Goal: Task Accomplishment & Management: Use online tool/utility

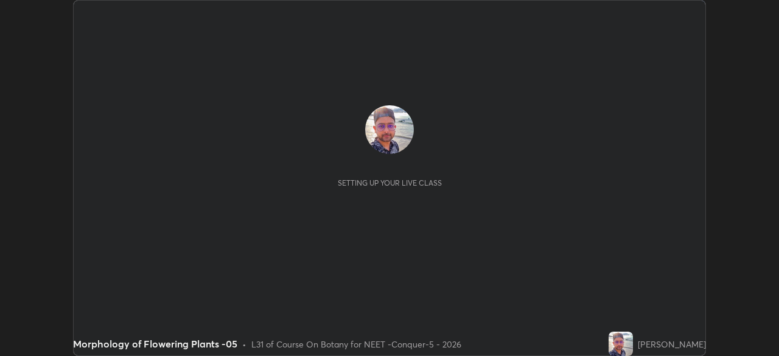
scroll to position [356, 779]
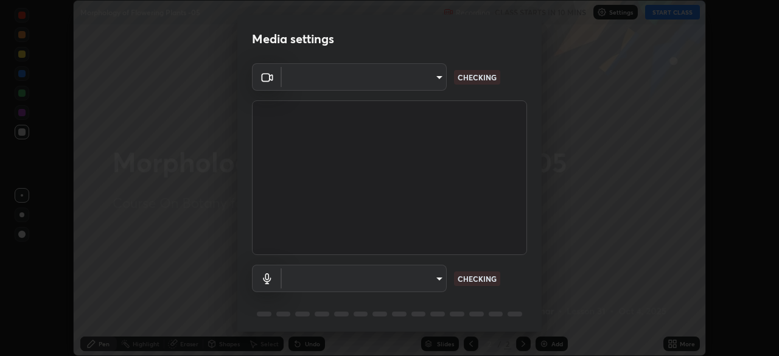
click at [425, 85] on body "Erase all Morphology of Flowering Plants -05 Recording CLASS STARTS IN 10 MINS …" at bounding box center [389, 178] width 779 height 356
click at [419, 81] on div at bounding box center [389, 178] width 779 height 356
type input "ad23c5e1eec40c929e15baf649206283bee037f2ec2e6fc856d192bb2adaae55"
type input "aa0a7725628aa2d3746a5367ccdd85ae91ee4f6343f860b78150420f01eb6845"
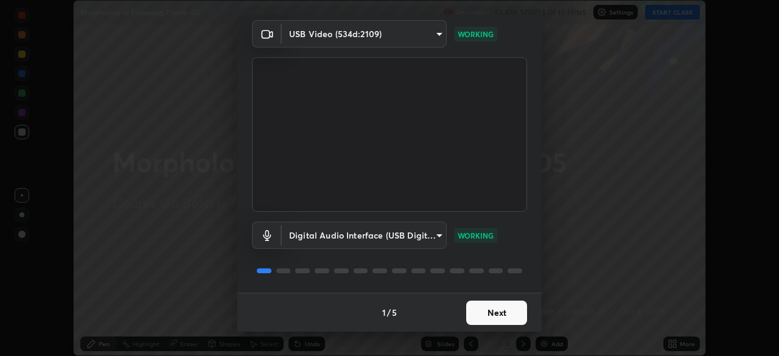
click at [498, 317] on button "Next" at bounding box center [496, 313] width 61 height 24
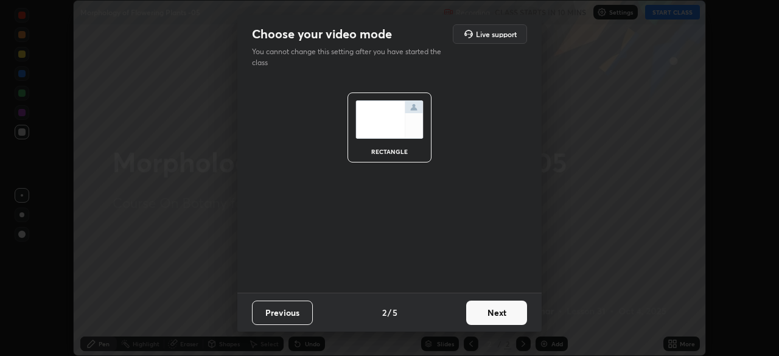
click at [504, 318] on button "Next" at bounding box center [496, 313] width 61 height 24
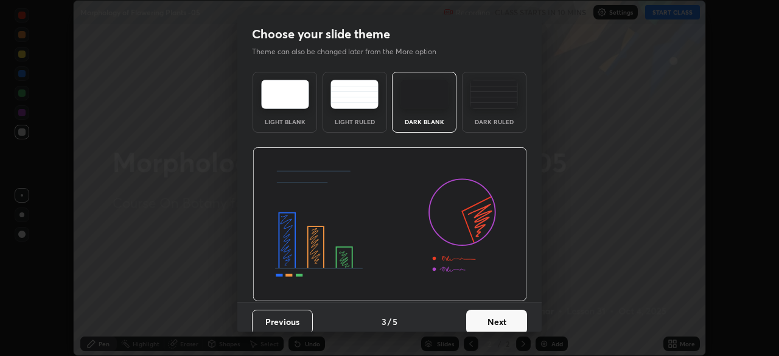
click at [513, 320] on button "Next" at bounding box center [496, 322] width 61 height 24
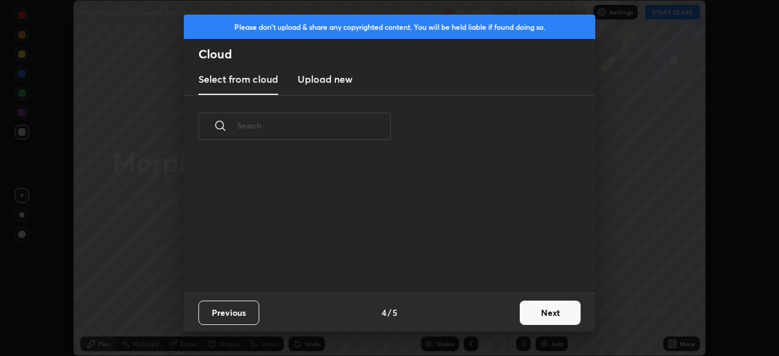
click at [524, 317] on button "Next" at bounding box center [550, 313] width 61 height 24
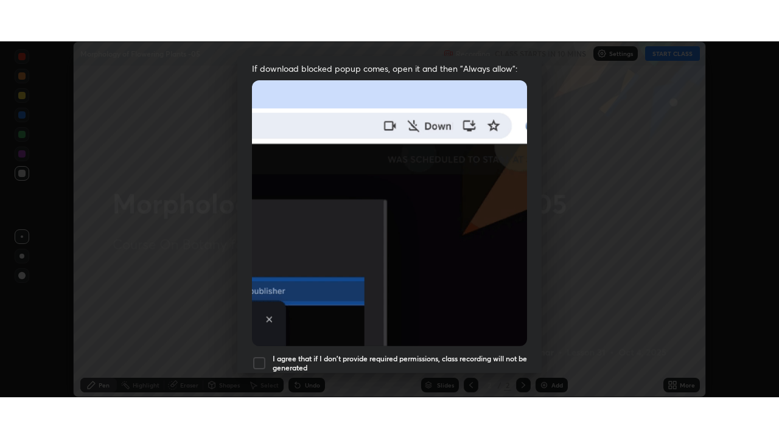
scroll to position [292, 0]
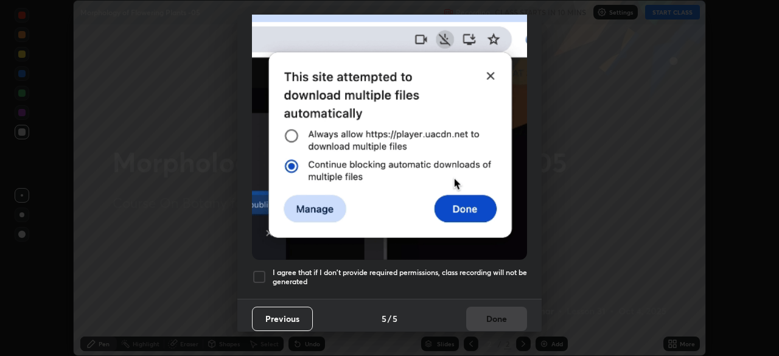
click at [262, 271] on div at bounding box center [259, 277] width 15 height 15
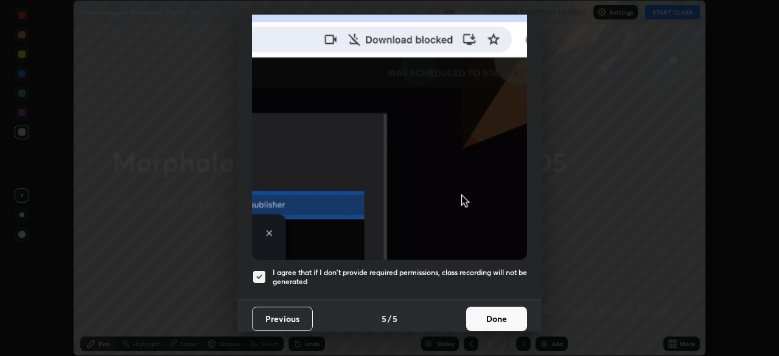
click at [487, 318] on button "Done" at bounding box center [496, 319] width 61 height 24
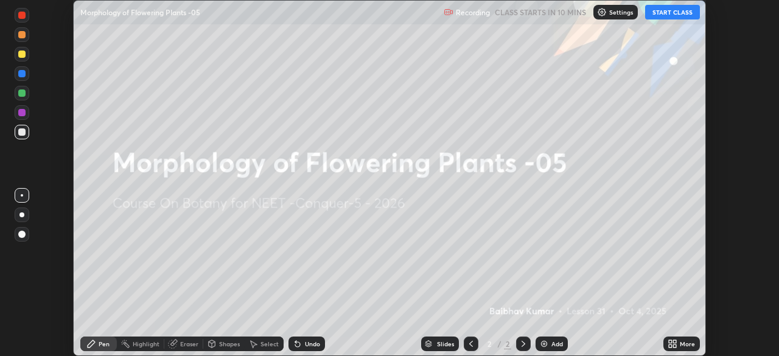
click at [670, 346] on icon at bounding box center [670, 346] width 3 height 3
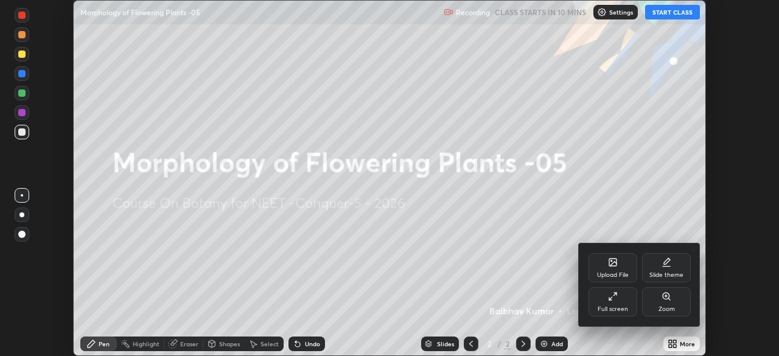
click at [616, 311] on div "Full screen" at bounding box center [613, 309] width 30 height 6
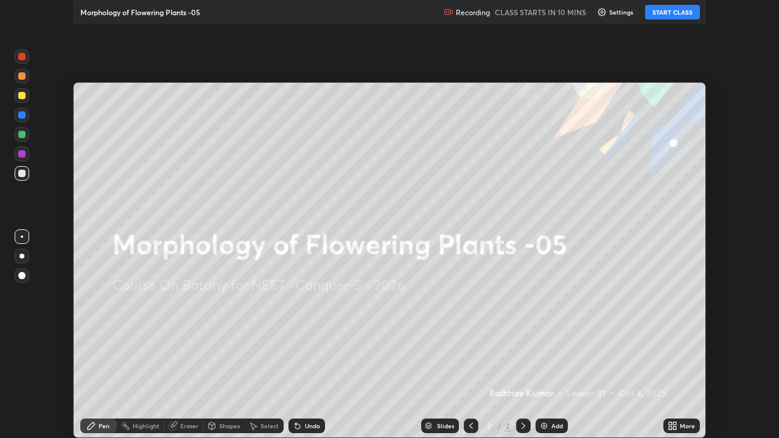
scroll to position [438, 779]
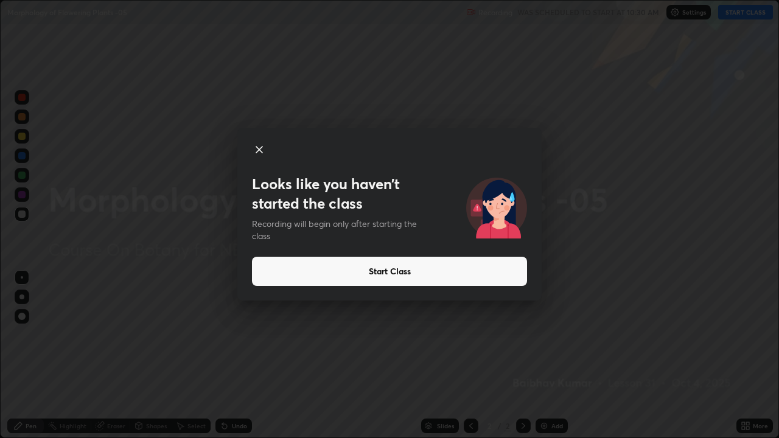
click at [389, 271] on button "Start Class" at bounding box center [389, 271] width 275 height 29
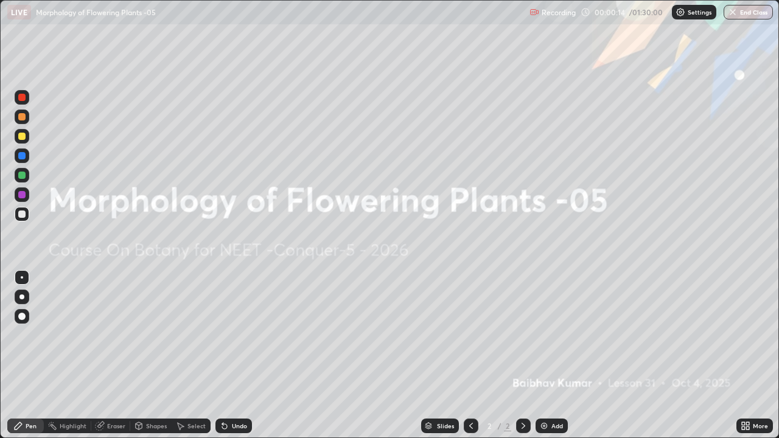
click at [27, 290] on div at bounding box center [22, 297] width 15 height 15
click at [745, 356] on icon at bounding box center [743, 424] width 3 height 3
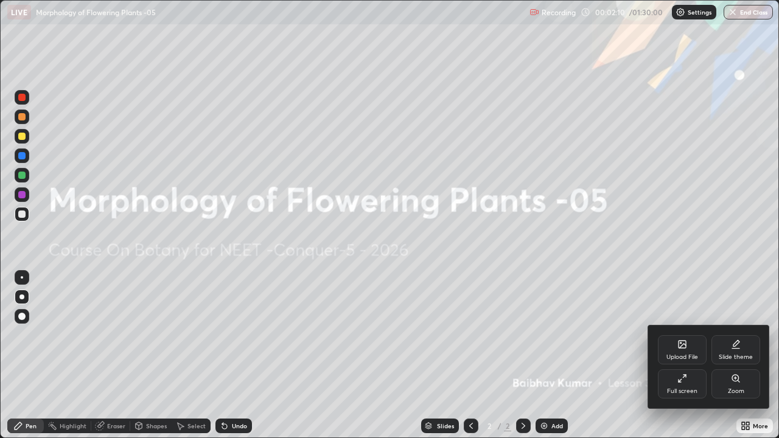
click at [688, 350] on div "Upload File" at bounding box center [682, 350] width 49 height 29
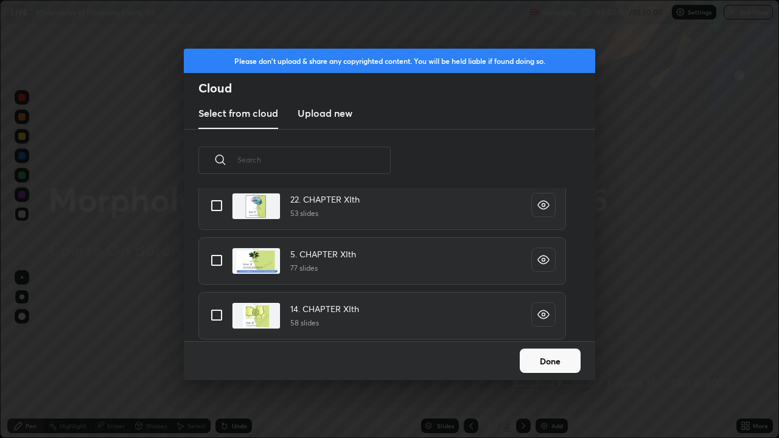
scroll to position [467, 0]
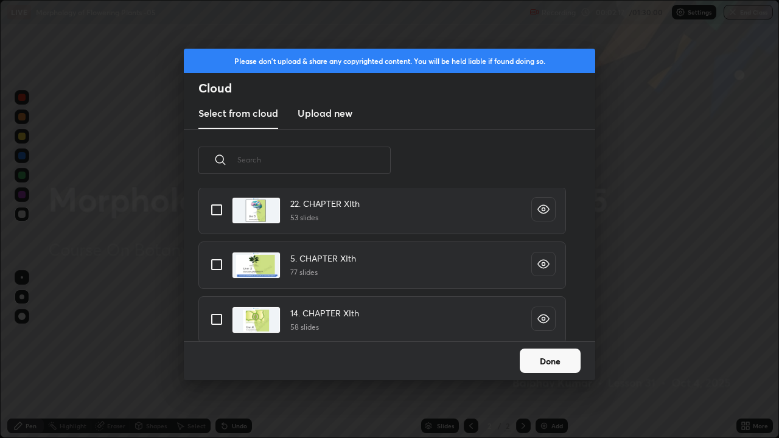
click at [343, 157] on input "text" at bounding box center [313, 160] width 153 height 52
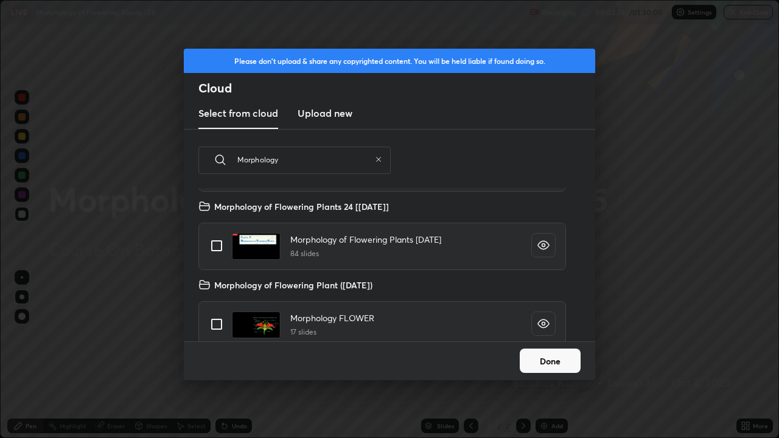
scroll to position [538, 0]
type input "Morphology"
click at [218, 246] on input "grid" at bounding box center [217, 248] width 26 height 26
checkbox input "true"
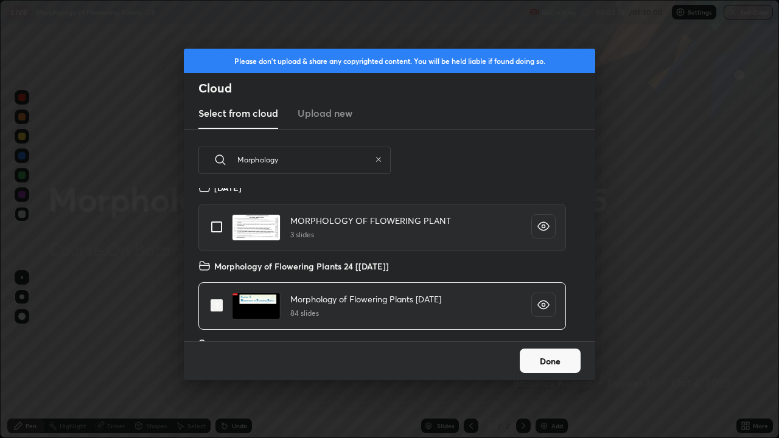
scroll to position [444, 0]
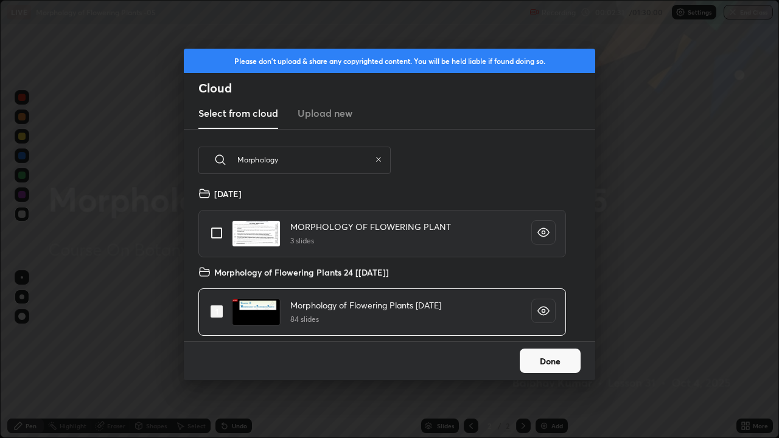
click at [557, 356] on button "Done" at bounding box center [550, 361] width 61 height 24
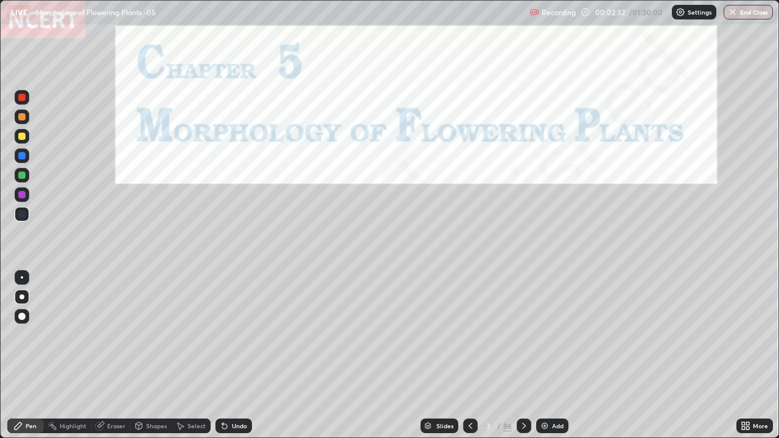
click at [426, 356] on icon at bounding box center [428, 424] width 6 height 3
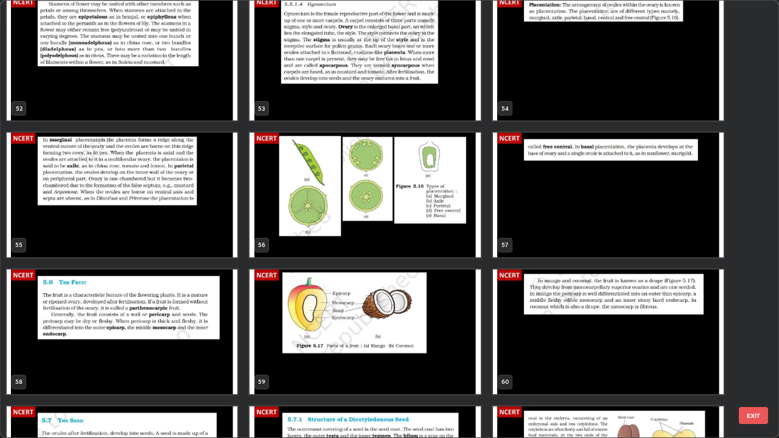
scroll to position [2335, 0]
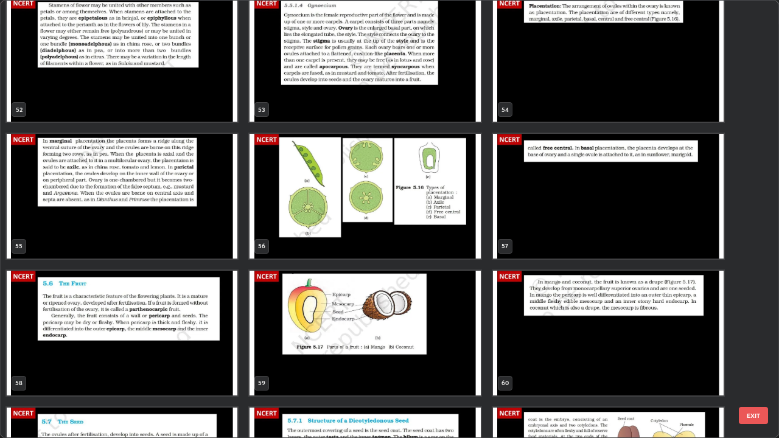
click at [202, 321] on img "grid" at bounding box center [122, 333] width 231 height 125
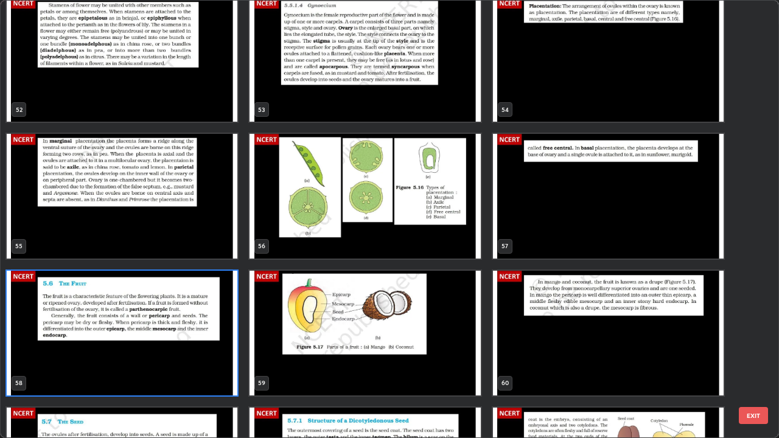
click at [196, 326] on img "grid" at bounding box center [122, 333] width 231 height 125
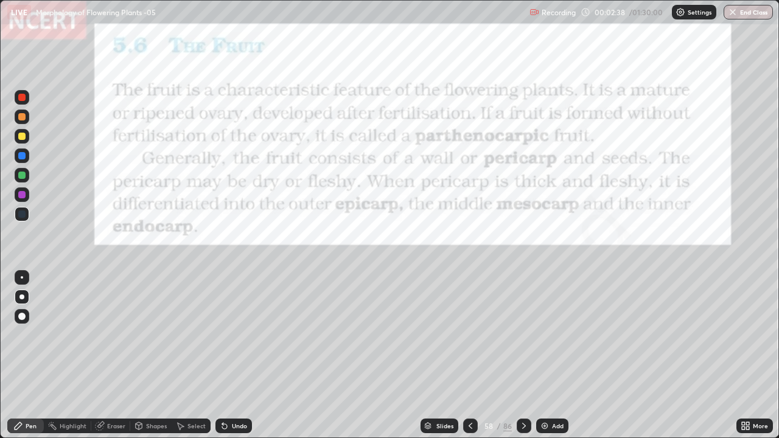
click at [196, 327] on img "grid" at bounding box center [122, 333] width 231 height 125
click at [199, 324] on img "grid" at bounding box center [122, 333] width 231 height 125
click at [22, 297] on div at bounding box center [21, 297] width 5 height 5
click at [18, 95] on div at bounding box center [21, 97] width 7 height 7
click at [17, 94] on div at bounding box center [22, 97] width 15 height 15
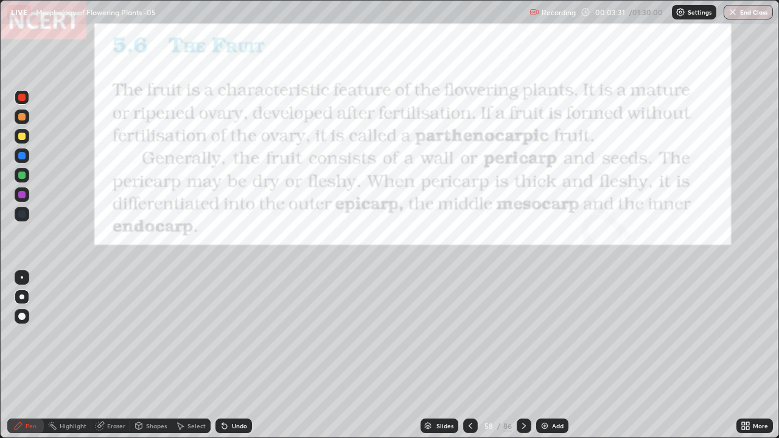
click at [23, 214] on div at bounding box center [21, 214] width 7 height 7
click at [26, 194] on div at bounding box center [22, 195] width 15 height 15
click at [22, 297] on div at bounding box center [21, 297] width 5 height 5
click at [16, 177] on div at bounding box center [22, 175] width 15 height 15
click at [23, 155] on div at bounding box center [21, 155] width 7 height 7
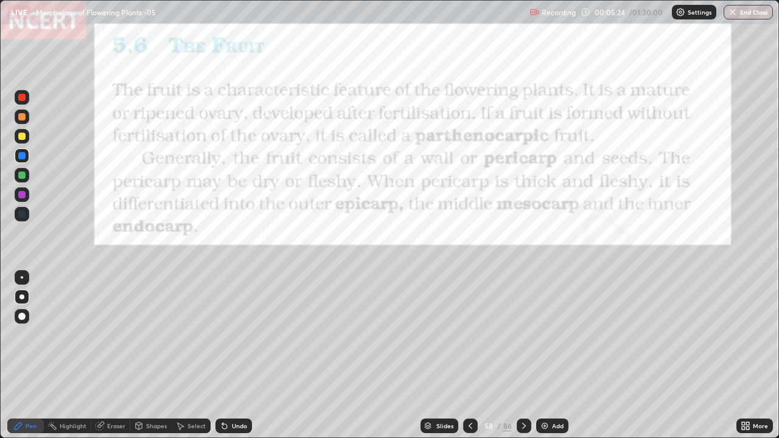
click at [28, 356] on div "Pen" at bounding box center [31, 426] width 11 height 6
click at [231, 356] on div "Undo" at bounding box center [234, 426] width 37 height 15
click at [22, 356] on icon at bounding box center [18, 426] width 10 height 10
click at [21, 295] on div at bounding box center [21, 297] width 5 height 5
click at [24, 211] on div at bounding box center [22, 214] width 15 height 15
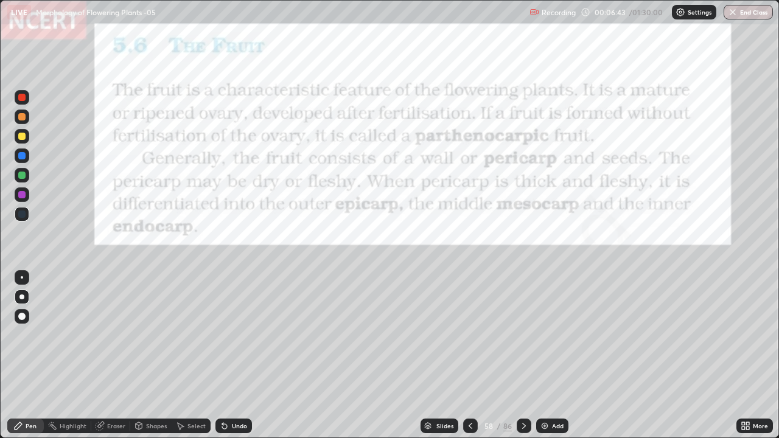
click at [23, 156] on div at bounding box center [21, 155] width 7 height 7
click at [26, 356] on div "Pen" at bounding box center [25, 426] width 37 height 15
click at [16, 96] on div at bounding box center [22, 97] width 15 height 15
click at [21, 96] on div at bounding box center [21, 97] width 7 height 7
click at [30, 356] on div "Pen" at bounding box center [31, 426] width 11 height 6
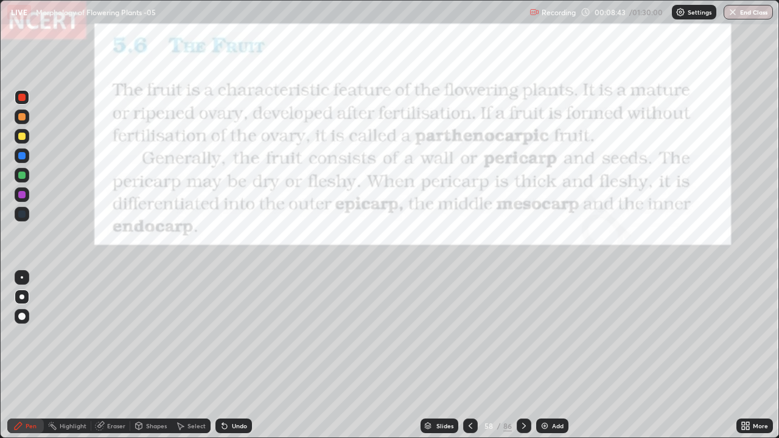
click at [22, 297] on div at bounding box center [21, 297] width 5 height 5
click at [147, 356] on div "Shapes" at bounding box center [156, 426] width 21 height 6
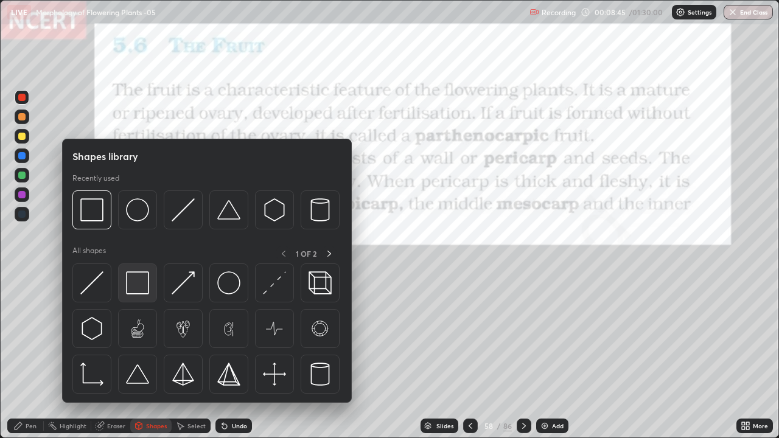
click at [147, 284] on img at bounding box center [137, 283] width 23 height 23
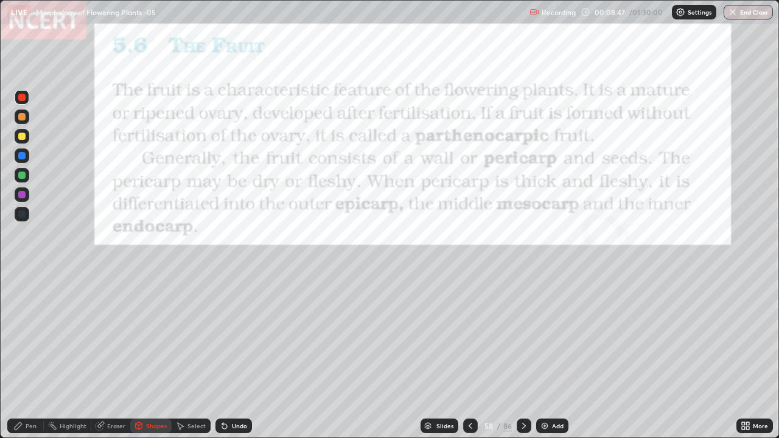
click at [19, 91] on div at bounding box center [22, 97] width 15 height 15
click at [23, 197] on div at bounding box center [21, 194] width 7 height 7
click at [29, 356] on div "Pen" at bounding box center [31, 426] width 11 height 6
click at [27, 356] on div "Pen" at bounding box center [25, 426] width 37 height 15
click at [22, 297] on div at bounding box center [21, 297] width 5 height 5
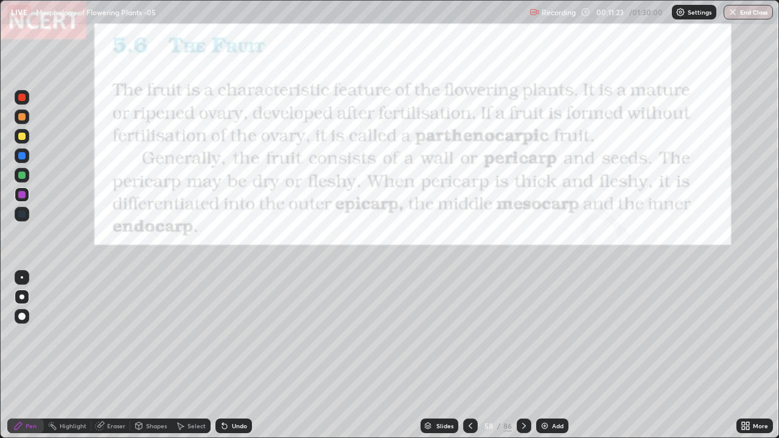
click at [23, 158] on div at bounding box center [21, 155] width 7 height 7
click at [523, 356] on icon at bounding box center [524, 426] width 10 height 10
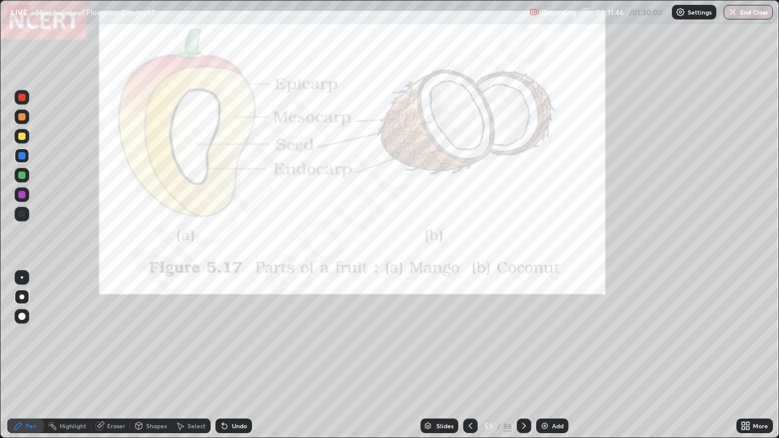
click at [23, 97] on div at bounding box center [21, 97] width 7 height 7
click at [233, 356] on div "Undo" at bounding box center [234, 426] width 37 height 15
click at [15, 92] on div at bounding box center [22, 97] width 15 height 15
click at [30, 356] on div "Pen" at bounding box center [31, 426] width 11 height 6
click at [21, 290] on div at bounding box center [22, 297] width 15 height 15
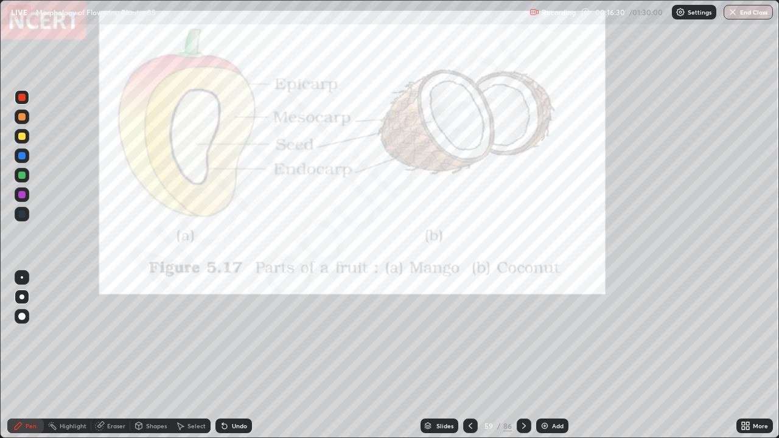
click at [232, 356] on div "Undo" at bounding box center [239, 426] width 15 height 6
click at [233, 356] on div "Undo" at bounding box center [239, 426] width 15 height 6
click at [234, 356] on div "Undo" at bounding box center [234, 426] width 37 height 15
click at [21, 356] on icon at bounding box center [18, 426] width 10 height 10
click at [19, 298] on div at bounding box center [21, 297] width 5 height 5
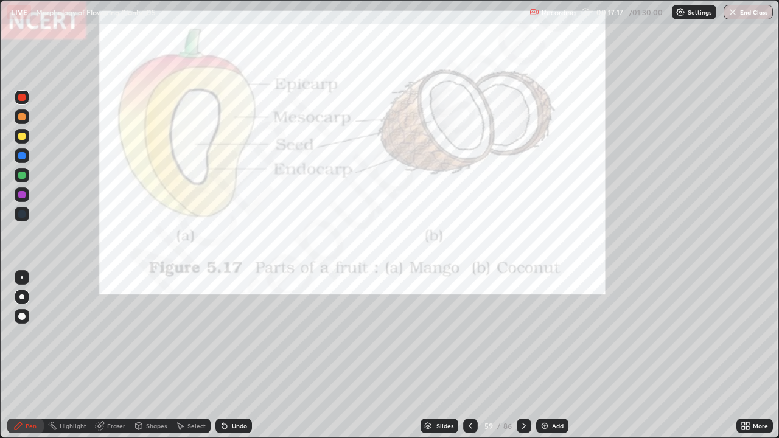
click at [426, 356] on icon at bounding box center [428, 428] width 6 height 2
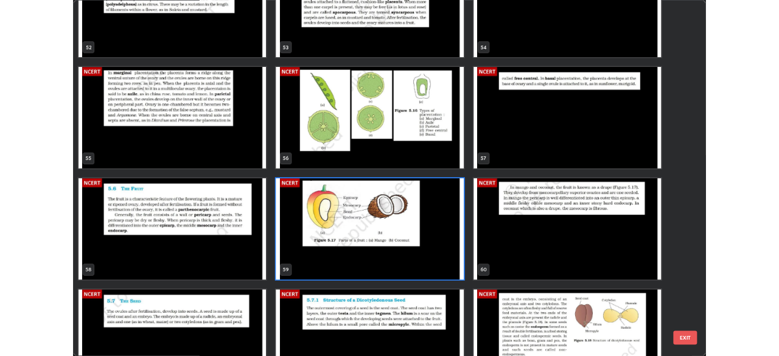
scroll to position [2421, 0]
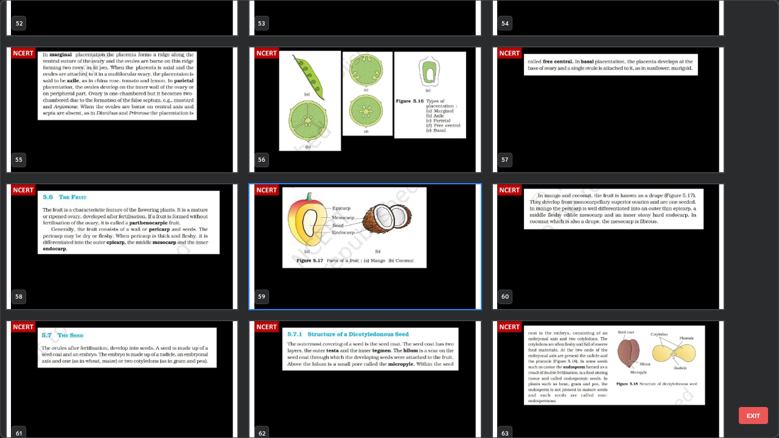
click at [513, 263] on img "grid" at bounding box center [608, 247] width 231 height 125
click at [516, 262] on img "grid" at bounding box center [608, 247] width 231 height 125
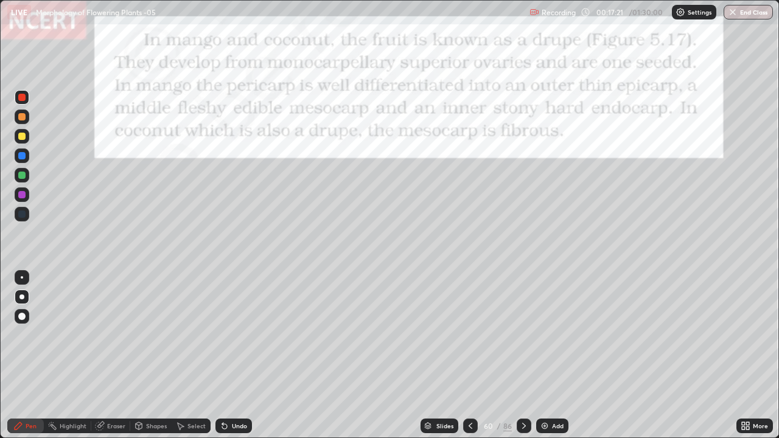
click at [516, 264] on img "grid" at bounding box center [608, 247] width 231 height 125
click at [147, 356] on div "Shapes" at bounding box center [156, 426] width 21 height 6
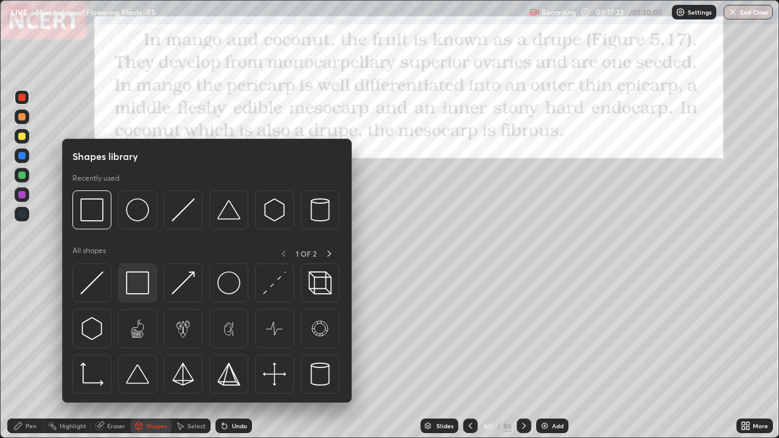
click at [142, 278] on img at bounding box center [137, 283] width 23 height 23
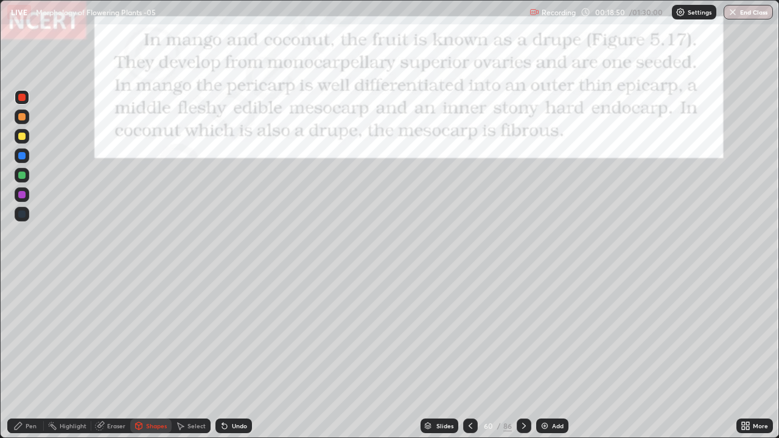
click at [14, 356] on icon at bounding box center [18, 426] width 10 height 10
click at [525, 356] on icon at bounding box center [524, 426] width 10 height 10
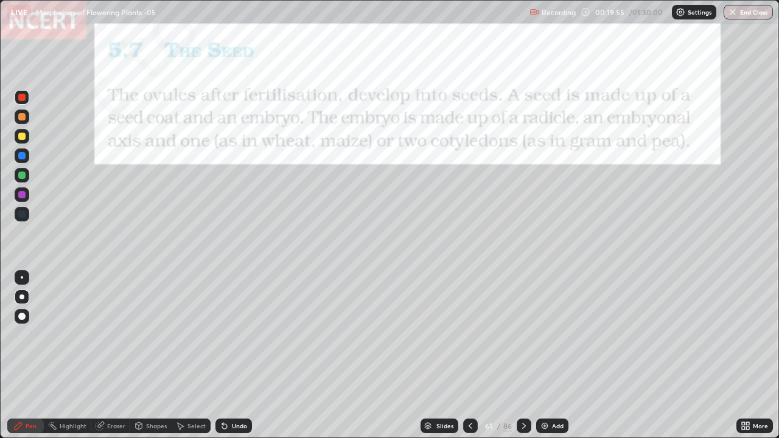
click at [147, 356] on div "Shapes" at bounding box center [156, 426] width 21 height 6
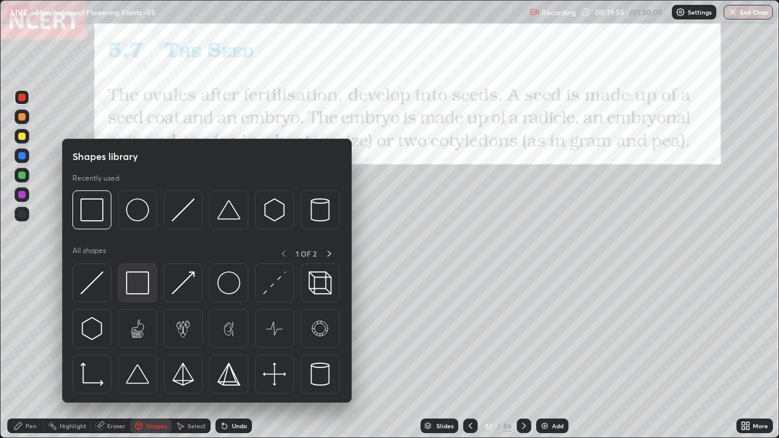
click at [137, 280] on img at bounding box center [137, 283] width 23 height 23
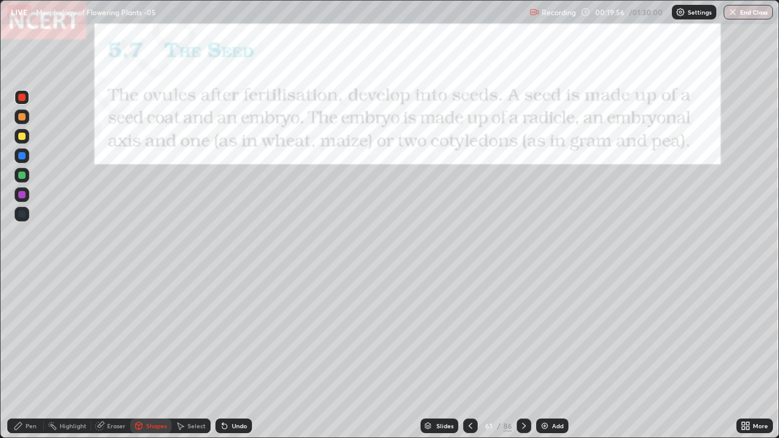
click at [29, 155] on div at bounding box center [22, 156] width 15 height 15
click at [153, 356] on div "Shapes" at bounding box center [156, 426] width 21 height 6
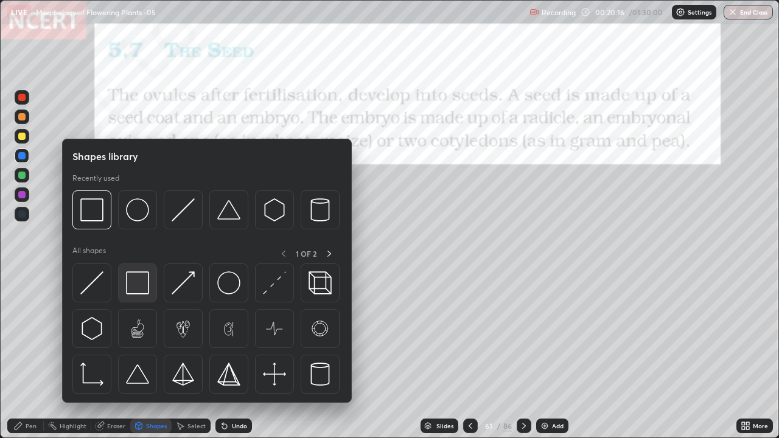
click at [144, 289] on img at bounding box center [137, 283] width 23 height 23
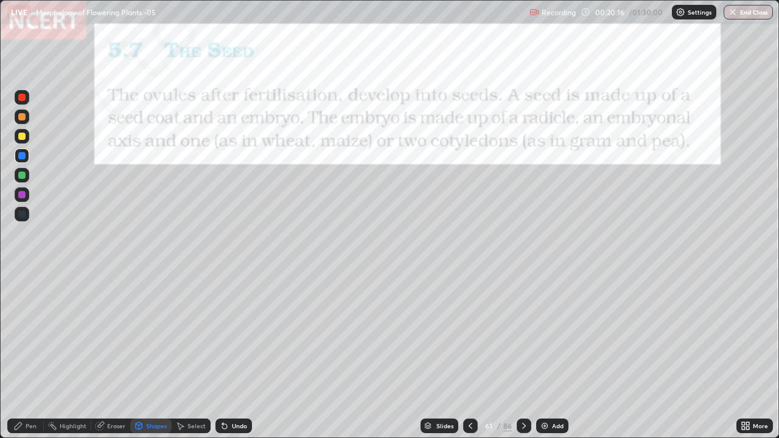
click at [19, 174] on div at bounding box center [21, 175] width 7 height 7
click at [23, 194] on div at bounding box center [21, 194] width 7 height 7
click at [25, 356] on div "Pen" at bounding box center [25, 426] width 37 height 15
click at [22, 292] on div at bounding box center [22, 297] width 15 height 15
click at [24, 209] on div at bounding box center [22, 214] width 15 height 15
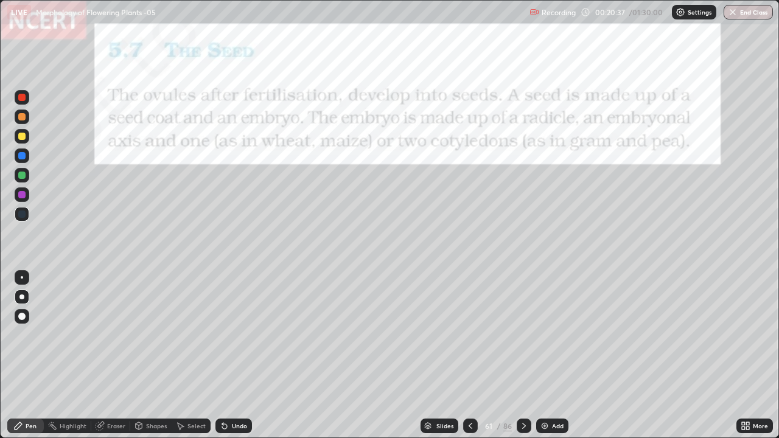
click at [23, 176] on div at bounding box center [21, 175] width 7 height 7
click at [21, 159] on div at bounding box center [21, 155] width 7 height 7
click at [24, 168] on div at bounding box center [22, 175] width 15 height 15
click at [23, 155] on div at bounding box center [21, 155] width 7 height 7
click at [19, 139] on div at bounding box center [22, 136] width 15 height 15
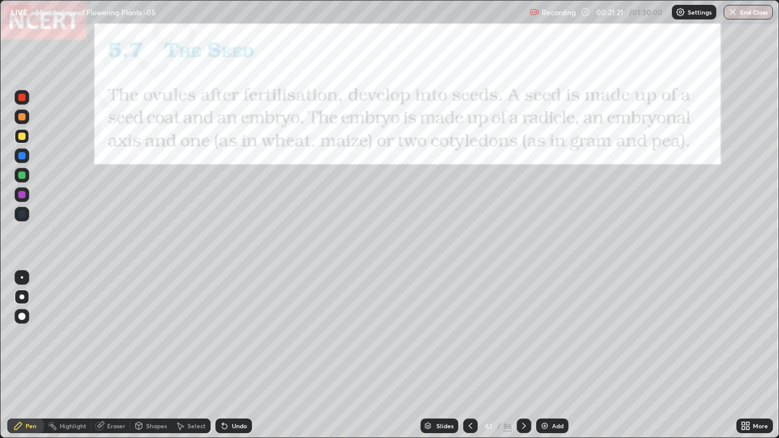
click at [18, 177] on div at bounding box center [21, 175] width 7 height 7
click at [18, 137] on div at bounding box center [21, 136] width 7 height 7
click at [25, 157] on div at bounding box center [21, 155] width 7 height 7
click at [23, 297] on div at bounding box center [21, 297] width 5 height 5
click at [19, 192] on div at bounding box center [21, 194] width 7 height 7
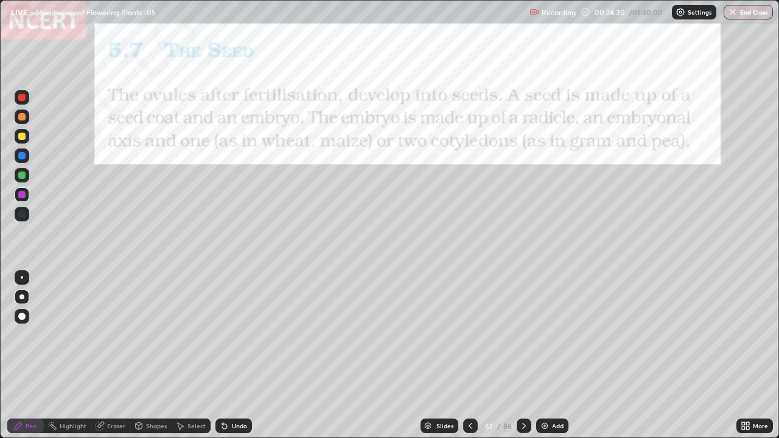
click at [547, 356] on img at bounding box center [545, 426] width 10 height 10
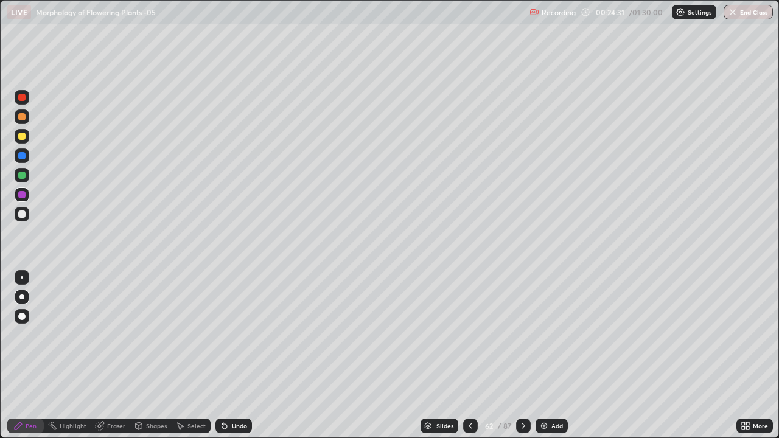
click at [23, 156] on div at bounding box center [21, 155] width 7 height 7
click at [25, 135] on div at bounding box center [21, 136] width 7 height 7
click at [22, 356] on icon at bounding box center [18, 426] width 10 height 10
click at [19, 158] on div at bounding box center [21, 155] width 7 height 7
click at [23, 298] on div at bounding box center [21, 297] width 5 height 5
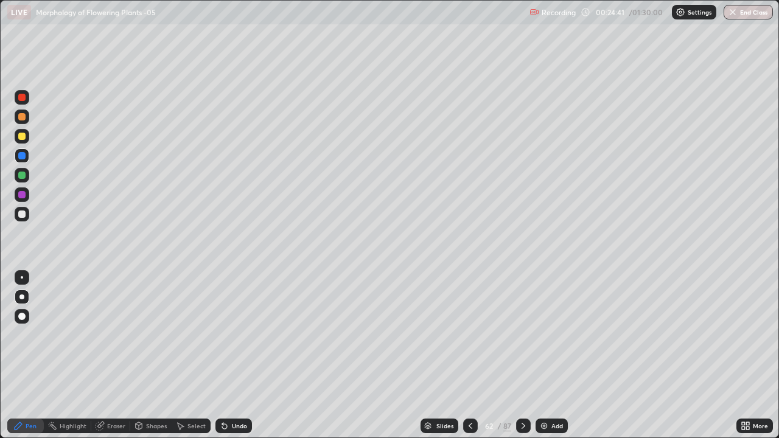
click at [24, 356] on div "Pen" at bounding box center [25, 426] width 37 height 15
click at [21, 214] on div at bounding box center [21, 214] width 7 height 7
click at [19, 175] on div at bounding box center [21, 175] width 7 height 7
click at [22, 155] on div at bounding box center [21, 155] width 7 height 7
click at [27, 138] on div at bounding box center [22, 136] width 15 height 15
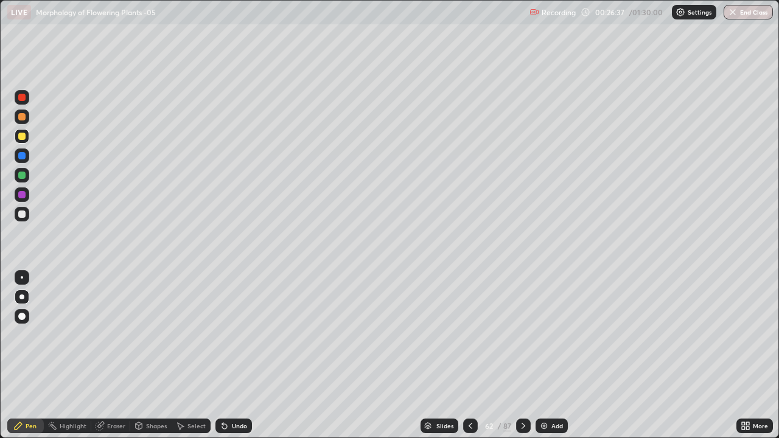
click at [21, 174] on div at bounding box center [21, 175] width 7 height 7
click at [22, 298] on div at bounding box center [21, 297] width 5 height 5
click at [23, 214] on div at bounding box center [21, 214] width 7 height 7
click at [27, 137] on div at bounding box center [22, 136] width 15 height 15
click at [22, 297] on div at bounding box center [21, 297] width 5 height 5
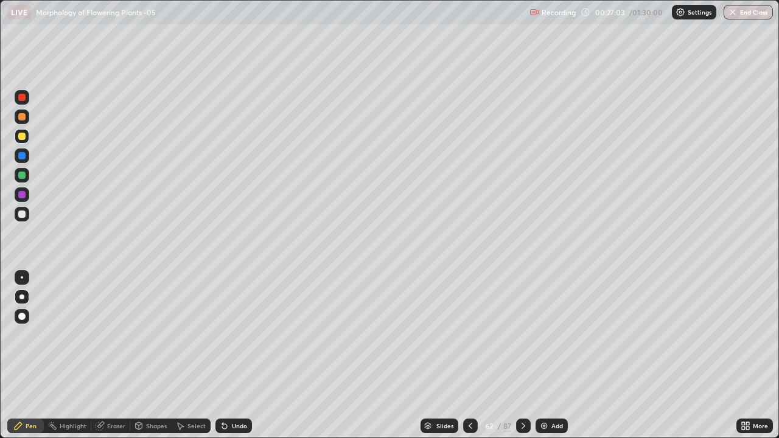
click at [23, 119] on div at bounding box center [21, 116] width 7 height 7
click at [29, 356] on div "Pen" at bounding box center [31, 426] width 11 height 6
click at [22, 297] on div at bounding box center [21, 297] width 5 height 5
click at [111, 356] on div "Eraser" at bounding box center [116, 426] width 18 height 6
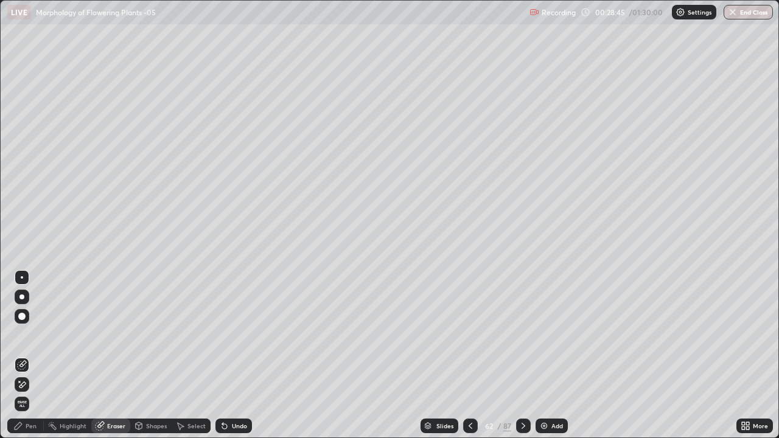
click at [26, 356] on icon at bounding box center [22, 385] width 7 height 6
click at [29, 356] on div "Pen" at bounding box center [31, 426] width 11 height 6
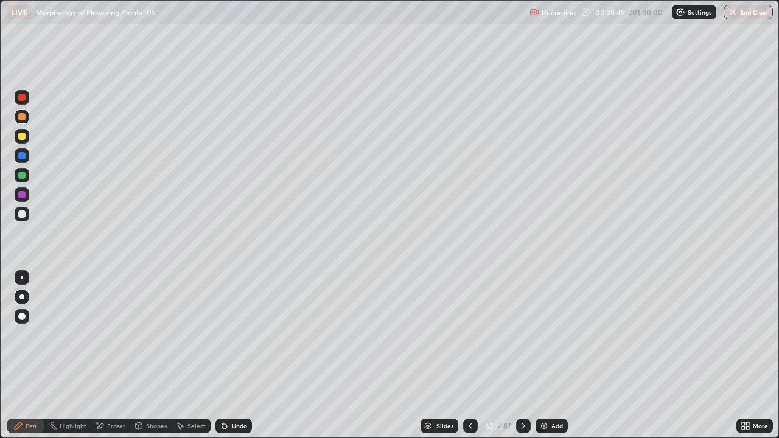
click at [26, 356] on div "Pen" at bounding box center [31, 426] width 11 height 6
click at [22, 297] on div at bounding box center [21, 297] width 5 height 5
click at [26, 97] on div at bounding box center [22, 97] width 15 height 15
click at [107, 356] on div "Eraser" at bounding box center [110, 426] width 39 height 15
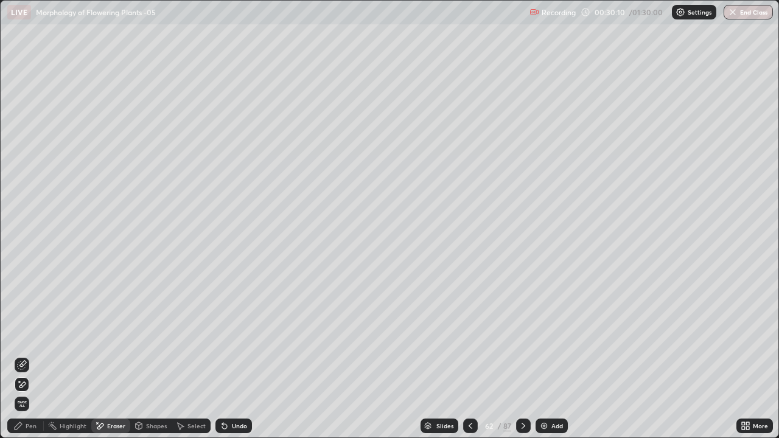
click at [20, 356] on icon at bounding box center [22, 385] width 10 height 10
click at [20, 356] on icon at bounding box center [18, 426] width 7 height 7
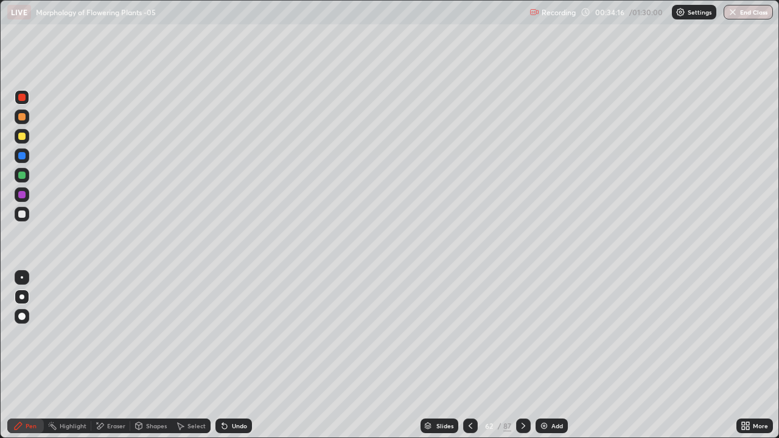
click at [471, 356] on icon at bounding box center [471, 426] width 10 height 10
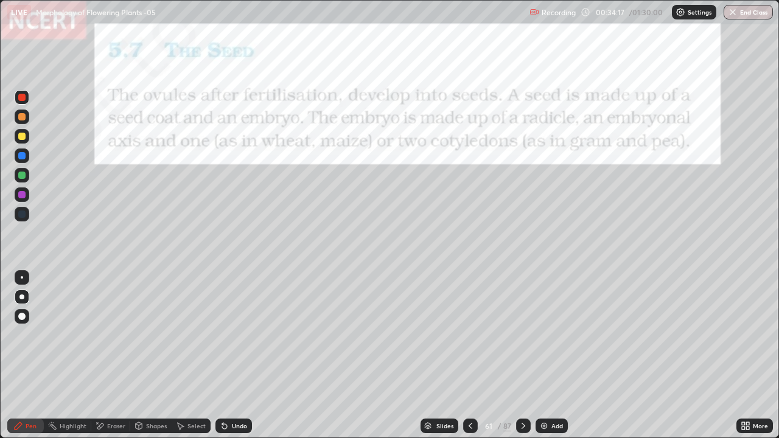
click at [524, 356] on icon at bounding box center [524, 426] width 10 height 10
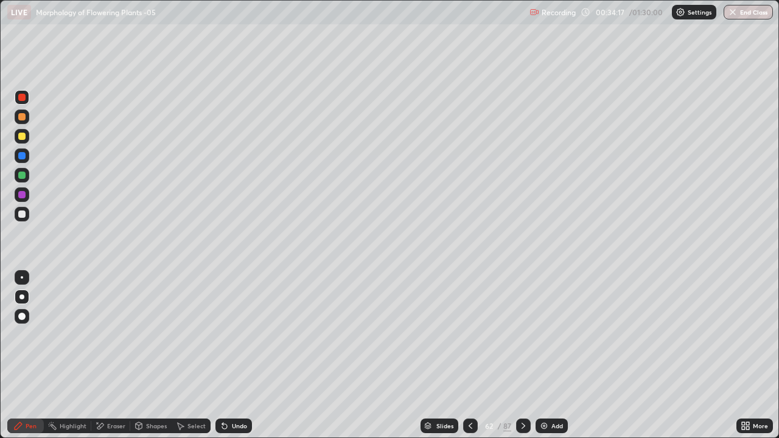
click at [522, 356] on icon at bounding box center [524, 426] width 10 height 10
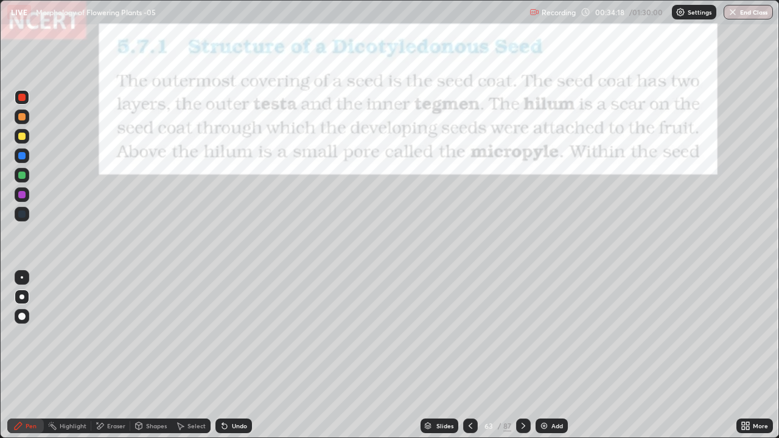
click at [522, 356] on icon at bounding box center [524, 426] width 10 height 10
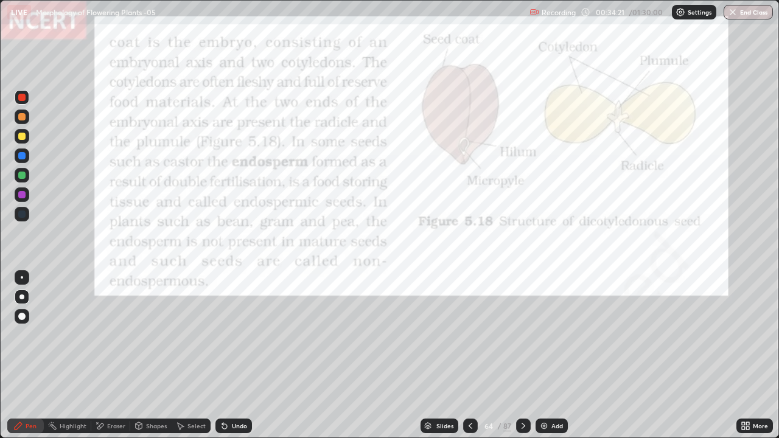
click at [22, 96] on div at bounding box center [21, 97] width 7 height 7
click at [23, 97] on div at bounding box center [21, 97] width 7 height 7
click at [27, 97] on div at bounding box center [22, 97] width 15 height 15
click at [21, 96] on div at bounding box center [21, 97] width 7 height 7
click at [746, 356] on icon at bounding box center [746, 426] width 10 height 10
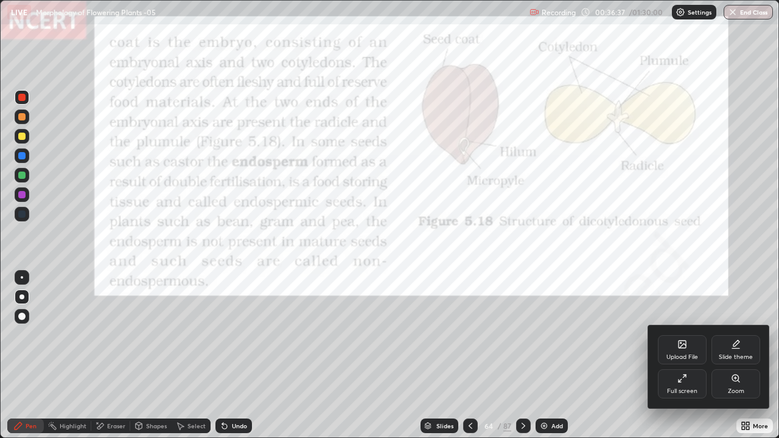
click at [687, 356] on icon at bounding box center [683, 379] width 10 height 10
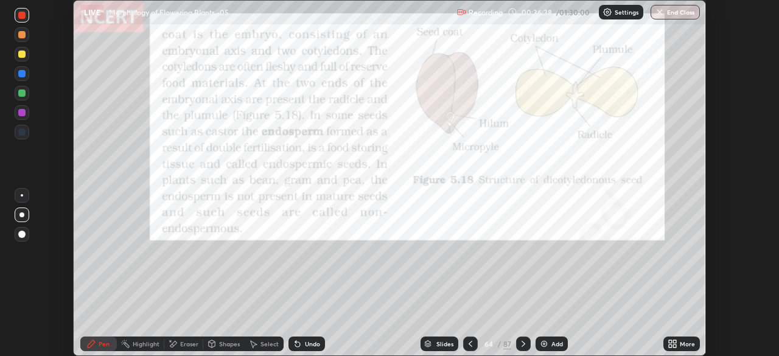
scroll to position [60540, 60117]
click at [675, 342] on icon at bounding box center [675, 341] width 3 height 3
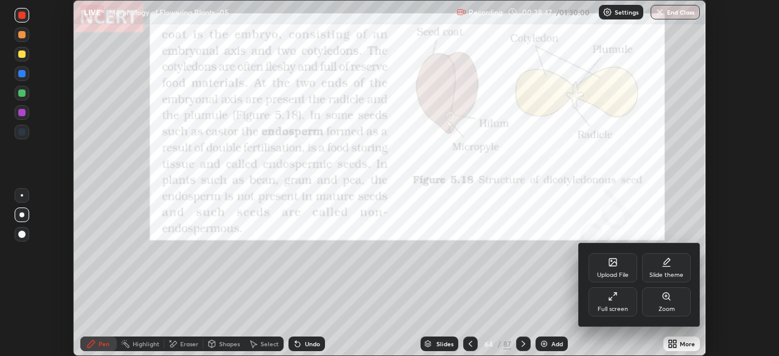
click at [617, 261] on icon at bounding box center [613, 262] width 7 height 7
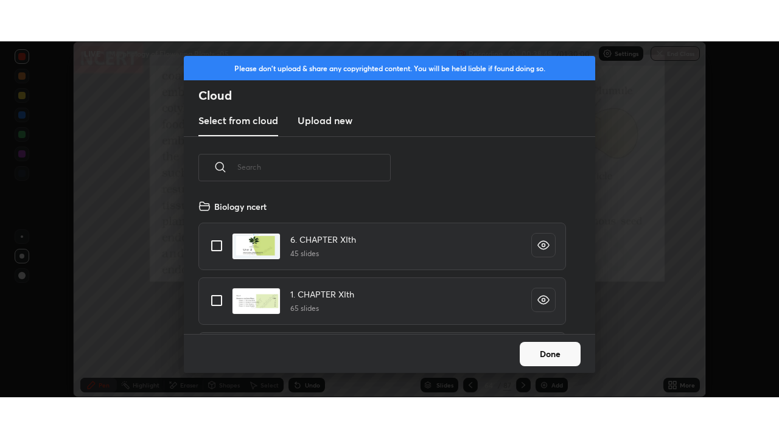
scroll to position [135, 391]
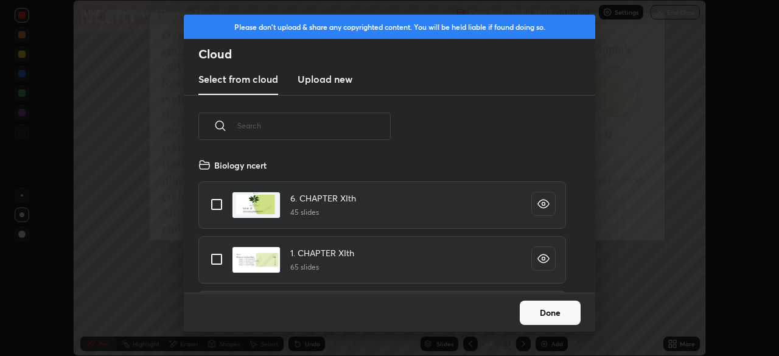
click at [325, 77] on h3 "Upload new" at bounding box center [325, 79] width 55 height 15
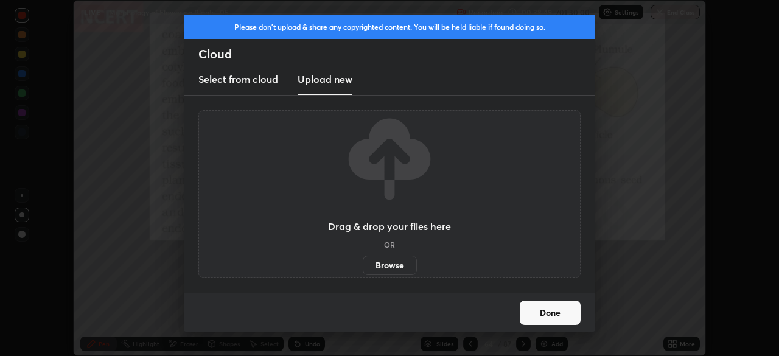
click at [388, 266] on label "Browse" at bounding box center [390, 265] width 54 height 19
click at [363, 266] on input "Browse" at bounding box center [363, 265] width 0 height 19
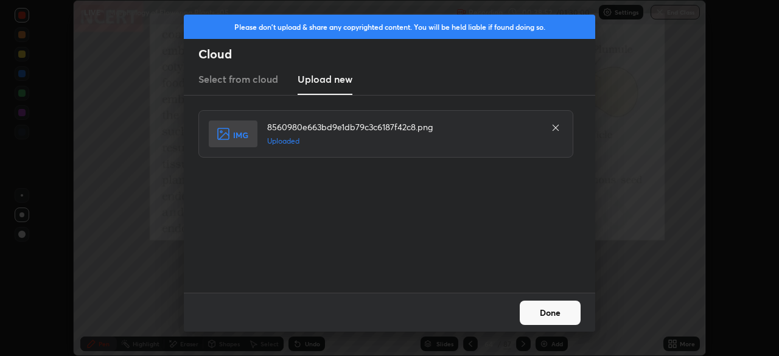
click at [554, 309] on button "Done" at bounding box center [550, 313] width 61 height 24
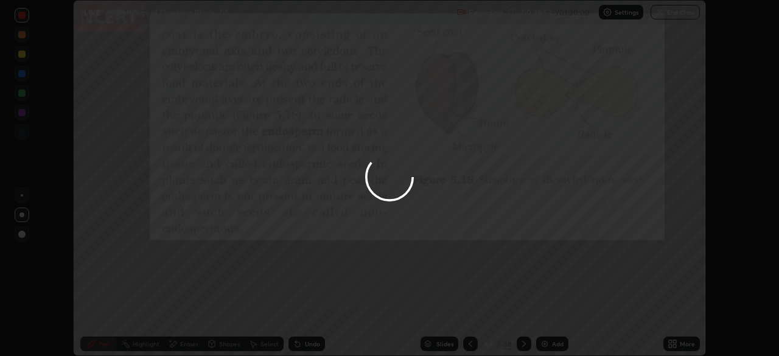
click at [675, 342] on icon at bounding box center [675, 341] width 3 height 3
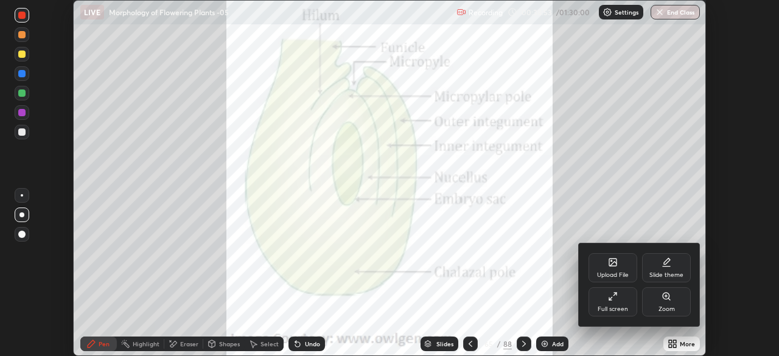
click at [625, 306] on div "Full screen" at bounding box center [613, 309] width 30 height 6
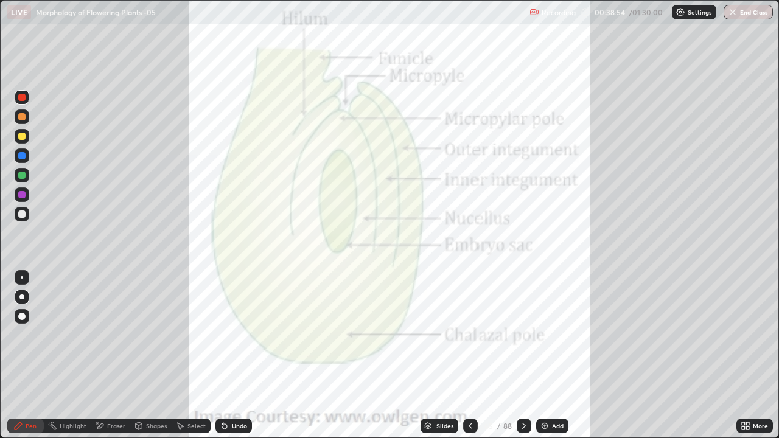
scroll to position [438, 779]
click at [21, 94] on div at bounding box center [21, 97] width 7 height 7
click at [17, 137] on div at bounding box center [22, 136] width 15 height 15
click at [21, 102] on div at bounding box center [22, 97] width 15 height 15
click at [69, 356] on div "Highlight" at bounding box center [73, 426] width 27 height 6
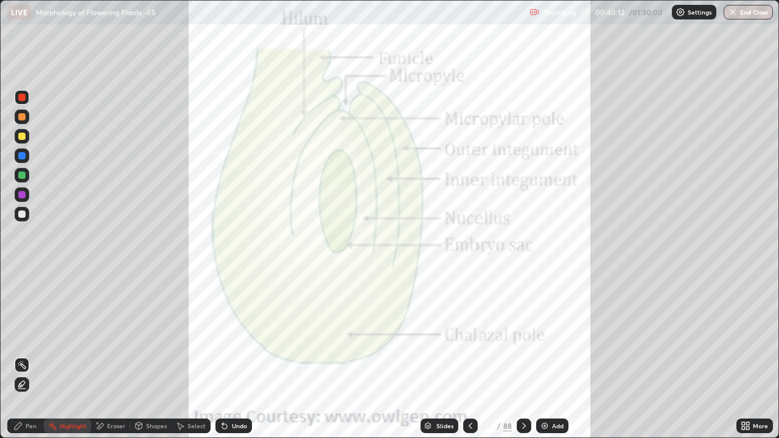
click at [66, 356] on div "Highlight" at bounding box center [73, 426] width 27 height 6
click at [21, 195] on div at bounding box center [21, 194] width 7 height 7
click at [25, 356] on icon at bounding box center [22, 385] width 10 height 10
click at [24, 158] on div at bounding box center [21, 155] width 7 height 7
click at [25, 98] on div at bounding box center [21, 97] width 7 height 7
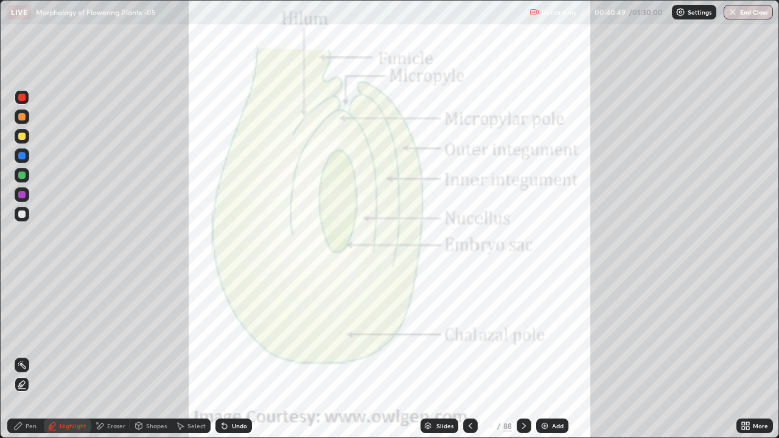
click at [113, 356] on div "Eraser" at bounding box center [116, 426] width 18 height 6
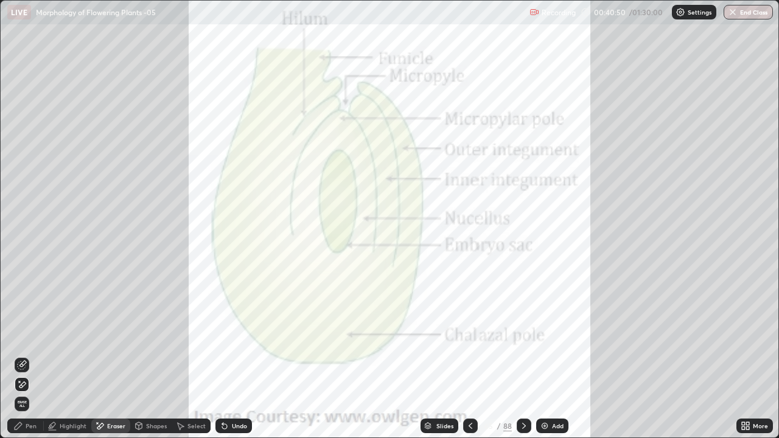
click at [23, 356] on icon at bounding box center [22, 385] width 7 height 6
click at [24, 356] on div "Pen" at bounding box center [25, 426] width 37 height 15
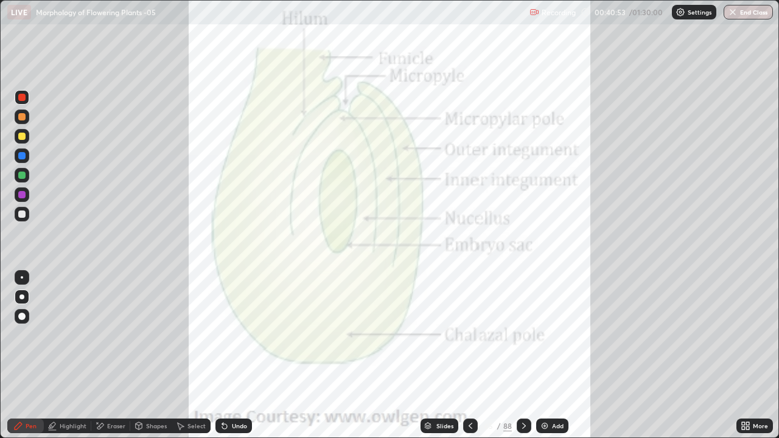
click at [24, 356] on div "Pen" at bounding box center [25, 426] width 37 height 15
click at [23, 299] on div at bounding box center [21, 297] width 5 height 5
click at [468, 356] on icon at bounding box center [471, 426] width 10 height 10
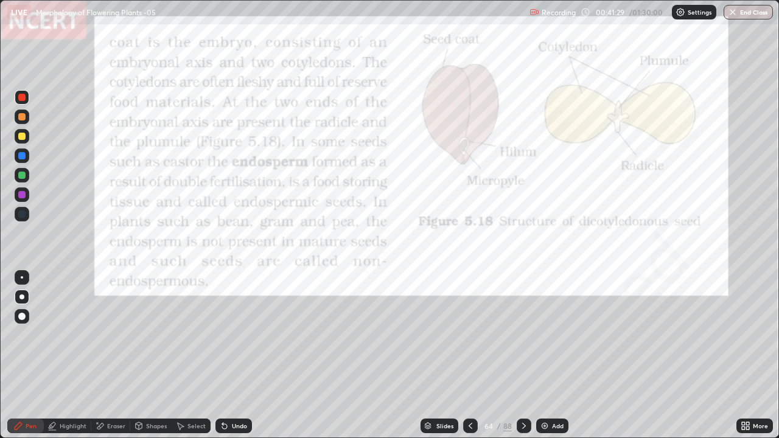
click at [470, 356] on icon at bounding box center [471, 426] width 10 height 10
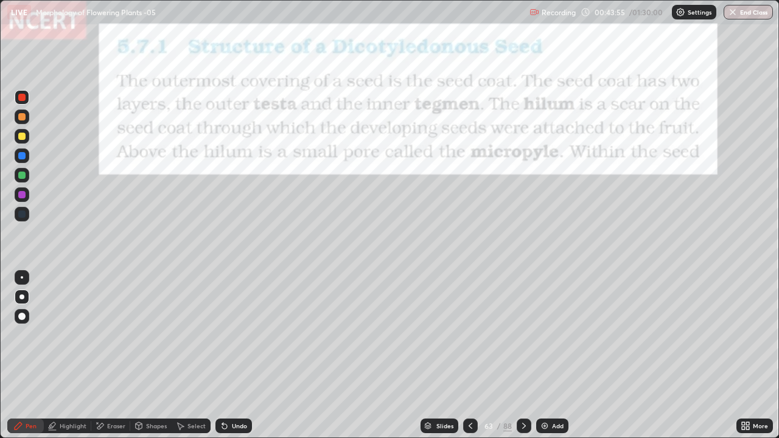
click at [522, 356] on icon at bounding box center [524, 426] width 10 height 10
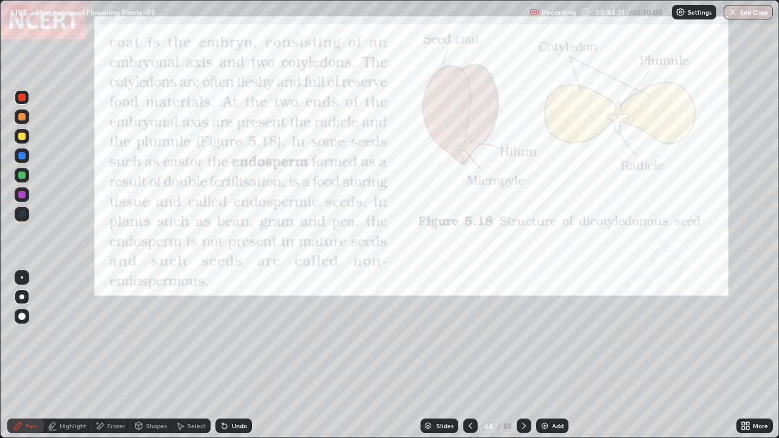
click at [470, 356] on div at bounding box center [470, 426] width 15 height 15
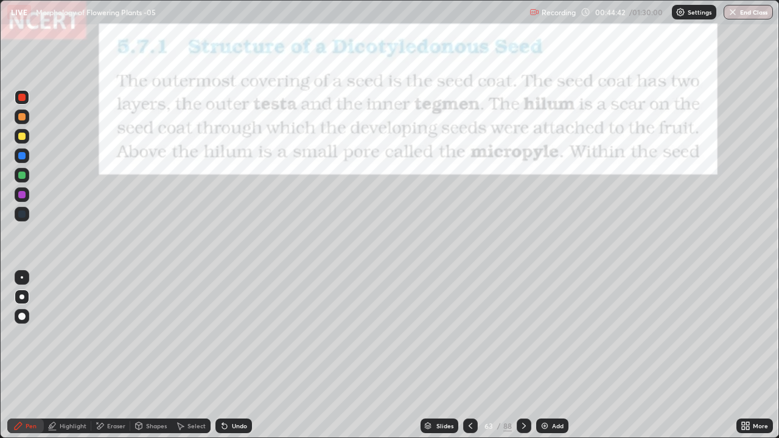
click at [522, 356] on icon at bounding box center [524, 426] width 10 height 10
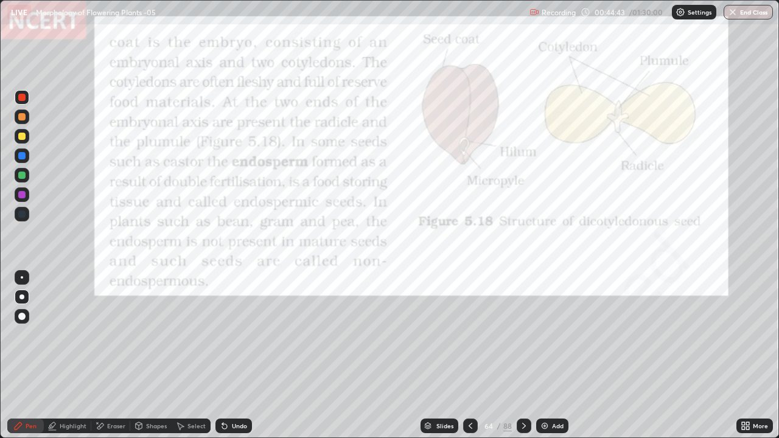
click at [522, 356] on icon at bounding box center [524, 426] width 10 height 10
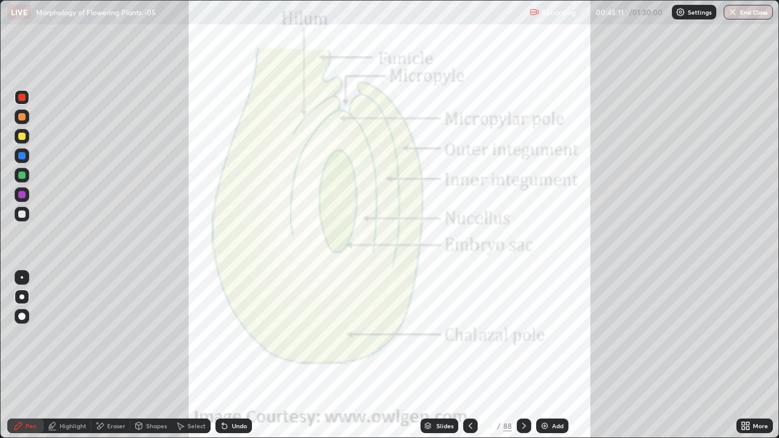
click at [524, 356] on icon at bounding box center [524, 426] width 10 height 10
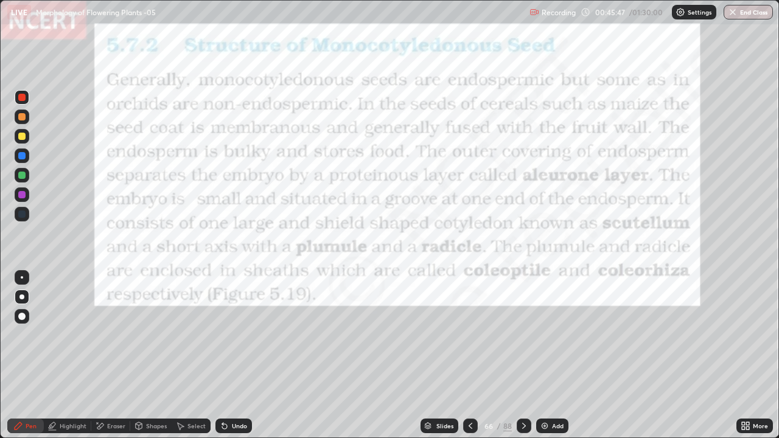
click at [522, 356] on icon at bounding box center [524, 426] width 10 height 10
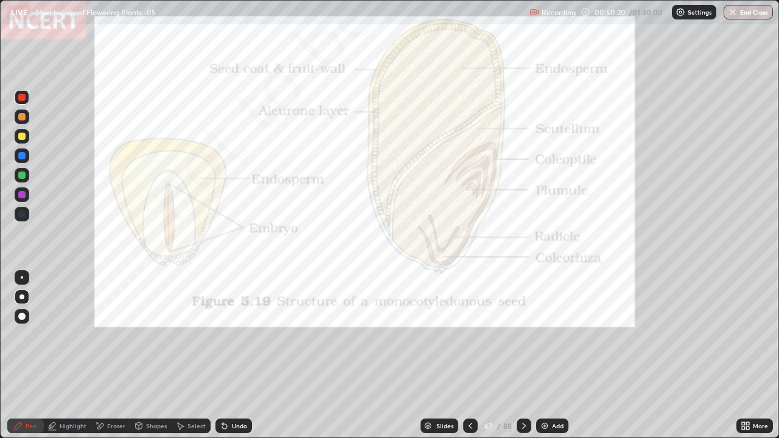
click at [470, 356] on icon at bounding box center [471, 426] width 10 height 10
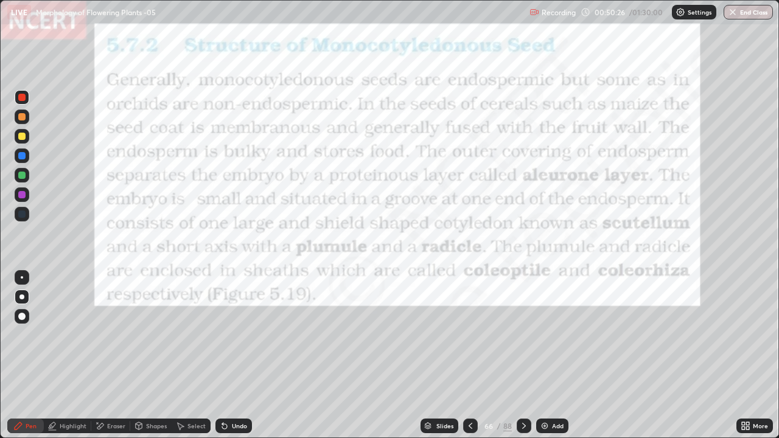
click at [21, 96] on div at bounding box center [21, 97] width 7 height 7
click at [19, 153] on div at bounding box center [21, 155] width 7 height 7
click at [522, 356] on icon at bounding box center [524, 426] width 10 height 10
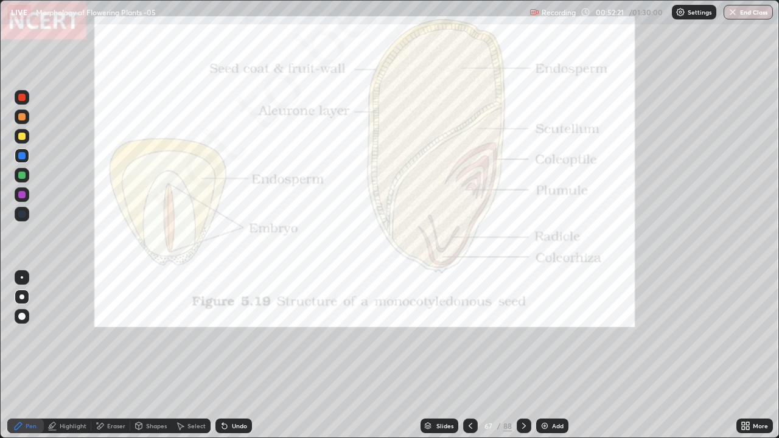
click at [522, 356] on icon at bounding box center [524, 426] width 10 height 10
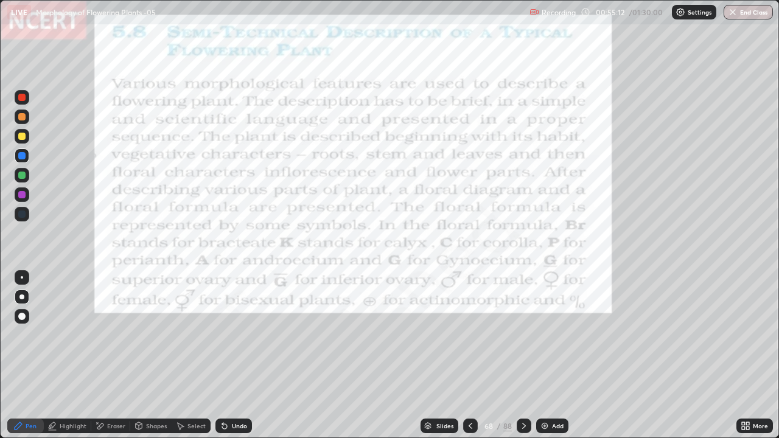
click at [22, 93] on div at bounding box center [22, 97] width 15 height 15
click at [31, 356] on div "Pen" at bounding box center [31, 426] width 11 height 6
click at [421, 356] on div "Slides" at bounding box center [440, 426] width 38 height 15
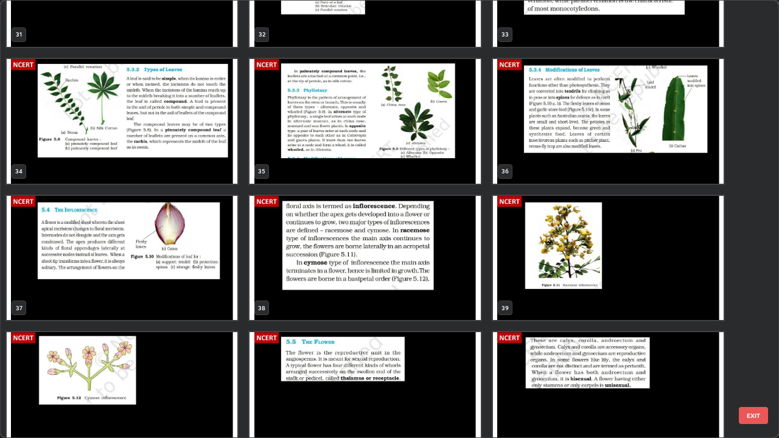
scroll to position [1444, 0]
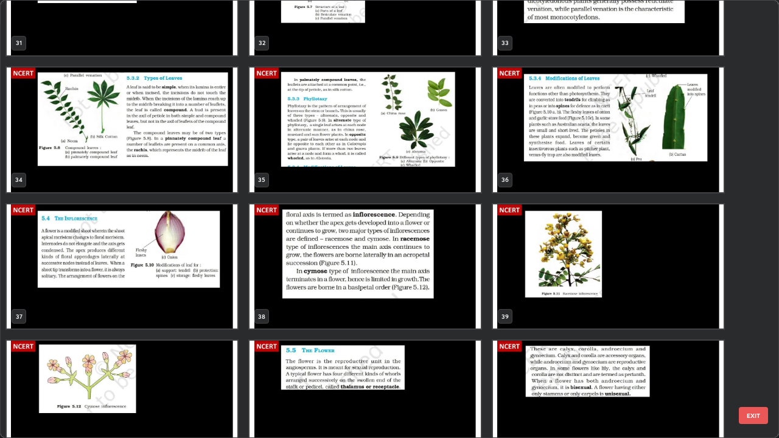
click at [151, 271] on img "grid" at bounding box center [122, 267] width 231 height 125
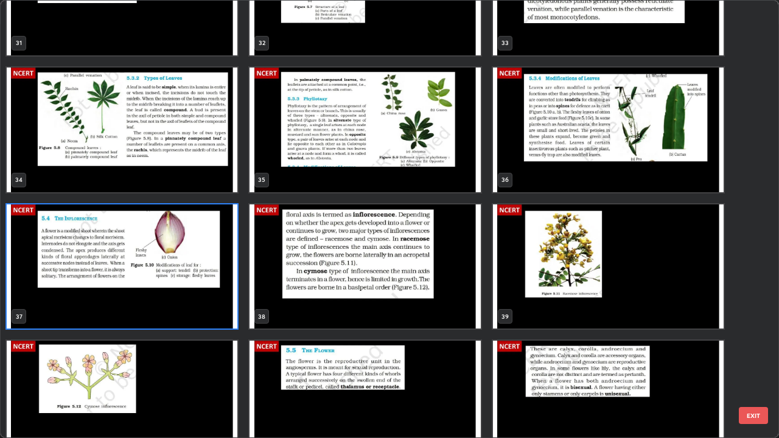
click at [151, 271] on img "grid" at bounding box center [122, 267] width 231 height 125
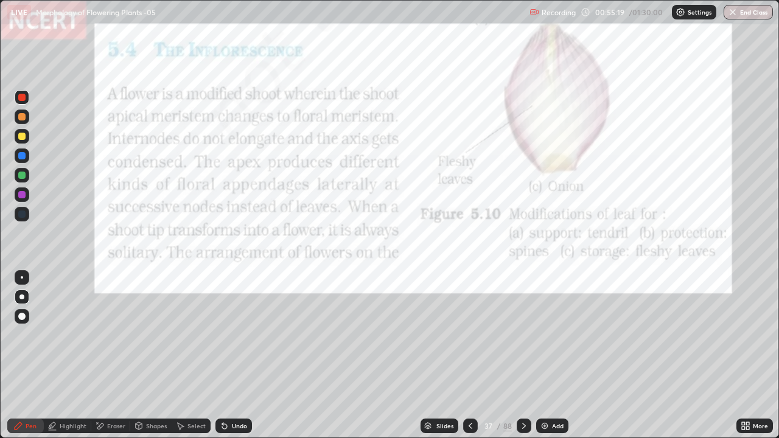
click at [150, 272] on img "grid" at bounding box center [122, 267] width 231 height 125
click at [24, 97] on div at bounding box center [21, 97] width 7 height 7
click at [22, 98] on div at bounding box center [21, 97] width 7 height 7
click at [22, 356] on div "Pen" at bounding box center [25, 426] width 37 height 15
click at [22, 297] on div at bounding box center [21, 297] width 5 height 5
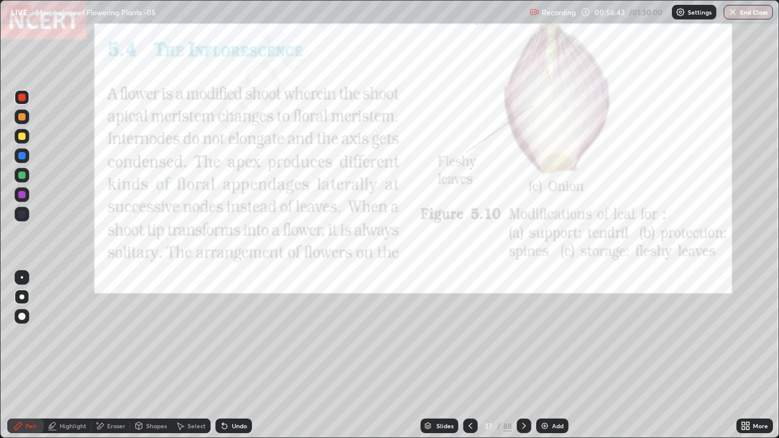
click at [551, 356] on div "Add" at bounding box center [552, 426] width 32 height 15
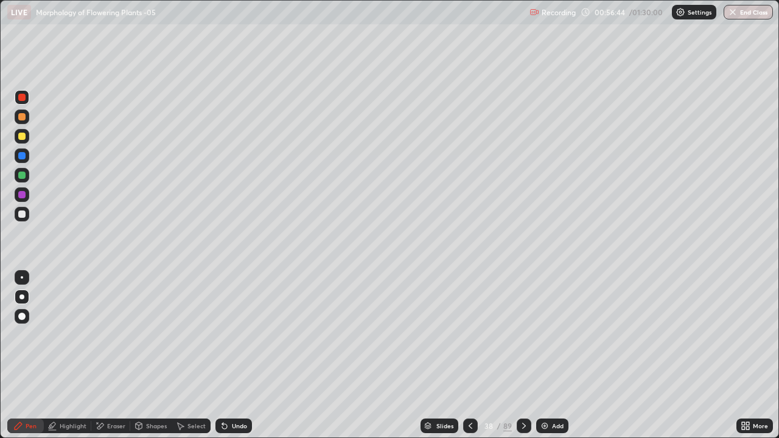
click at [34, 356] on div "Pen" at bounding box center [25, 426] width 37 height 15
click at [22, 297] on div at bounding box center [21, 297] width 5 height 5
click at [22, 194] on div at bounding box center [21, 194] width 7 height 7
click at [155, 356] on div "Shapes" at bounding box center [150, 426] width 41 height 15
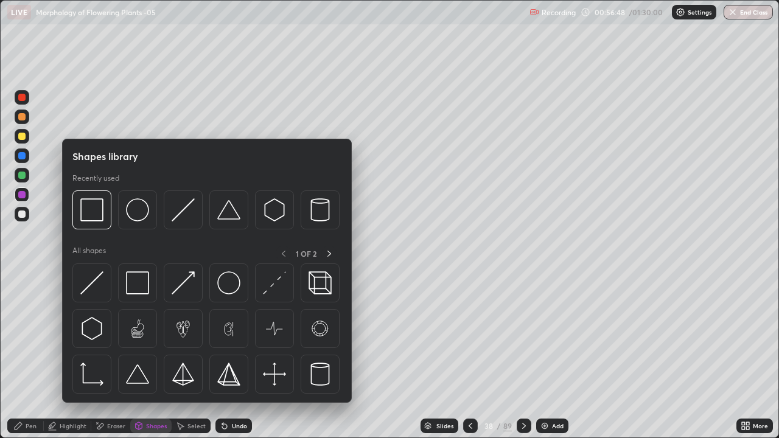
click at [102, 281] on img at bounding box center [91, 283] width 23 height 23
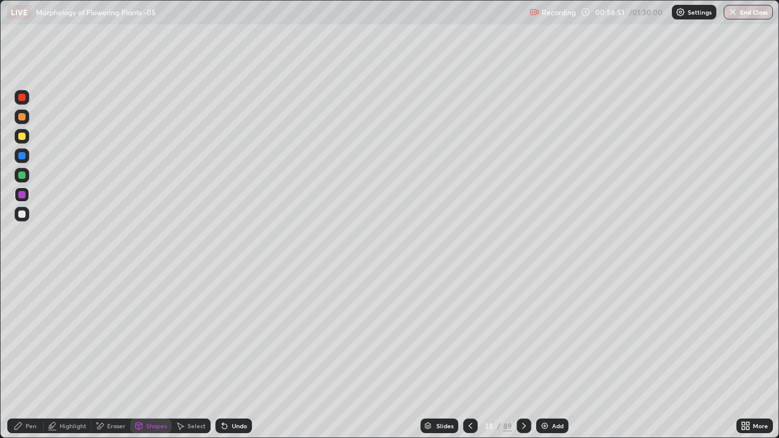
click at [32, 356] on div "Pen" at bounding box center [31, 426] width 11 height 6
click at [148, 356] on div "Shapes" at bounding box center [156, 426] width 21 height 6
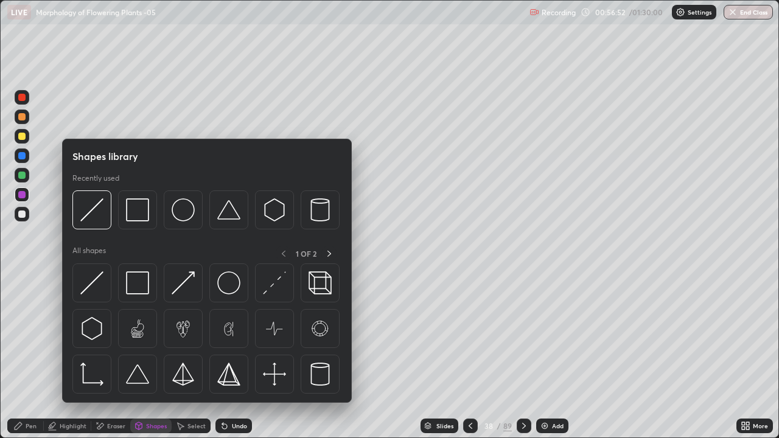
click at [105, 283] on div at bounding box center [91, 283] width 39 height 39
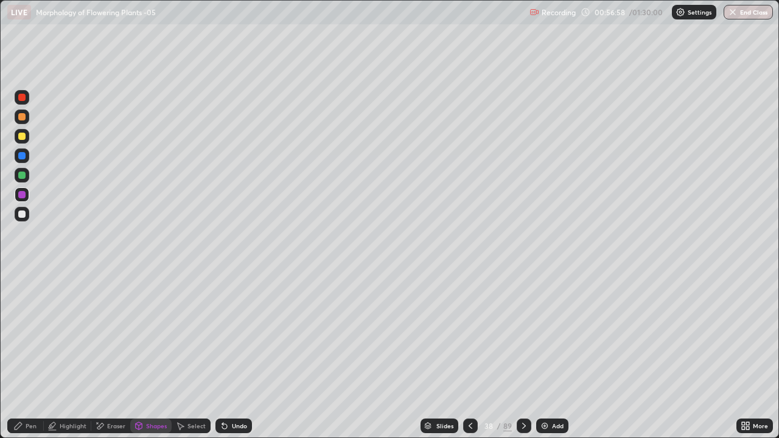
click at [242, 356] on div "Undo" at bounding box center [239, 426] width 15 height 6
click at [237, 356] on div "Undo" at bounding box center [234, 426] width 37 height 15
click at [234, 356] on div "Undo" at bounding box center [234, 426] width 37 height 15
click at [23, 136] on div at bounding box center [21, 136] width 7 height 7
click at [23, 356] on div "Pen" at bounding box center [25, 426] width 37 height 15
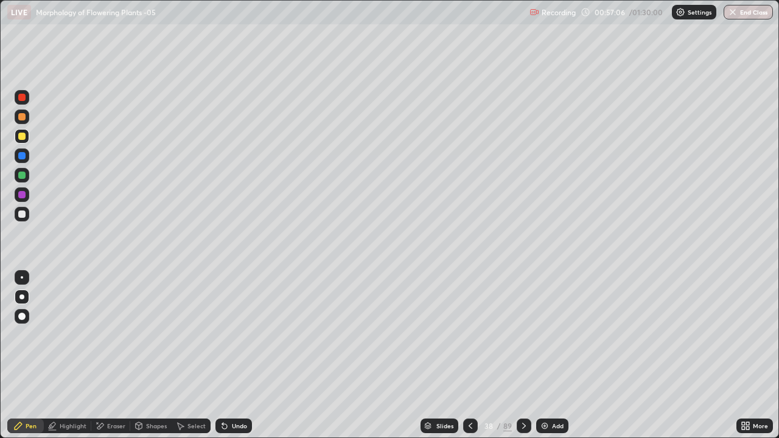
click at [242, 356] on div "Undo" at bounding box center [239, 426] width 15 height 6
click at [237, 356] on div "Undo" at bounding box center [239, 426] width 15 height 6
click at [113, 356] on div "Eraser" at bounding box center [116, 426] width 18 height 6
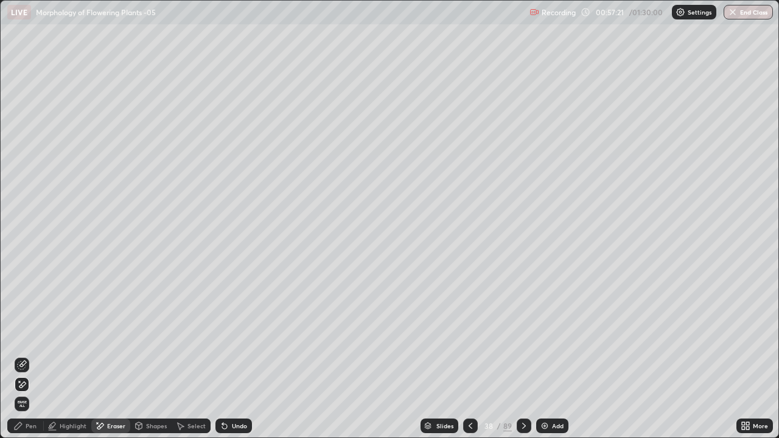
click at [23, 356] on icon at bounding box center [22, 366] width 10 height 10
click at [29, 356] on div "Pen" at bounding box center [31, 426] width 11 height 6
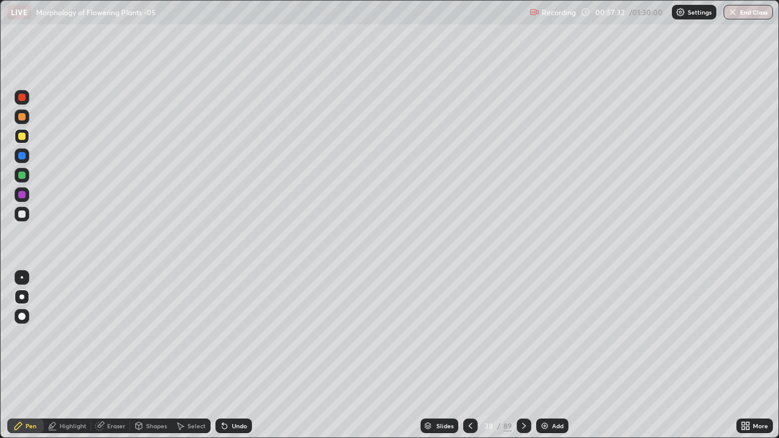
click at [19, 295] on div at bounding box center [22, 297] width 15 height 15
click at [24, 116] on div at bounding box center [21, 116] width 7 height 7
click at [23, 114] on div at bounding box center [21, 116] width 7 height 7
click at [23, 197] on div at bounding box center [21, 194] width 7 height 7
click at [34, 356] on div "Pen" at bounding box center [31, 426] width 11 height 6
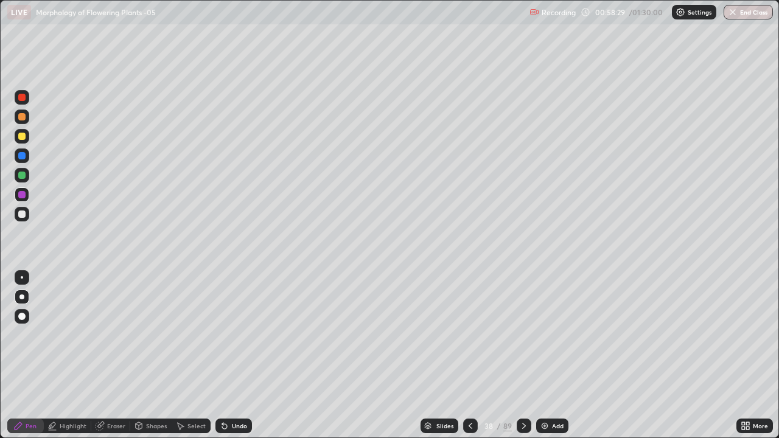
click at [139, 356] on icon at bounding box center [139, 428] width 0 height 4
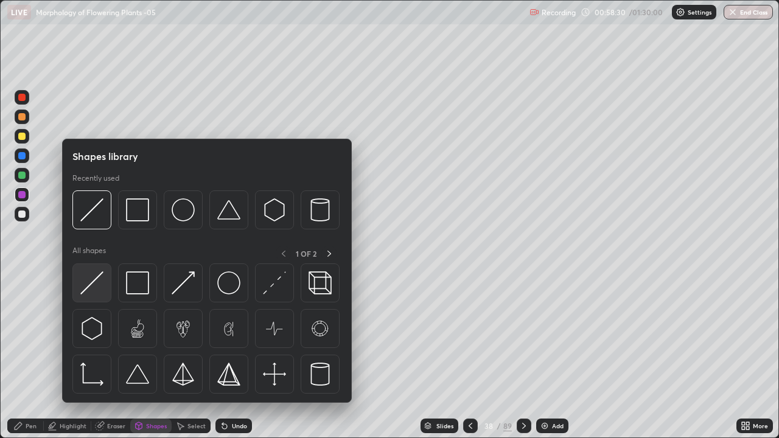
click at [88, 278] on img at bounding box center [91, 283] width 23 height 23
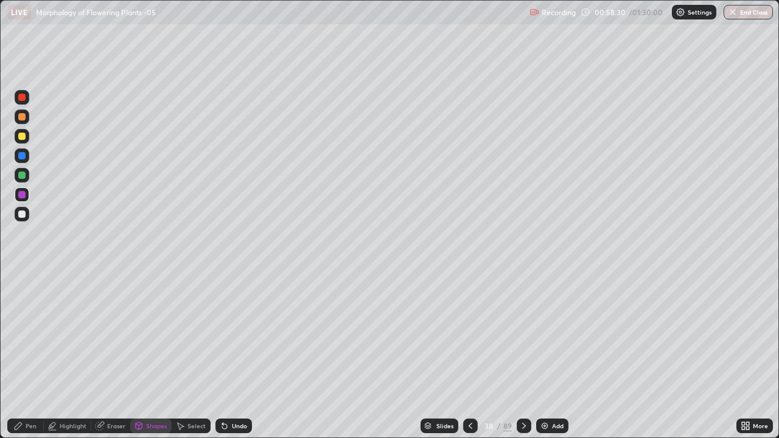
click at [18, 189] on div at bounding box center [22, 195] width 15 height 15
click at [31, 356] on div "Pen" at bounding box center [31, 426] width 11 height 6
click at [22, 297] on div at bounding box center [21, 297] width 5 height 5
click at [23, 136] on div at bounding box center [21, 136] width 7 height 7
click at [29, 356] on div "Pen" at bounding box center [31, 426] width 11 height 6
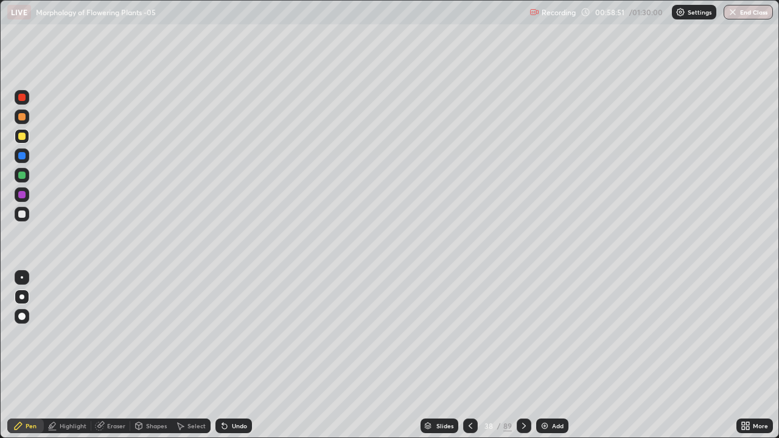
click at [26, 356] on div "Pen" at bounding box center [31, 426] width 11 height 6
click at [23, 117] on div at bounding box center [21, 116] width 7 height 7
click at [32, 356] on div "Pen" at bounding box center [31, 426] width 11 height 6
click at [21, 297] on div at bounding box center [21, 297] width 5 height 5
click at [23, 213] on div at bounding box center [21, 214] width 7 height 7
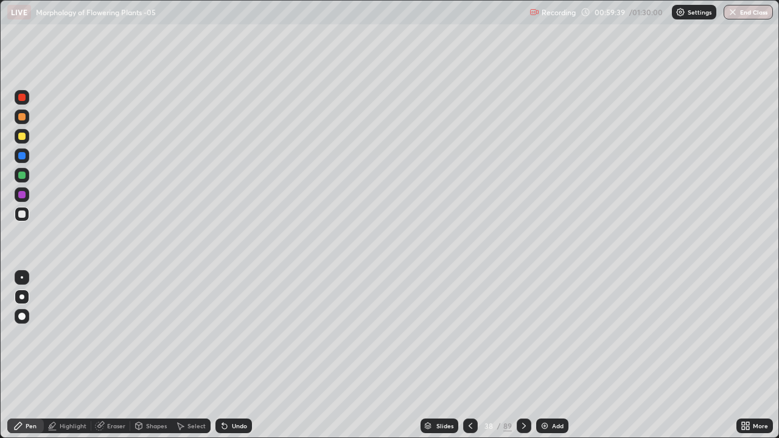
click at [18, 172] on div at bounding box center [22, 175] width 15 height 15
click at [23, 195] on div at bounding box center [21, 194] width 7 height 7
click at [105, 356] on div "Eraser" at bounding box center [110, 426] width 39 height 15
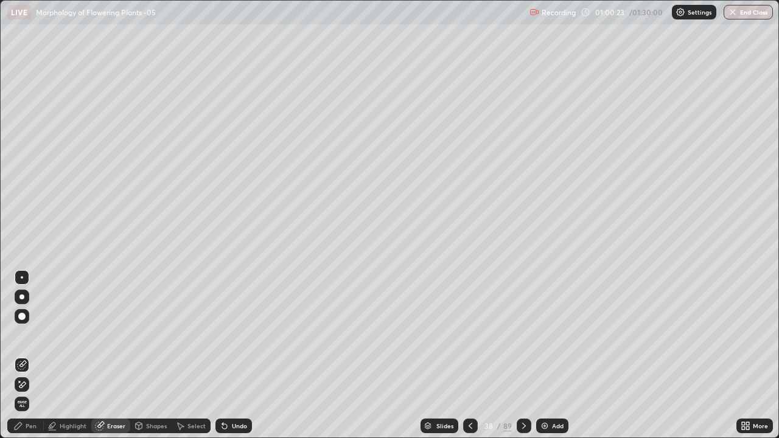
click at [19, 356] on icon at bounding box center [19, 381] width 1 height 1
click at [26, 356] on div "Pen" at bounding box center [25, 426] width 37 height 15
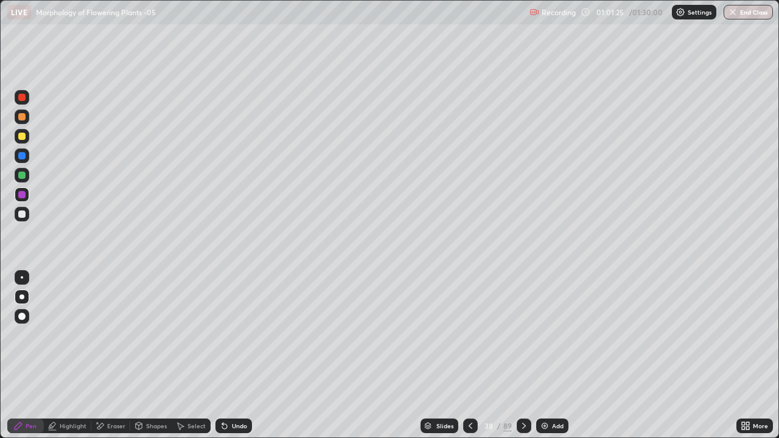
click at [23, 153] on div at bounding box center [21, 155] width 7 height 7
click at [116, 356] on div "Eraser" at bounding box center [116, 426] width 18 height 6
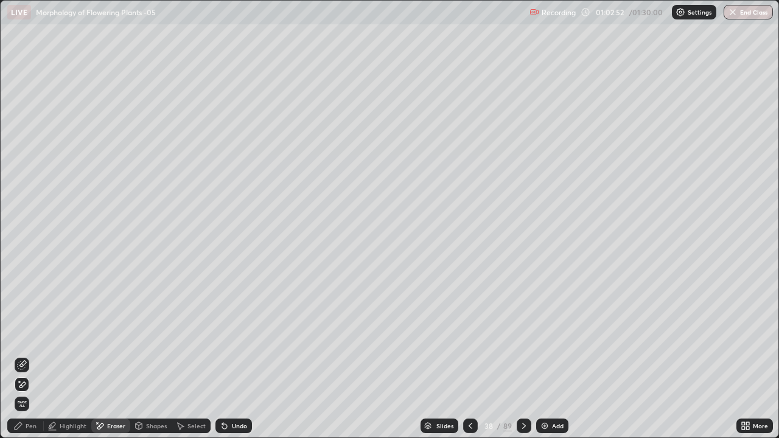
click at [26, 356] on icon at bounding box center [22, 385] width 10 height 10
click at [40, 356] on div "Pen" at bounding box center [25, 426] width 37 height 15
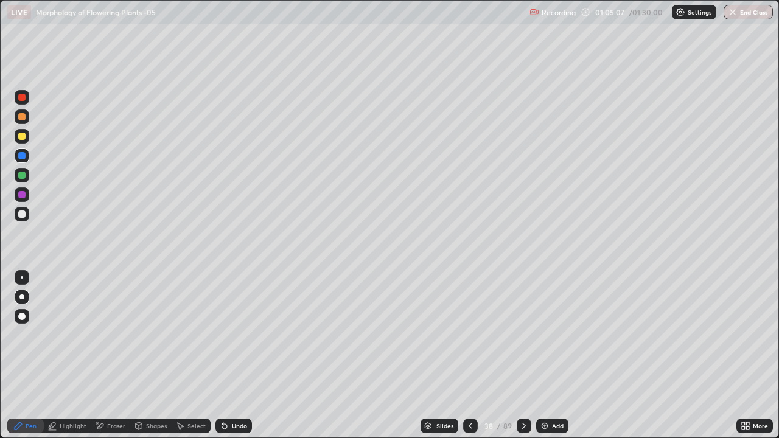
click at [429, 356] on icon at bounding box center [428, 427] width 6 height 2
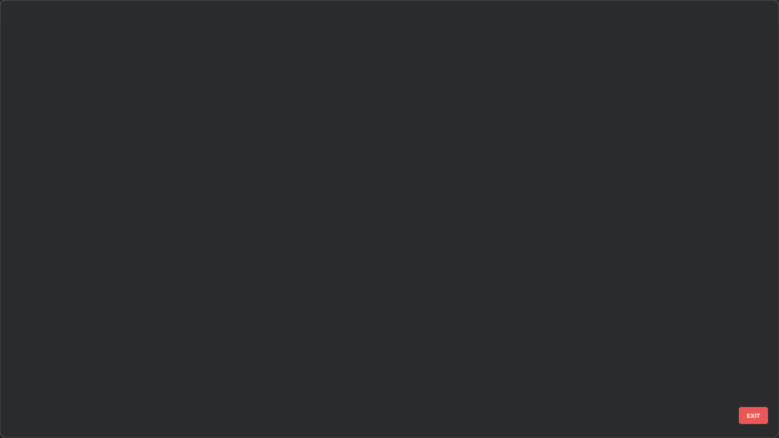
scroll to position [434, 772]
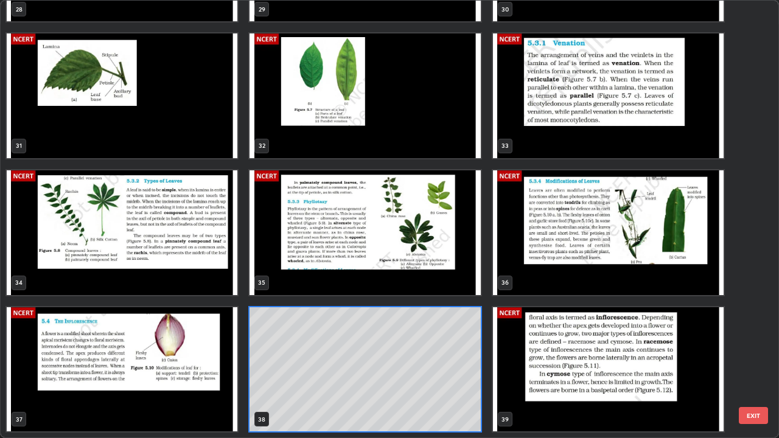
click at [144, 347] on img "grid" at bounding box center [122, 370] width 231 height 125
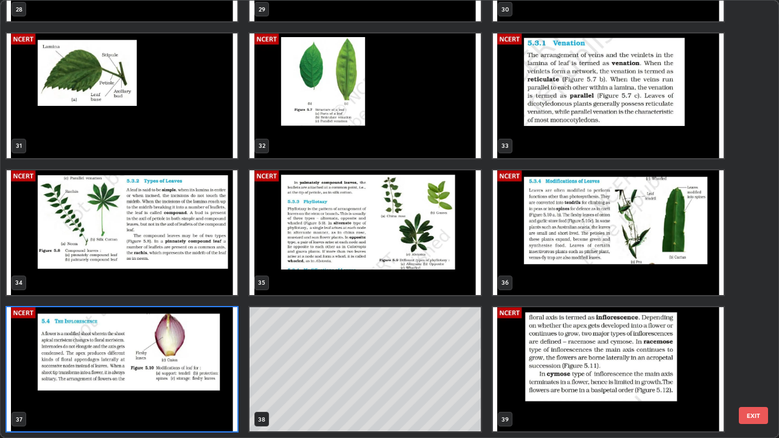
click at [142, 346] on img "grid" at bounding box center [122, 370] width 231 height 125
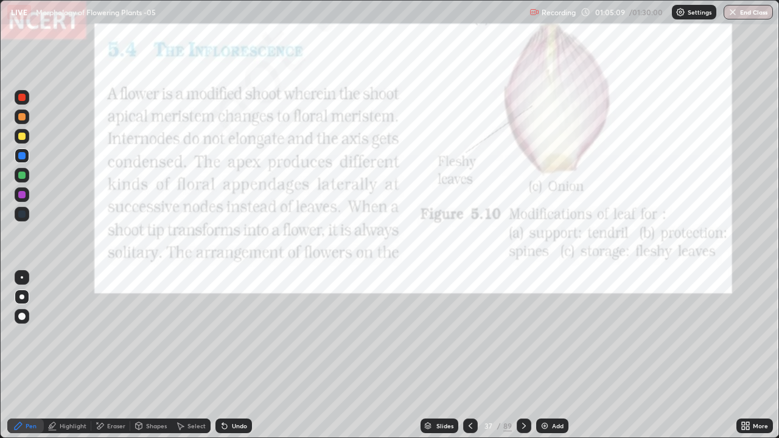
click at [146, 350] on img "grid" at bounding box center [122, 370] width 231 height 125
click at [145, 346] on img "grid" at bounding box center [122, 370] width 231 height 125
click at [523, 356] on icon at bounding box center [524, 426] width 10 height 10
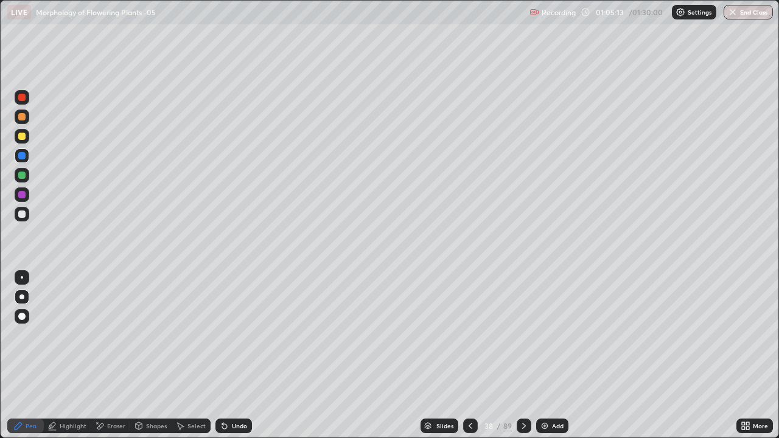
click at [523, 356] on icon at bounding box center [524, 426] width 10 height 10
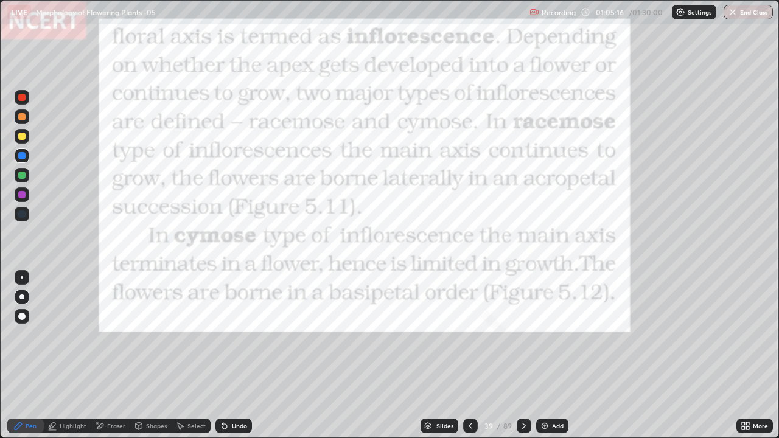
click at [19, 94] on div at bounding box center [21, 97] width 7 height 7
click at [470, 356] on icon at bounding box center [471, 426] width 10 height 10
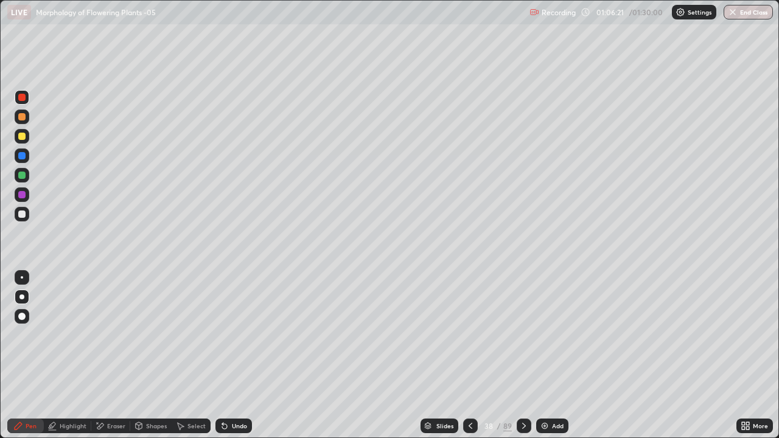
click at [470, 356] on icon at bounding box center [471, 426] width 10 height 10
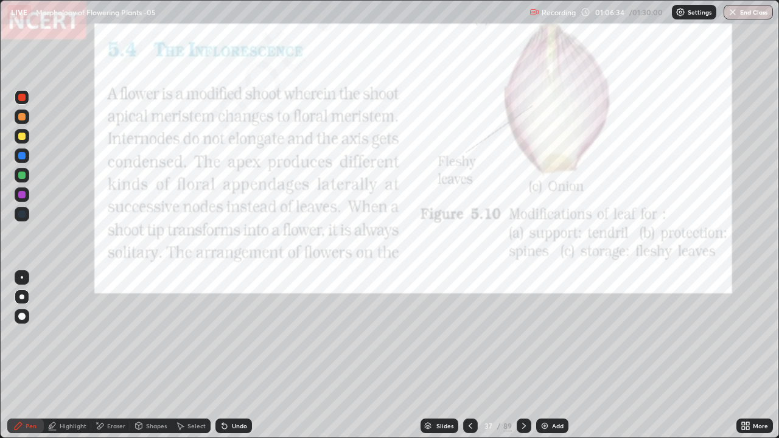
click at [29, 356] on div "Pen" at bounding box center [31, 426] width 11 height 6
click at [22, 297] on div at bounding box center [21, 297] width 5 height 5
click at [22, 96] on div at bounding box center [21, 97] width 7 height 7
click at [21, 94] on div at bounding box center [21, 97] width 7 height 7
click at [24, 356] on div "Pen" at bounding box center [25, 426] width 37 height 15
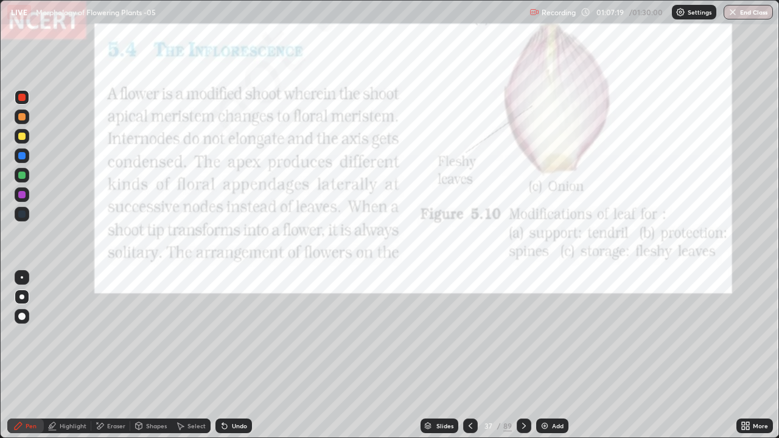
click at [549, 356] on div "Add" at bounding box center [552, 426] width 32 height 15
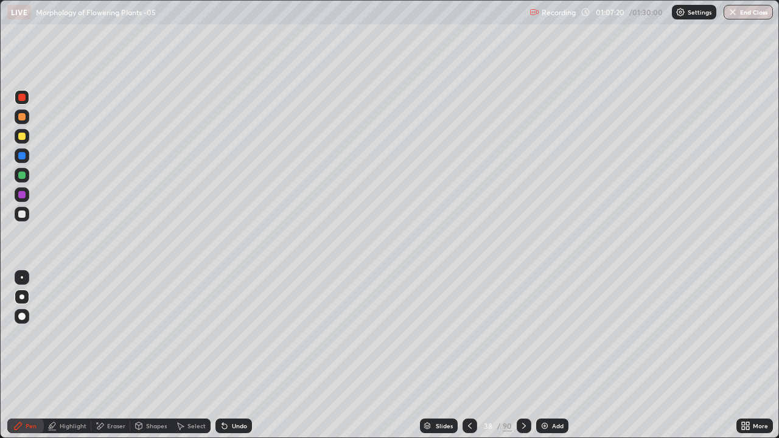
click at [23, 214] on div at bounding box center [21, 214] width 7 height 7
click at [24, 298] on div at bounding box center [21, 297] width 5 height 5
click at [525, 356] on icon at bounding box center [524, 426] width 10 height 10
click at [521, 356] on icon at bounding box center [524, 426] width 10 height 10
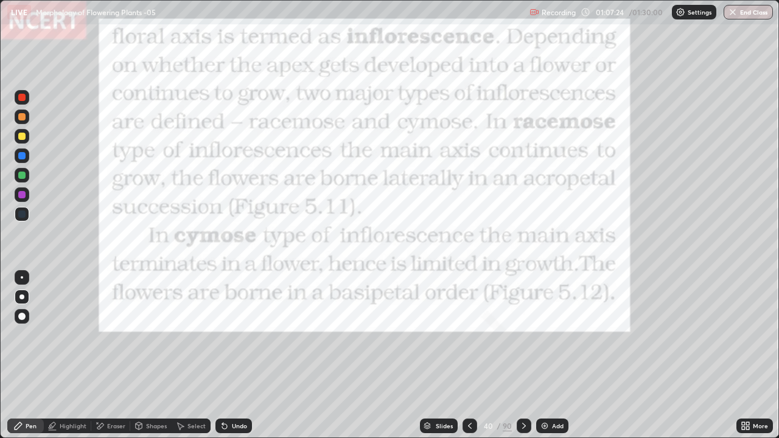
click at [468, 356] on icon at bounding box center [470, 426] width 4 height 6
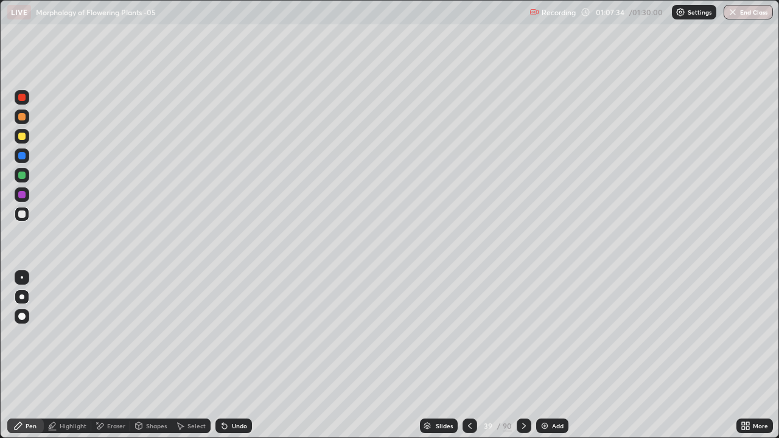
click at [26, 137] on div at bounding box center [22, 136] width 15 height 15
click at [23, 100] on div at bounding box center [21, 97] width 7 height 7
click at [26, 356] on div "Pen" at bounding box center [31, 426] width 11 height 6
click at [33, 356] on div "Pen" at bounding box center [25, 426] width 37 height 15
click at [20, 298] on div at bounding box center [21, 297] width 5 height 5
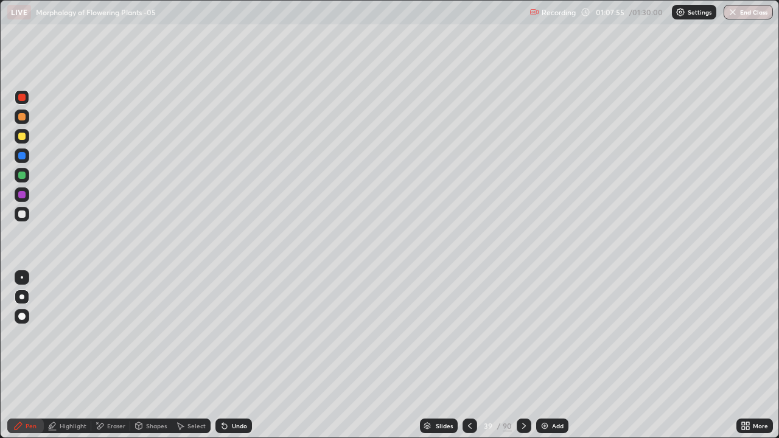
click at [23, 115] on div at bounding box center [21, 116] width 7 height 7
click at [468, 356] on icon at bounding box center [470, 426] width 10 height 10
click at [472, 356] on icon at bounding box center [470, 426] width 10 height 10
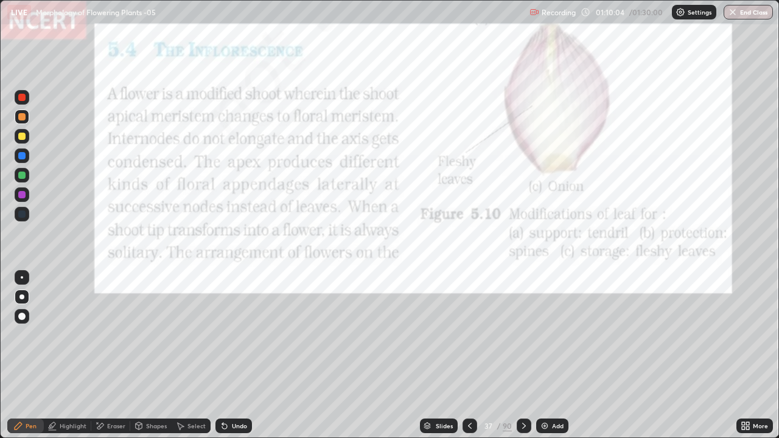
click at [20, 92] on div at bounding box center [22, 97] width 15 height 15
click at [28, 356] on div "Pen" at bounding box center [25, 426] width 37 height 15
click at [22, 297] on div at bounding box center [21, 297] width 5 height 5
click at [23, 173] on div at bounding box center [21, 175] width 7 height 7
click at [23, 97] on div at bounding box center [21, 97] width 7 height 7
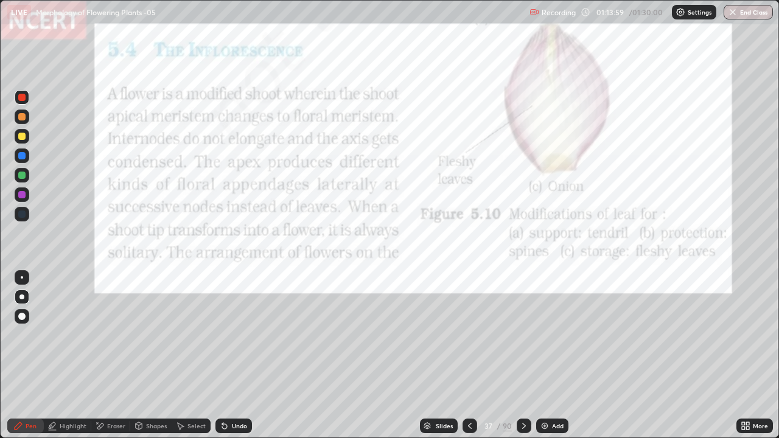
click at [26, 96] on div at bounding box center [22, 97] width 15 height 15
click at [25, 157] on div at bounding box center [21, 155] width 7 height 7
click at [742, 19] on button "End Class" at bounding box center [748, 12] width 49 height 15
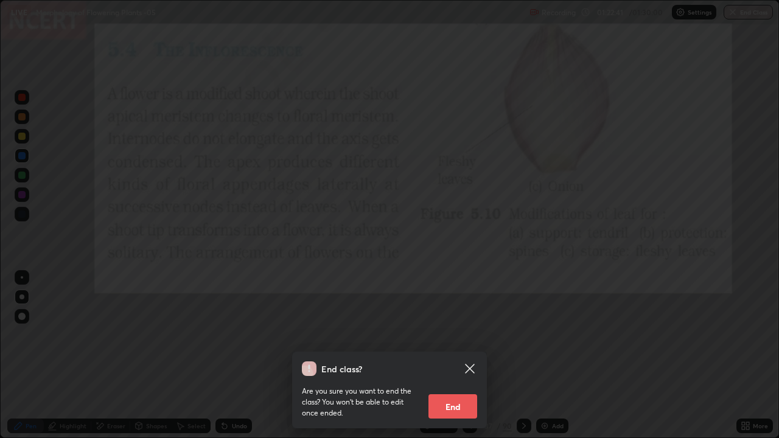
click at [456, 356] on button "End" at bounding box center [453, 407] width 49 height 24
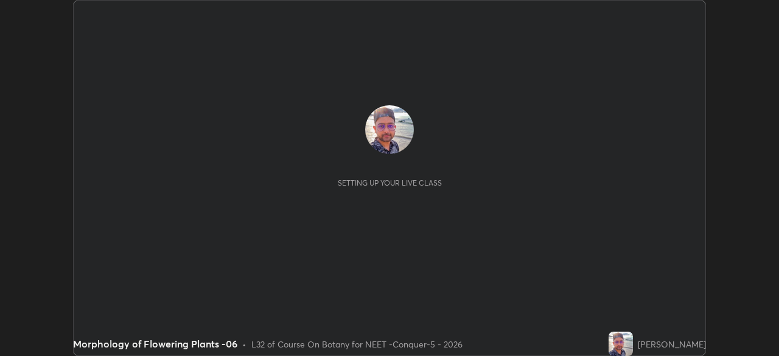
scroll to position [356, 779]
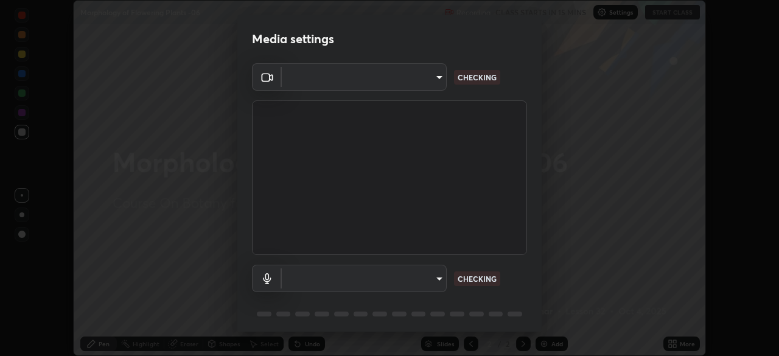
click at [429, 86] on body "Erase all Morphology of Flowering Plants -06 Recording CLASS STARTS IN 15 MINS …" at bounding box center [389, 178] width 779 height 356
click at [426, 85] on div at bounding box center [389, 178] width 779 height 356
type input "ad23c5e1eec40c929e15baf649206283bee037f2ec2e6fc856d192bb2adaae55"
type input "aa0a7725628aa2d3746a5367ccdd85ae91ee4f6343f860b78150420f01eb6845"
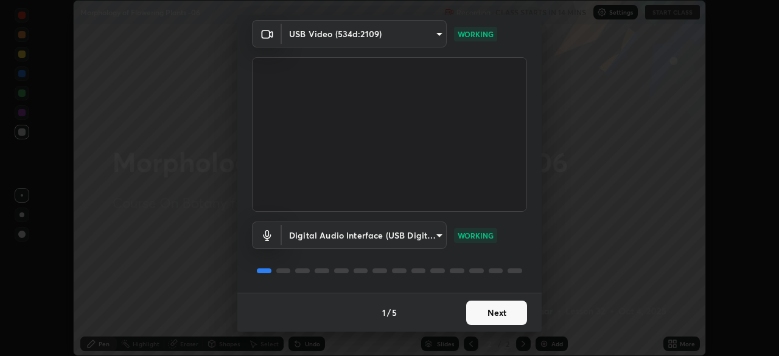
click at [496, 311] on button "Next" at bounding box center [496, 313] width 61 height 24
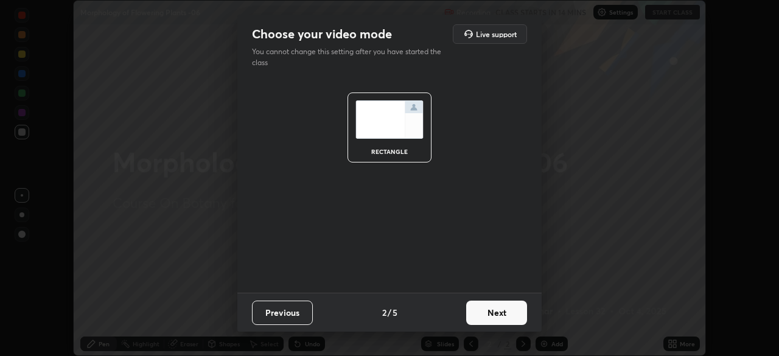
scroll to position [0, 0]
click at [500, 314] on button "Next" at bounding box center [496, 313] width 61 height 24
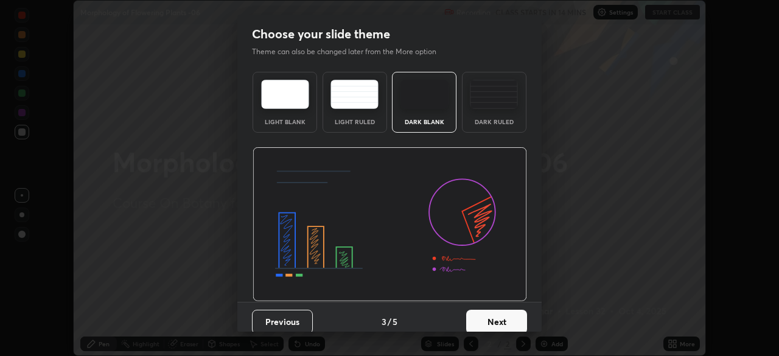
click at [505, 315] on button "Next" at bounding box center [496, 322] width 61 height 24
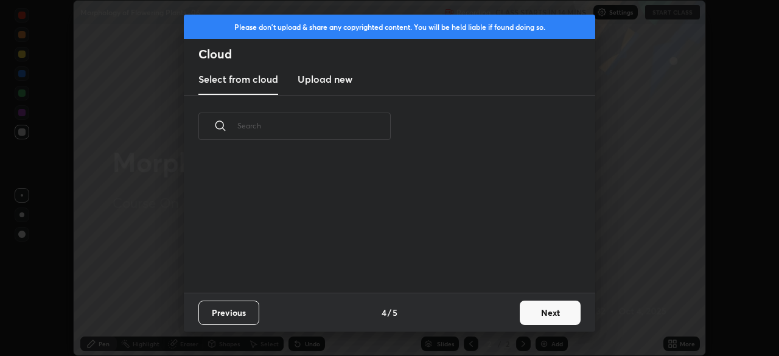
click at [513, 315] on div "Previous 4 / 5 Next" at bounding box center [390, 312] width 412 height 39
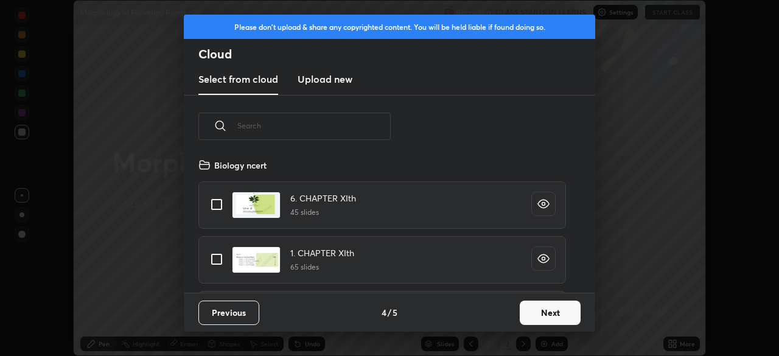
scroll to position [135, 391]
click at [543, 312] on button "Next" at bounding box center [550, 313] width 61 height 24
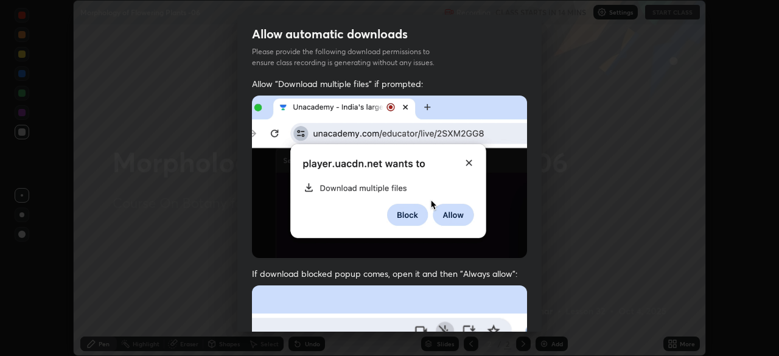
click at [452, 244] on img at bounding box center [389, 177] width 275 height 163
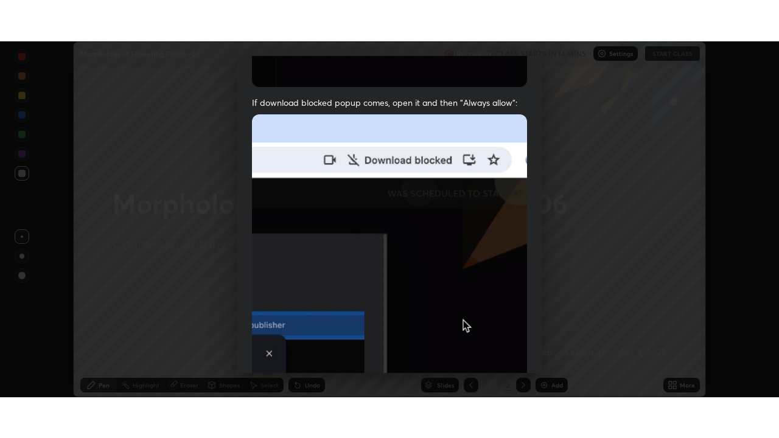
scroll to position [292, 0]
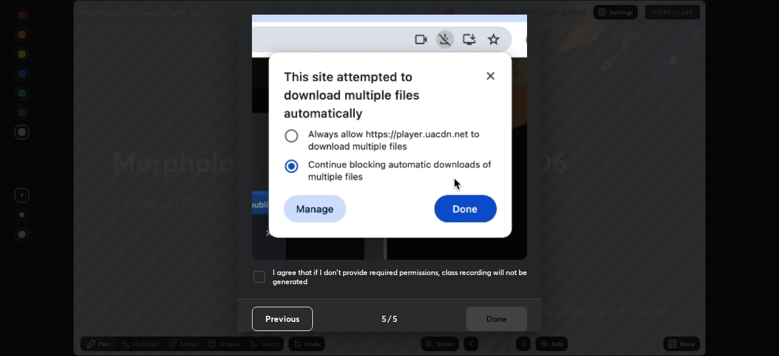
click at [270, 270] on div "I agree that if I don't provide required permissions, class recording will not …" at bounding box center [389, 277] width 275 height 15
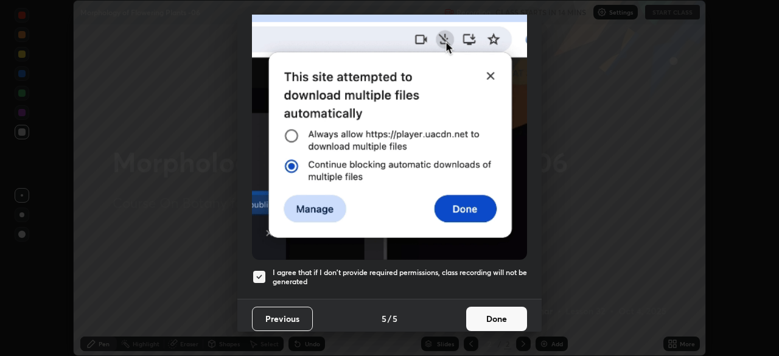
click at [493, 308] on button "Done" at bounding box center [496, 319] width 61 height 24
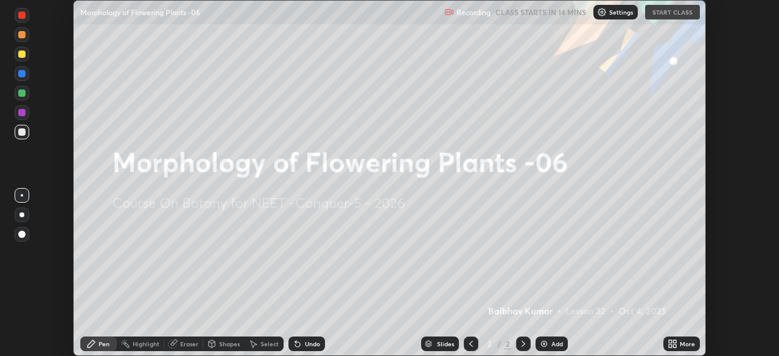
click at [669, 346] on icon at bounding box center [670, 346] width 3 height 3
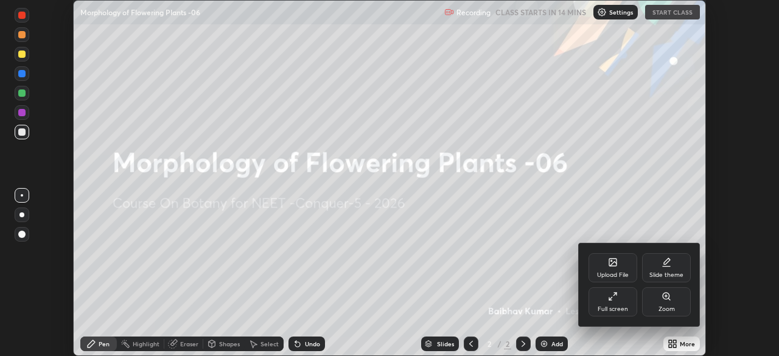
click at [617, 314] on div "Full screen" at bounding box center [613, 301] width 49 height 29
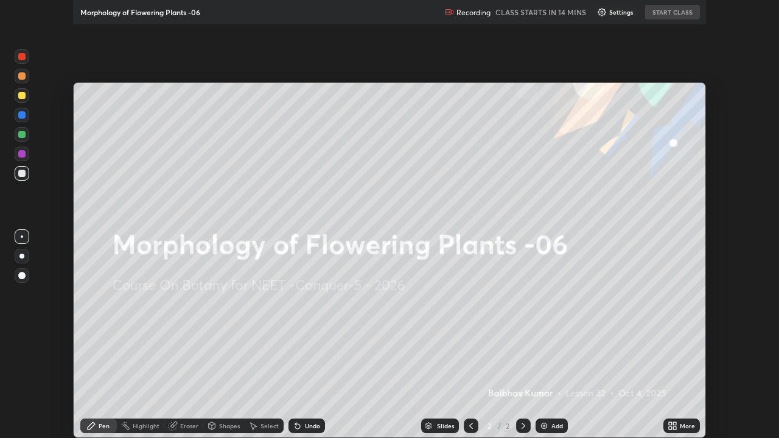
scroll to position [438, 779]
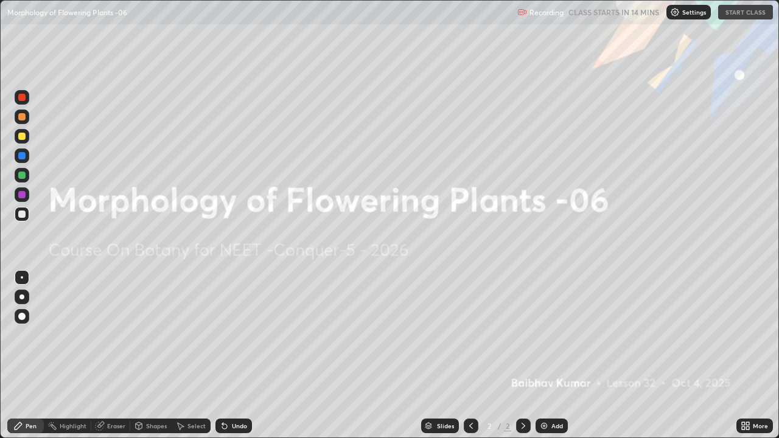
click at [677, 17] on div "Settings" at bounding box center [689, 12] width 44 height 15
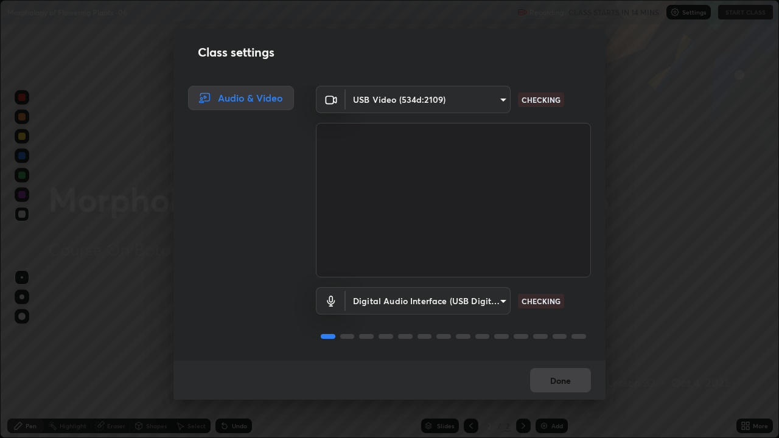
scroll to position [1, 0]
click at [560, 356] on button "Done" at bounding box center [560, 380] width 61 height 24
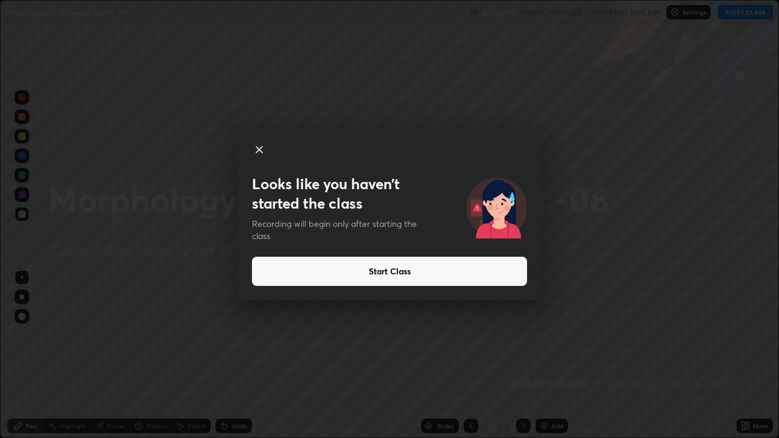
click at [363, 269] on button "Start Class" at bounding box center [389, 271] width 275 height 29
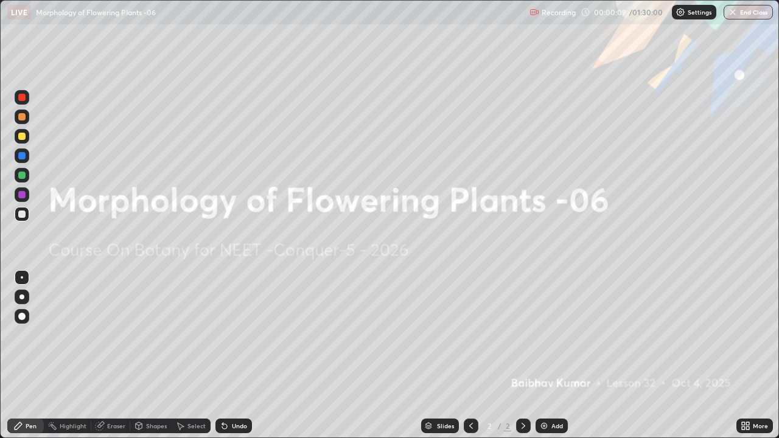
click at [22, 297] on div at bounding box center [21, 297] width 5 height 5
click at [552, 356] on div "Add" at bounding box center [558, 426] width 12 height 6
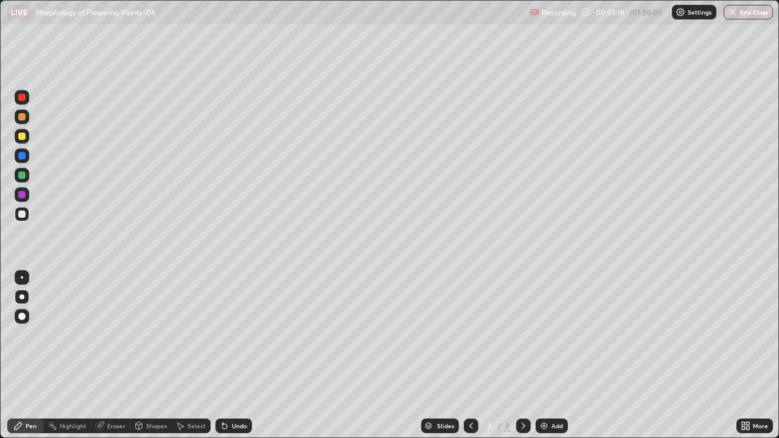
click at [23, 295] on div at bounding box center [21, 297] width 5 height 5
click at [20, 174] on div at bounding box center [21, 175] width 7 height 7
click at [18, 356] on div "Pen" at bounding box center [25, 426] width 37 height 15
click at [18, 292] on div at bounding box center [22, 297] width 15 height 15
click at [21, 214] on div at bounding box center [21, 214] width 7 height 7
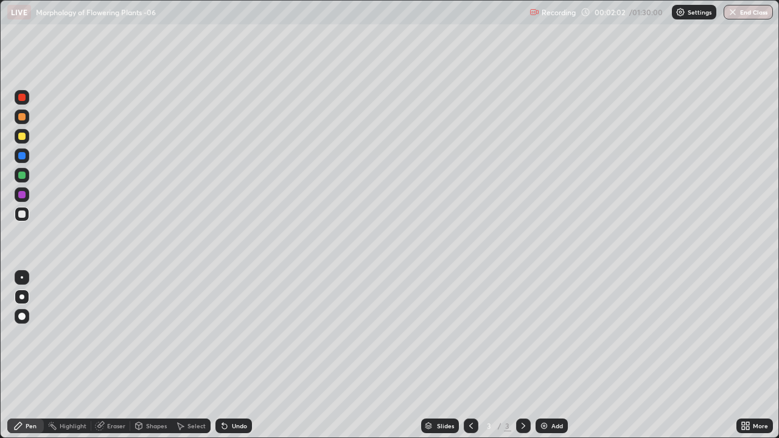
click at [15, 96] on div at bounding box center [22, 97] width 15 height 15
click at [23, 174] on div at bounding box center [21, 175] width 7 height 7
click at [19, 103] on div at bounding box center [22, 97] width 15 height 15
click at [23, 178] on div at bounding box center [21, 175] width 7 height 7
click at [22, 297] on div at bounding box center [21, 297] width 5 height 5
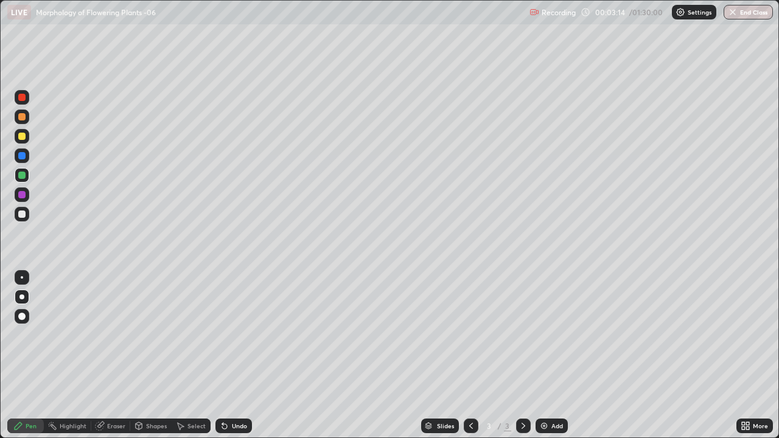
click at [26, 356] on div "Pen" at bounding box center [31, 426] width 11 height 6
click at [26, 99] on div at bounding box center [22, 97] width 15 height 15
click at [29, 297] on div at bounding box center [22, 297] width 15 height 15
click at [26, 219] on div at bounding box center [22, 214] width 15 height 15
click at [35, 355] on div "Erase all" at bounding box center [21, 219] width 29 height 390
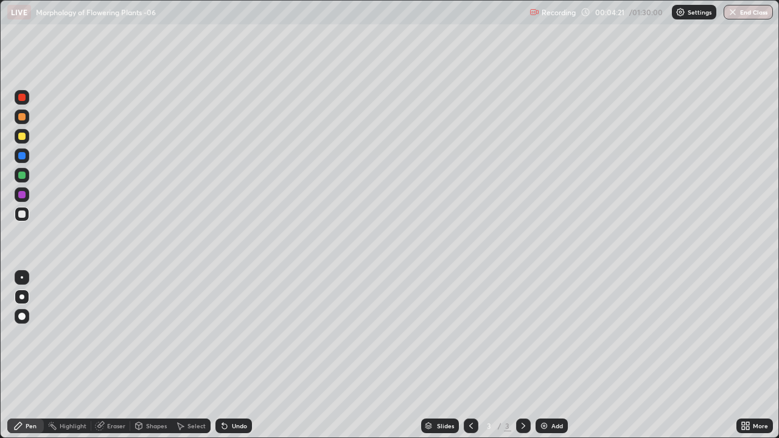
click at [35, 356] on div "Erase all" at bounding box center [21, 219] width 29 height 390
click at [26, 101] on div at bounding box center [22, 97] width 15 height 15
click at [30, 356] on div "Pen" at bounding box center [31, 426] width 11 height 6
click at [21, 156] on div at bounding box center [21, 155] width 7 height 7
click at [22, 175] on div at bounding box center [21, 175] width 7 height 7
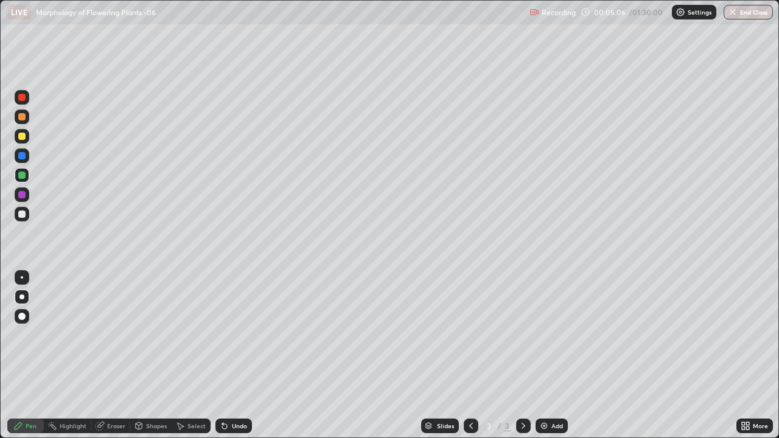
click at [21, 214] on div at bounding box center [21, 214] width 7 height 7
click at [23, 297] on div at bounding box center [21, 297] width 5 height 5
click at [33, 356] on div "Pen" at bounding box center [31, 426] width 11 height 6
click at [23, 175] on div at bounding box center [21, 175] width 7 height 7
click at [27, 356] on div "Pen" at bounding box center [31, 426] width 11 height 6
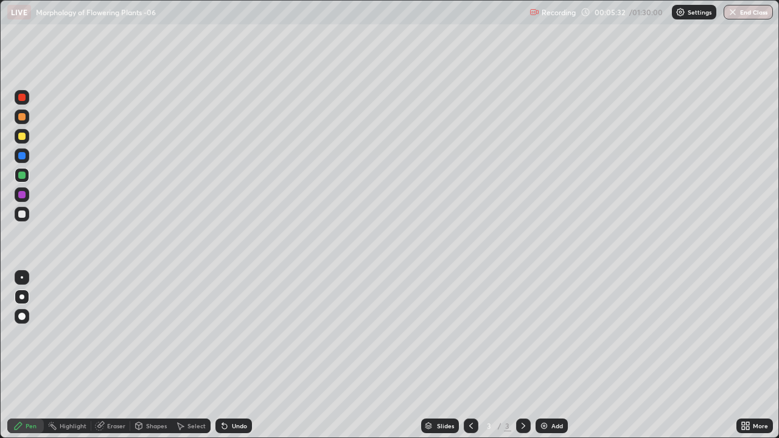
click at [27, 102] on div at bounding box center [22, 97] width 15 height 15
click at [24, 356] on div "Pen" at bounding box center [25, 426] width 37 height 15
click at [747, 356] on icon at bounding box center [748, 424] width 3 height 3
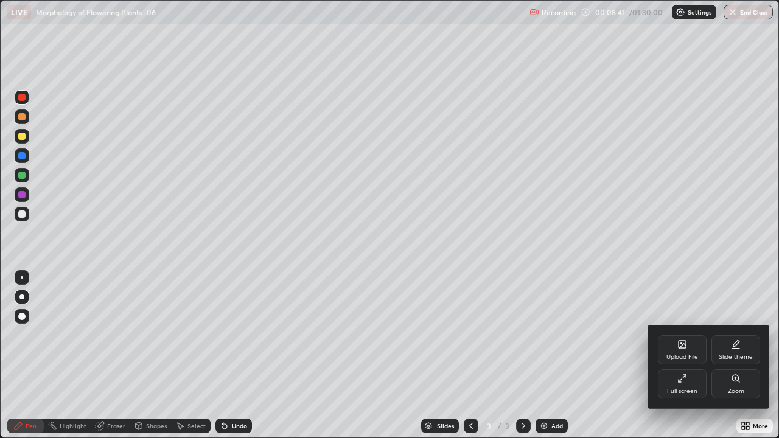
click at [679, 343] on icon at bounding box center [682, 344] width 7 height 7
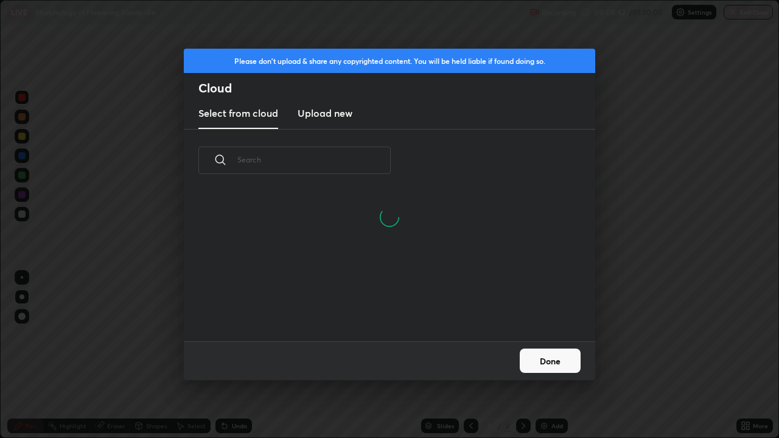
scroll to position [4, 7]
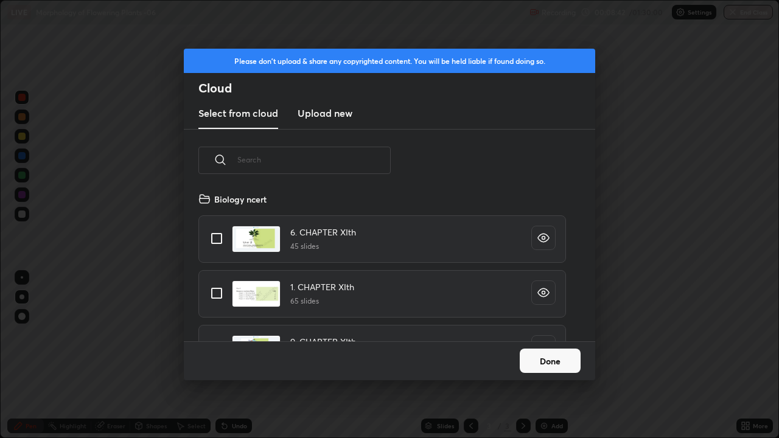
click at [325, 159] on input "text" at bounding box center [313, 160] width 153 height 52
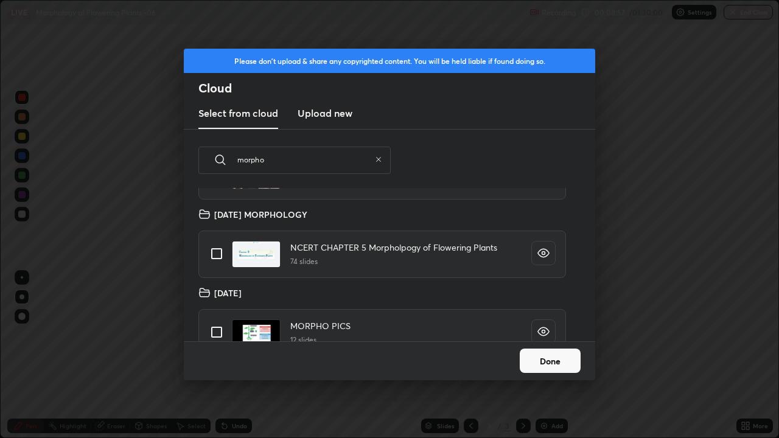
scroll to position [60, 0]
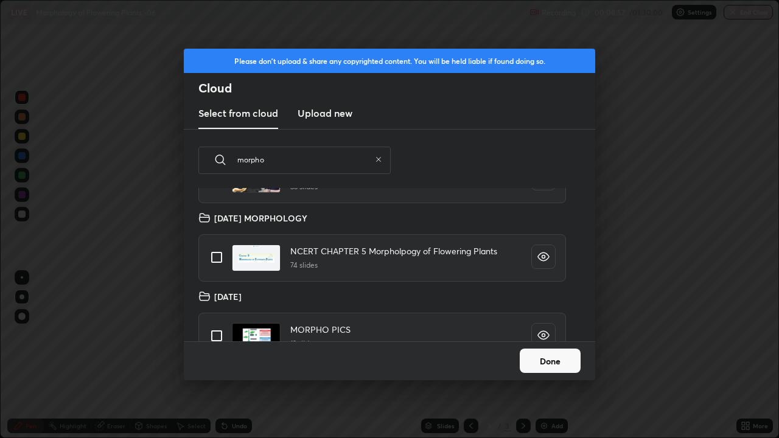
type input "morpho"
click at [219, 257] on input "grid" at bounding box center [217, 258] width 26 height 26
checkbox input "true"
click at [557, 356] on button "Done" at bounding box center [550, 361] width 61 height 24
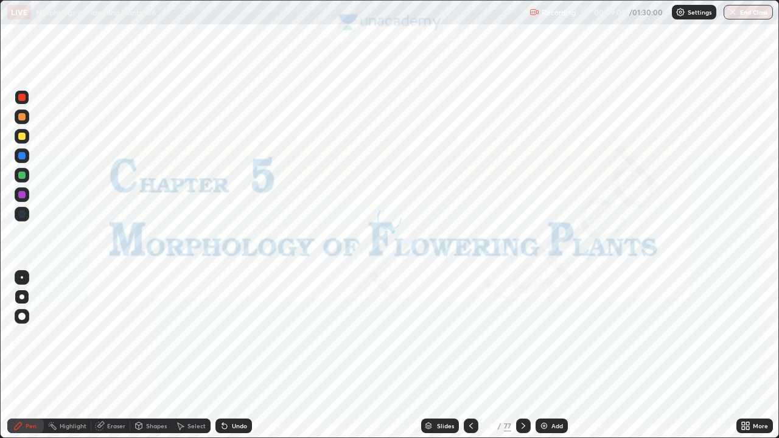
click at [430, 356] on icon at bounding box center [429, 424] width 6 height 3
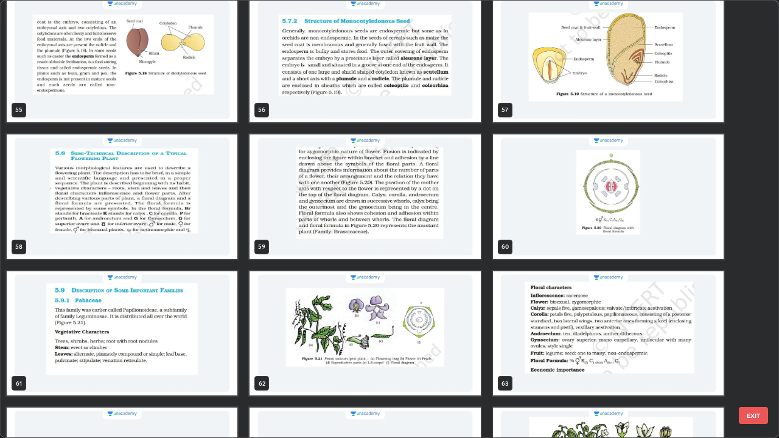
scroll to position [2471, 0]
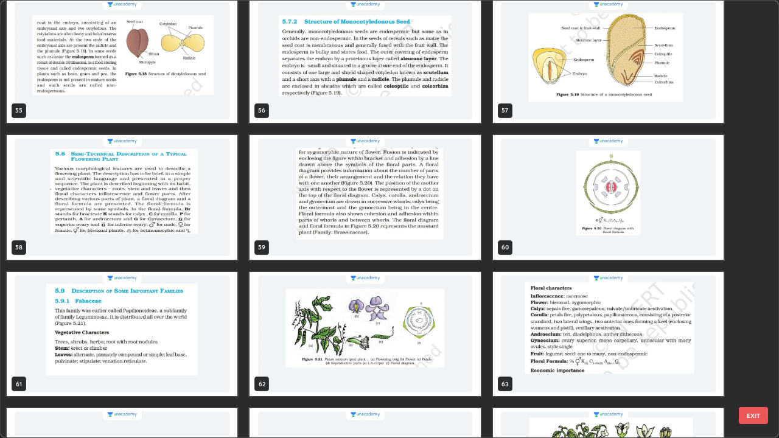
click at [600, 196] on img "grid" at bounding box center [608, 197] width 231 height 125
click at [606, 195] on img "grid" at bounding box center [608, 197] width 231 height 125
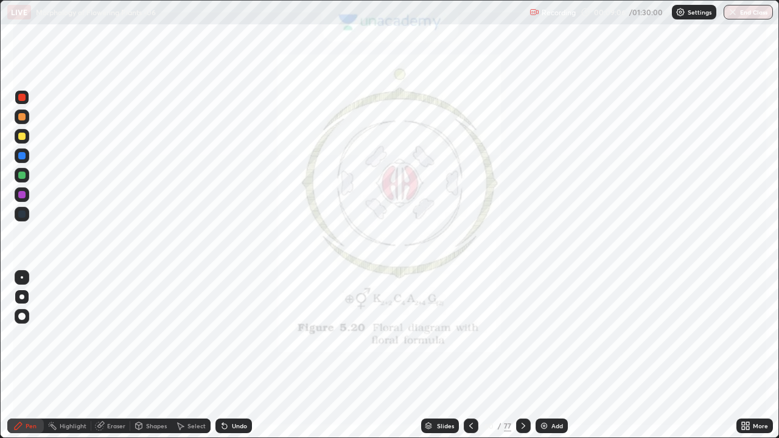
click at [603, 198] on img "grid" at bounding box center [608, 197] width 231 height 125
click at [607, 197] on img "grid" at bounding box center [608, 197] width 231 height 125
click at [23, 94] on div at bounding box center [21, 97] width 7 height 7
click at [23, 292] on div at bounding box center [22, 297] width 15 height 15
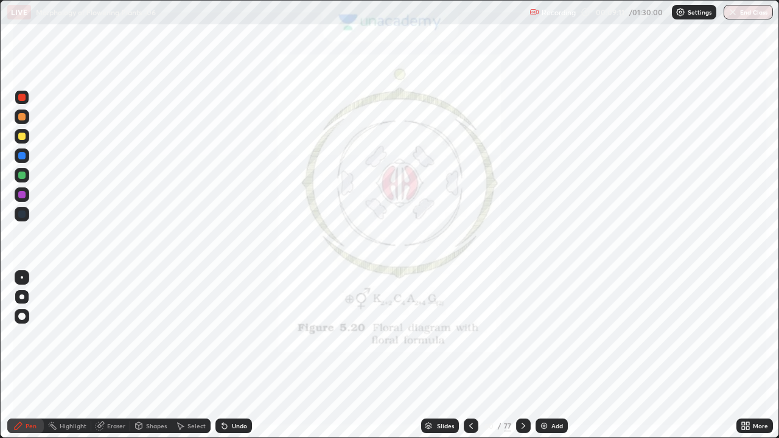
click at [23, 356] on icon at bounding box center [18, 426] width 10 height 10
click at [107, 356] on div "Eraser" at bounding box center [116, 426] width 18 height 6
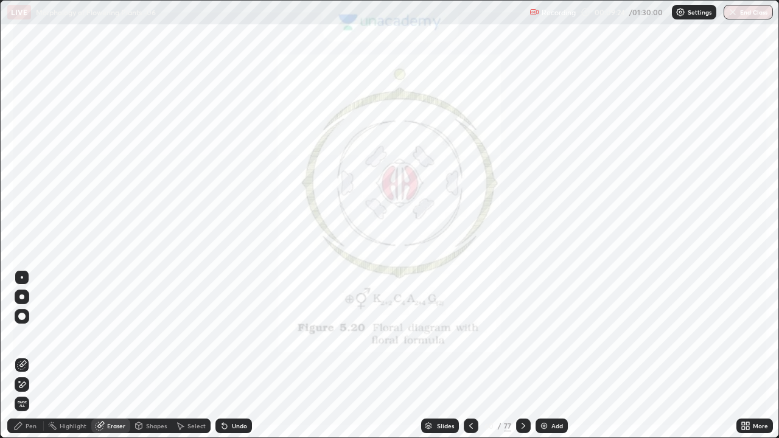
click at [27, 356] on div "Pen" at bounding box center [31, 426] width 11 height 6
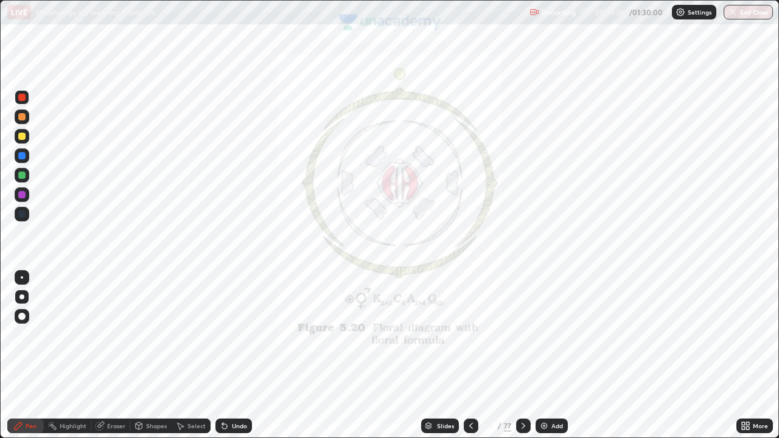
click at [81, 356] on div "Highlight" at bounding box center [73, 426] width 27 height 6
click at [113, 356] on div "Eraser" at bounding box center [116, 426] width 18 height 6
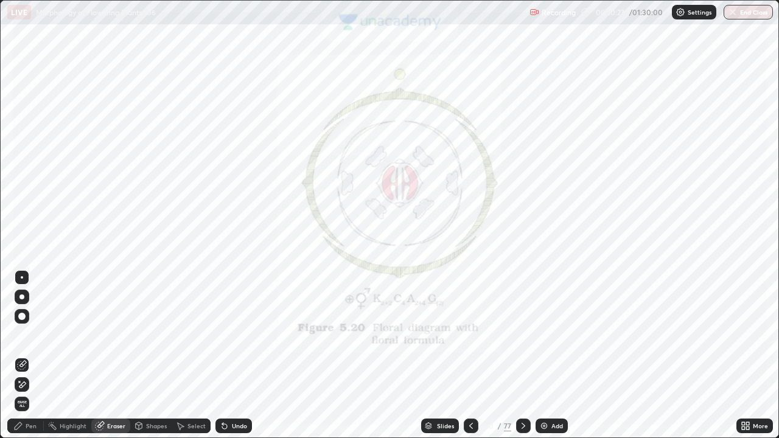
click at [22, 356] on span "Erase all" at bounding box center [21, 404] width 13 height 7
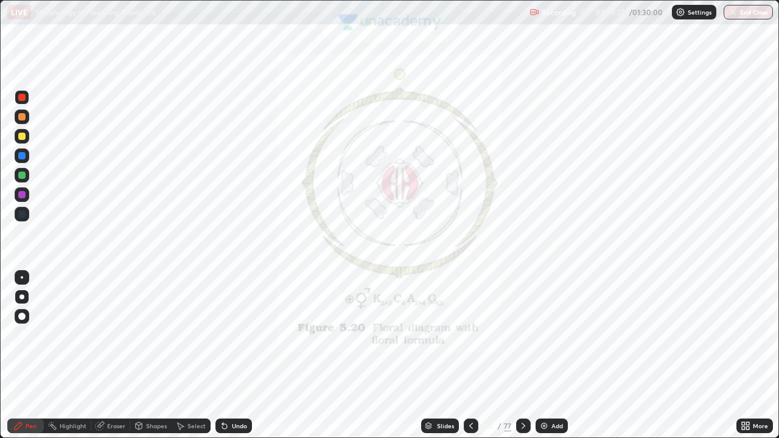
click at [23, 356] on div "Pen" at bounding box center [25, 426] width 37 height 15
click at [24, 213] on div at bounding box center [21, 214] width 7 height 7
click at [29, 356] on div "Pen" at bounding box center [31, 426] width 11 height 6
click at [71, 356] on div "Highlight" at bounding box center [73, 426] width 27 height 6
click at [19, 356] on circle at bounding box center [19, 362] width 1 height 1
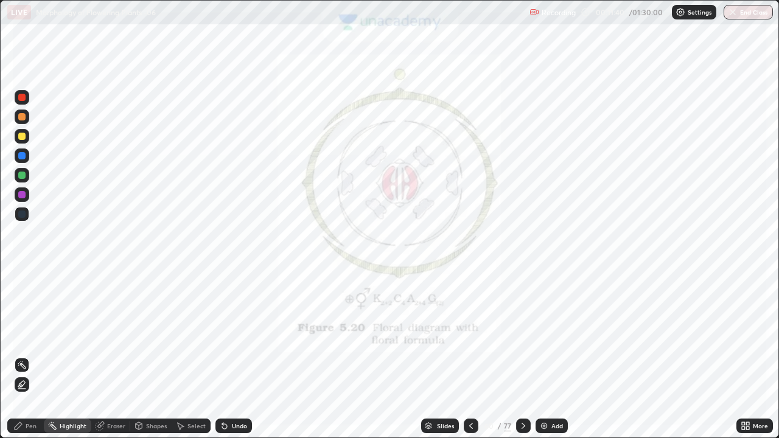
click at [22, 95] on div at bounding box center [21, 97] width 7 height 7
click at [30, 356] on div "Pen" at bounding box center [31, 426] width 11 height 6
click at [21, 161] on div at bounding box center [22, 156] width 15 height 15
click at [232, 356] on div "Undo" at bounding box center [234, 426] width 37 height 15
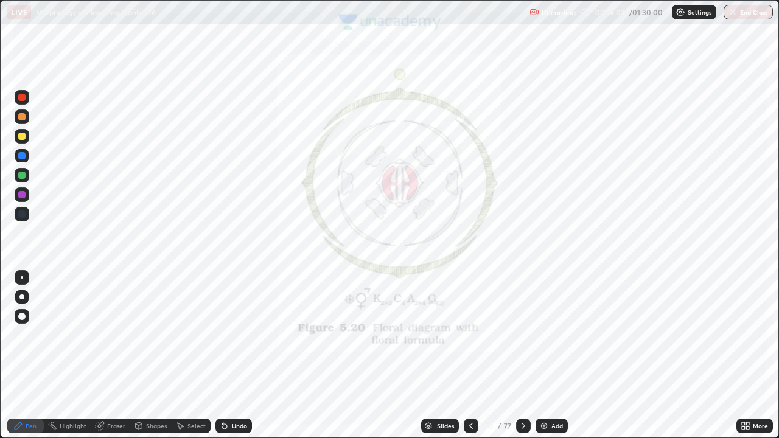
click at [23, 97] on div at bounding box center [21, 97] width 7 height 7
click at [106, 356] on div "Eraser" at bounding box center [110, 426] width 39 height 15
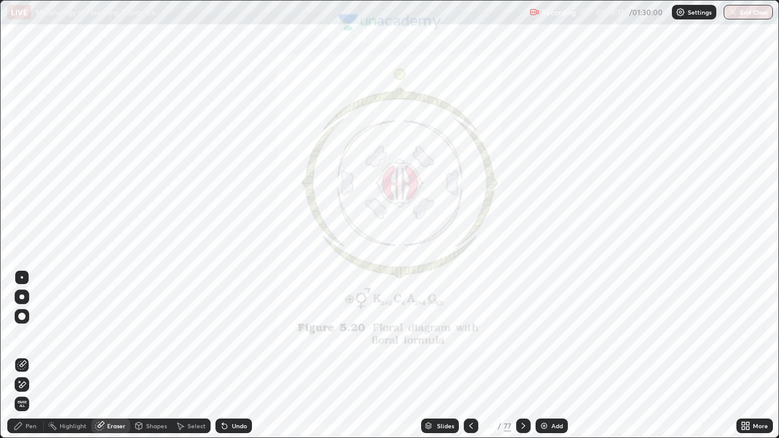
click at [26, 356] on icon at bounding box center [22, 366] width 10 height 10
click at [25, 356] on div "Pen" at bounding box center [25, 426] width 37 height 15
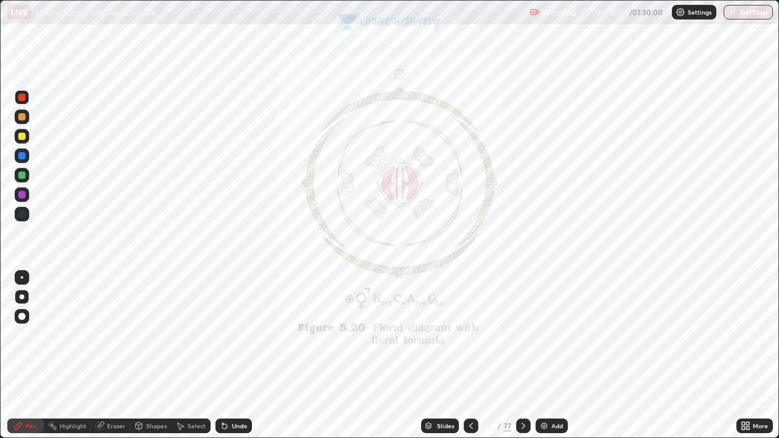
click at [522, 356] on icon at bounding box center [524, 426] width 4 height 6
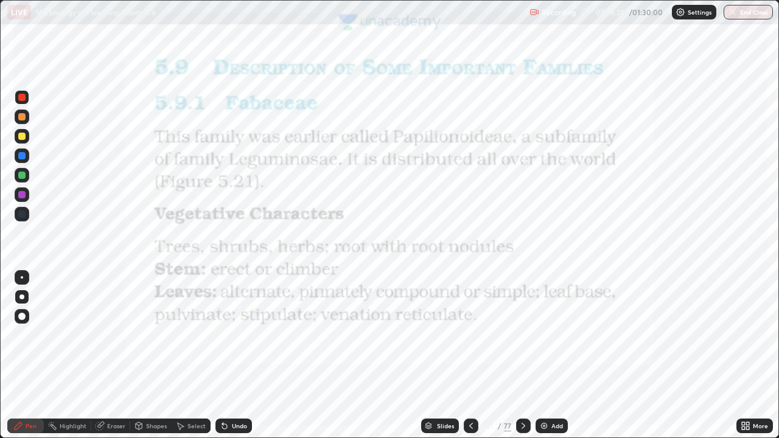
click at [522, 356] on icon at bounding box center [524, 426] width 10 height 10
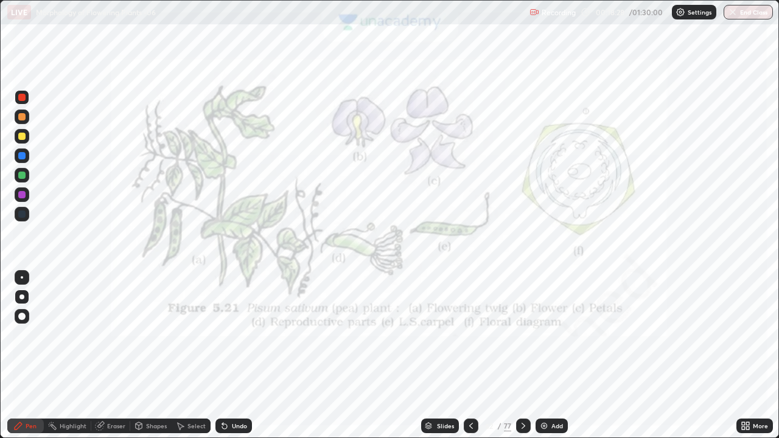
click at [522, 356] on icon at bounding box center [524, 426] width 10 height 10
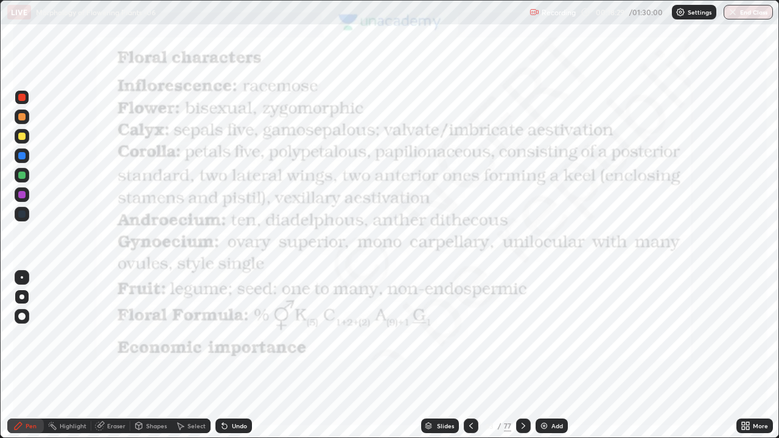
click at [470, 356] on icon at bounding box center [471, 426] width 10 height 10
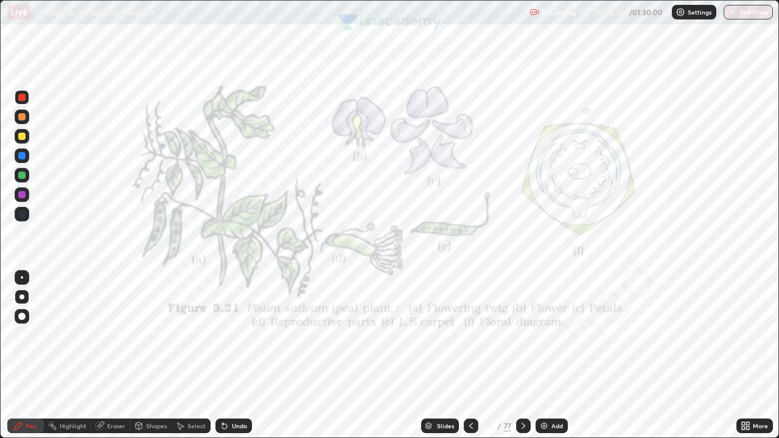
click at [21, 94] on div at bounding box center [21, 97] width 7 height 7
click at [25, 356] on div "Pen" at bounding box center [25, 426] width 37 height 15
click at [522, 356] on icon at bounding box center [524, 426] width 10 height 10
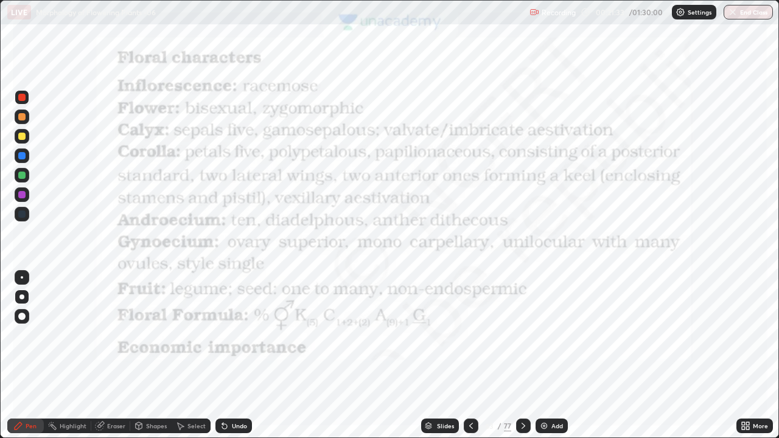
click at [524, 356] on icon at bounding box center [524, 426] width 10 height 10
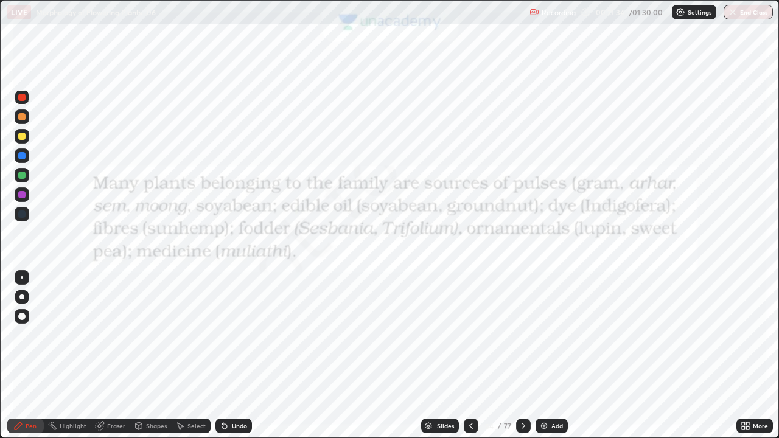
click at [522, 356] on icon at bounding box center [524, 426] width 10 height 10
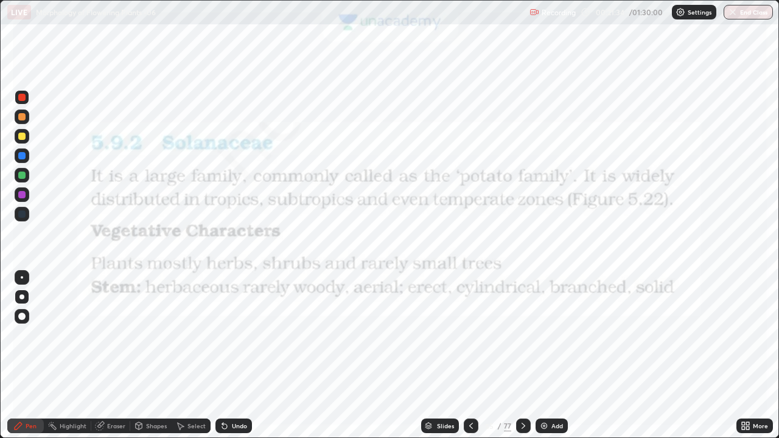
click at [522, 356] on icon at bounding box center [524, 426] width 10 height 10
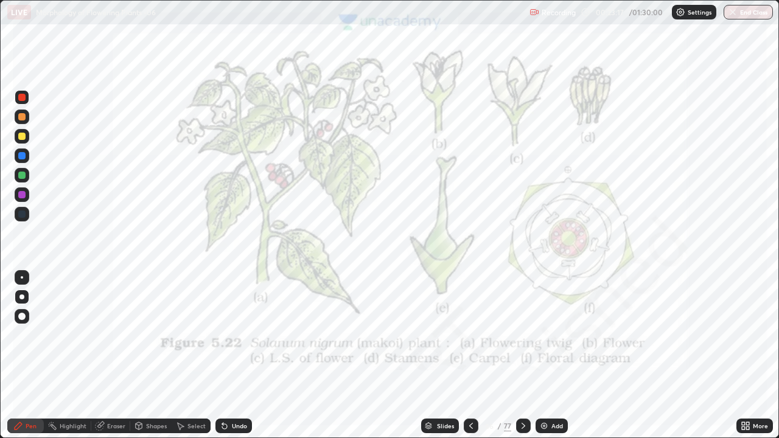
click at [522, 356] on icon at bounding box center [524, 426] width 4 height 6
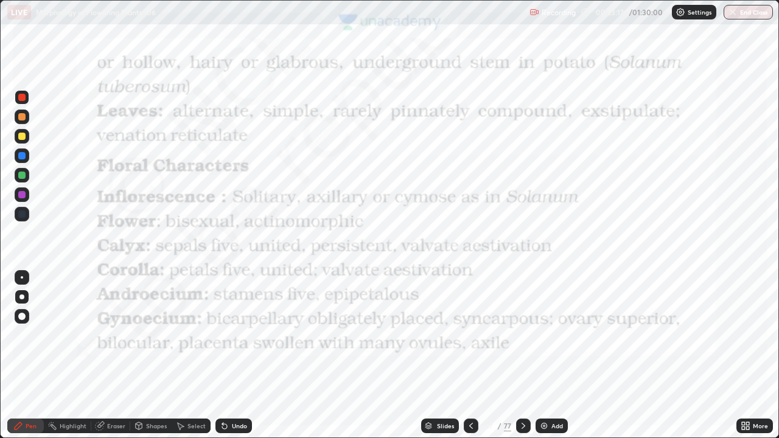
click at [521, 356] on icon at bounding box center [524, 426] width 10 height 10
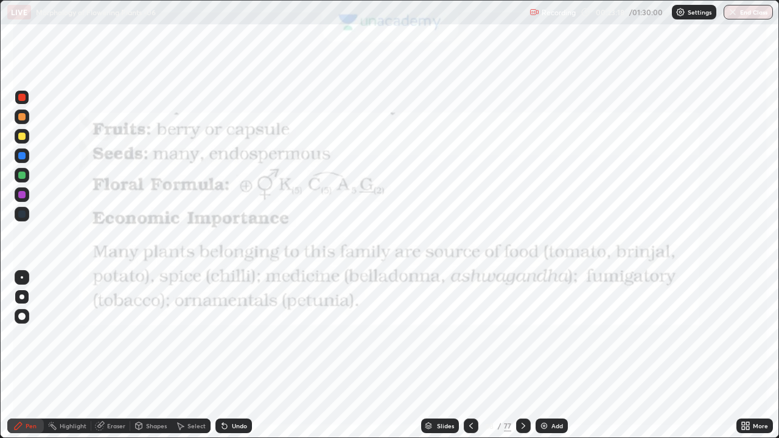
click at [521, 356] on icon at bounding box center [524, 426] width 10 height 10
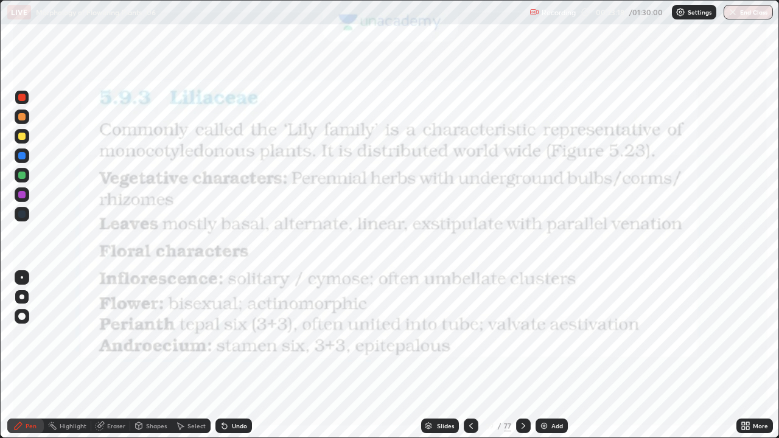
click at [521, 356] on icon at bounding box center [524, 426] width 10 height 10
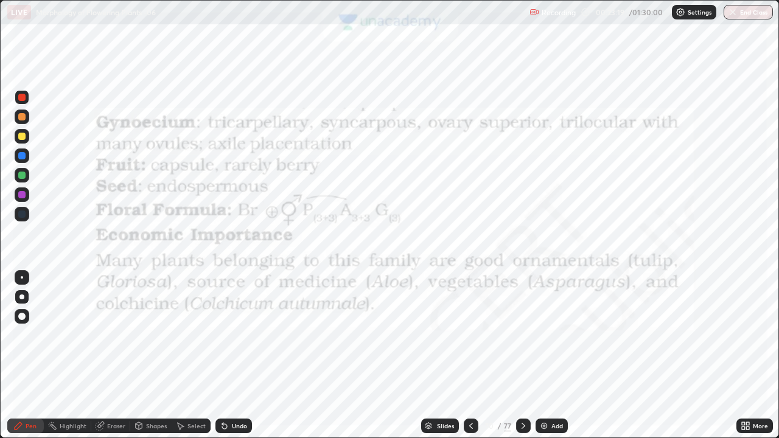
click at [521, 356] on div at bounding box center [523, 426] width 15 height 15
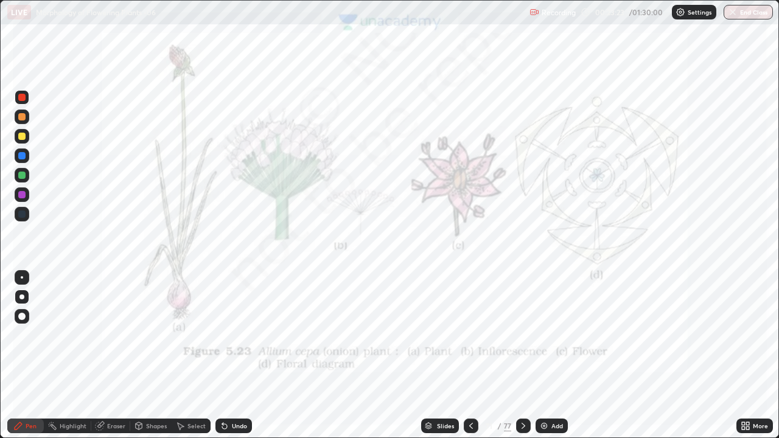
click at [24, 214] on div at bounding box center [21, 214] width 7 height 7
click at [23, 298] on div at bounding box center [21, 297] width 5 height 5
click at [19, 153] on div at bounding box center [21, 155] width 7 height 7
click at [429, 356] on icon at bounding box center [428, 426] width 7 height 7
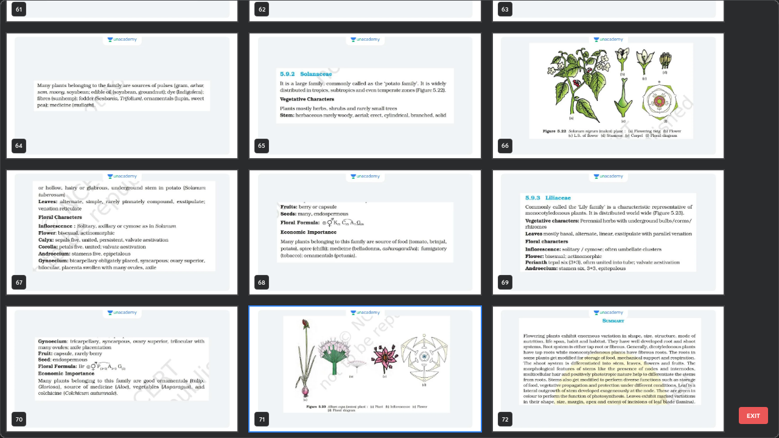
scroll to position [434, 772]
click at [417, 356] on img "grid" at bounding box center [365, 369] width 231 height 125
click at [424, 356] on img "grid" at bounding box center [365, 369] width 231 height 125
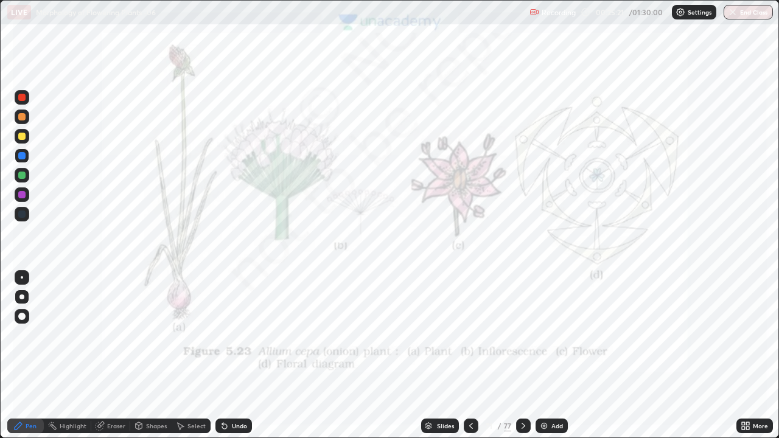
click at [434, 356] on img "grid" at bounding box center [365, 369] width 231 height 125
click at [429, 356] on icon at bounding box center [429, 424] width 6 height 3
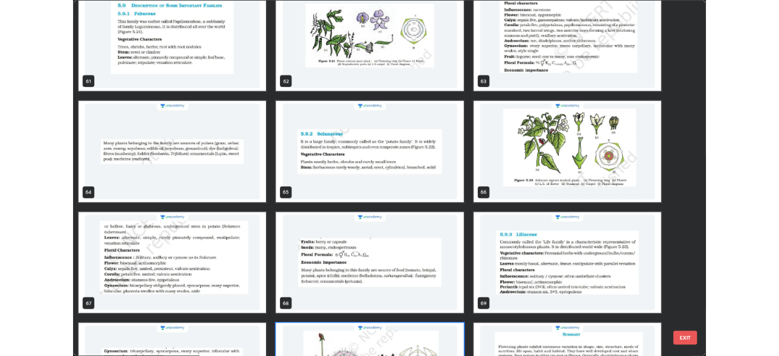
scroll to position [2756, 0]
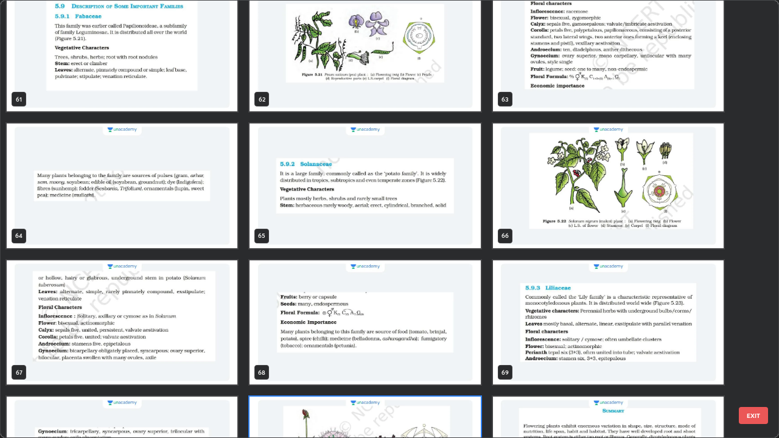
click at [306, 203] on img "grid" at bounding box center [365, 186] width 231 height 125
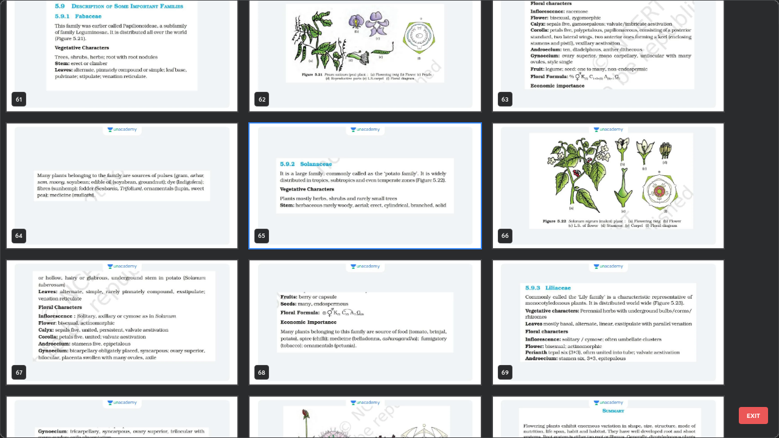
click at [306, 203] on img "grid" at bounding box center [365, 186] width 231 height 125
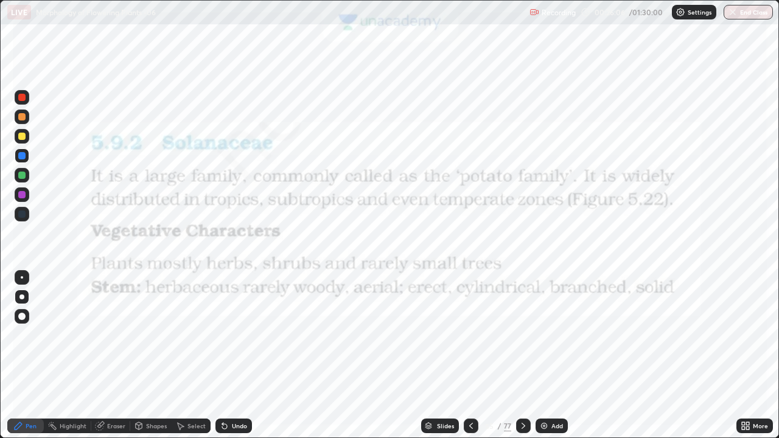
click at [306, 200] on img "grid" at bounding box center [365, 186] width 231 height 125
click at [33, 356] on div "Pen" at bounding box center [31, 426] width 11 height 6
click at [24, 295] on div at bounding box center [21, 297] width 5 height 5
click at [25, 103] on div at bounding box center [22, 97] width 15 height 15
click at [23, 97] on div at bounding box center [21, 97] width 7 height 7
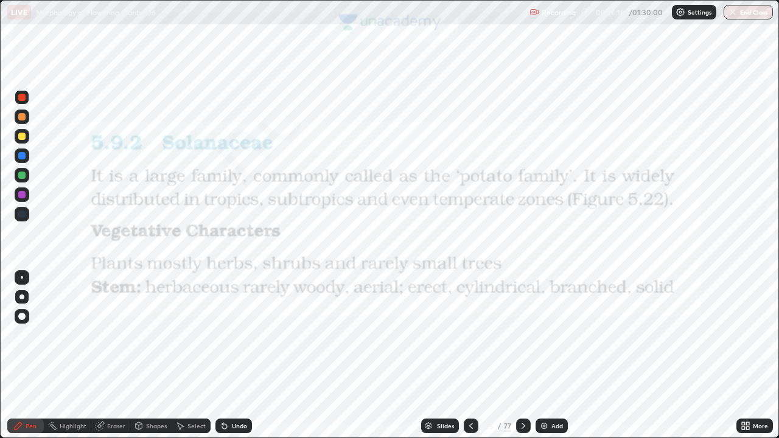
click at [27, 99] on div at bounding box center [22, 97] width 15 height 15
click at [27, 356] on div "Pen" at bounding box center [31, 426] width 11 height 6
click at [22, 297] on div at bounding box center [21, 297] width 5 height 5
click at [18, 150] on div at bounding box center [22, 156] width 15 height 15
click at [23, 212] on div at bounding box center [21, 214] width 7 height 7
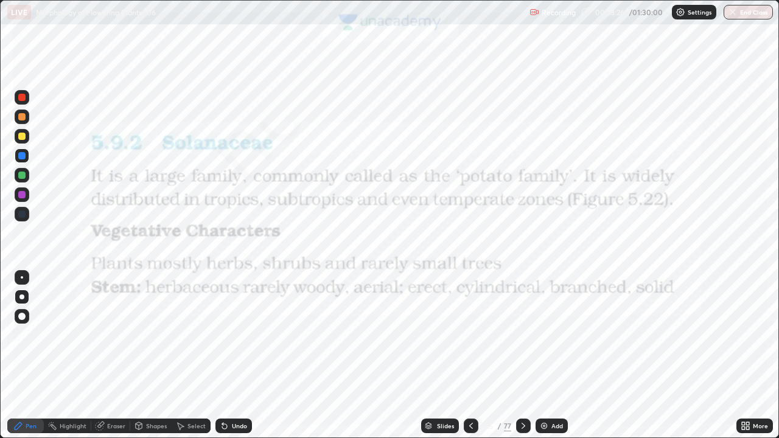
click at [23, 212] on div at bounding box center [21, 214] width 7 height 7
click at [23, 97] on div at bounding box center [21, 97] width 7 height 7
click at [521, 356] on icon at bounding box center [524, 426] width 10 height 10
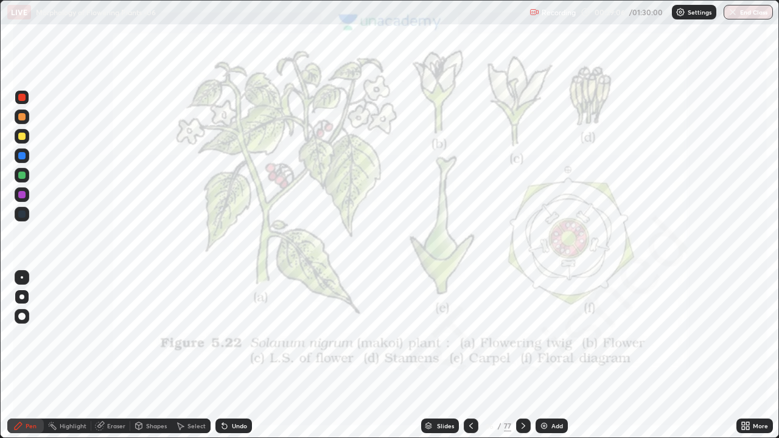
click at [519, 356] on div at bounding box center [523, 426] width 15 height 15
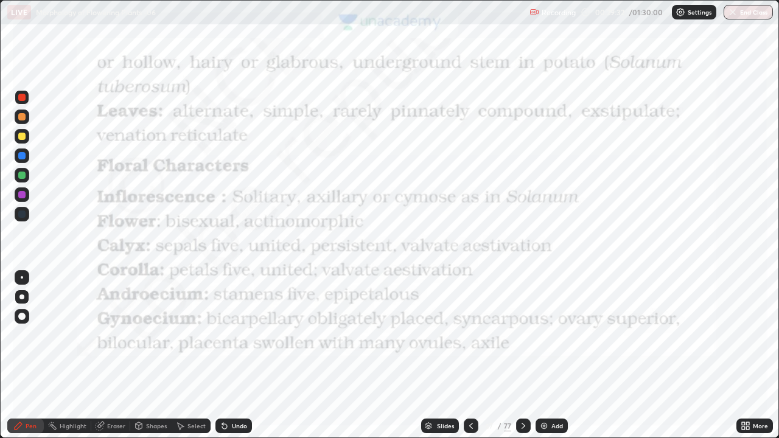
click at [16, 100] on div at bounding box center [22, 97] width 15 height 15
click at [31, 356] on div "Pen" at bounding box center [31, 426] width 11 height 6
click at [23, 297] on div at bounding box center [21, 297] width 5 height 5
click at [20, 93] on div at bounding box center [22, 97] width 15 height 15
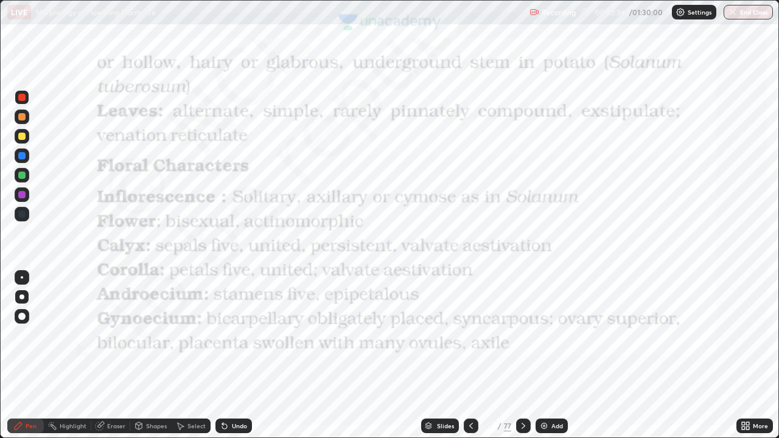
click at [470, 356] on icon at bounding box center [472, 426] width 4 height 6
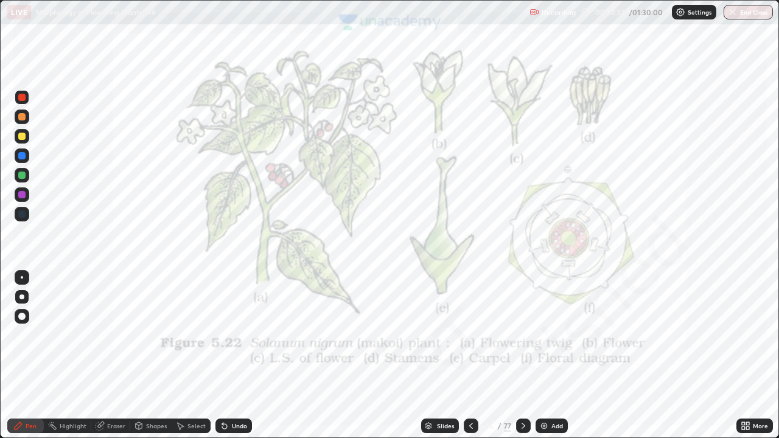
click at [470, 356] on icon at bounding box center [472, 426] width 4 height 6
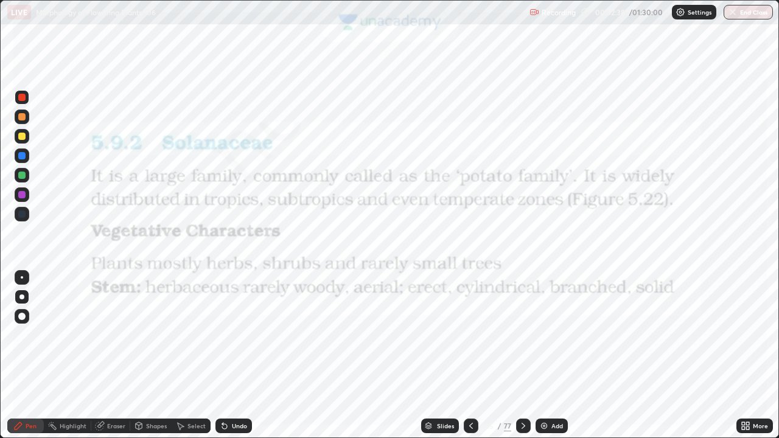
click at [525, 356] on div at bounding box center [523, 426] width 15 height 15
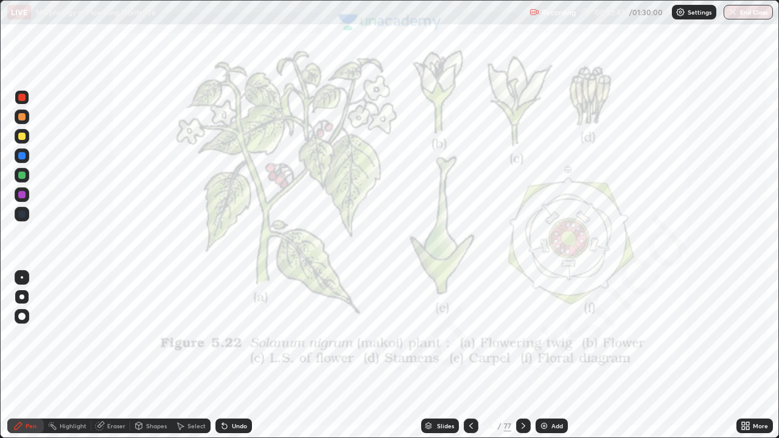
click at [473, 356] on div at bounding box center [471, 426] width 15 height 15
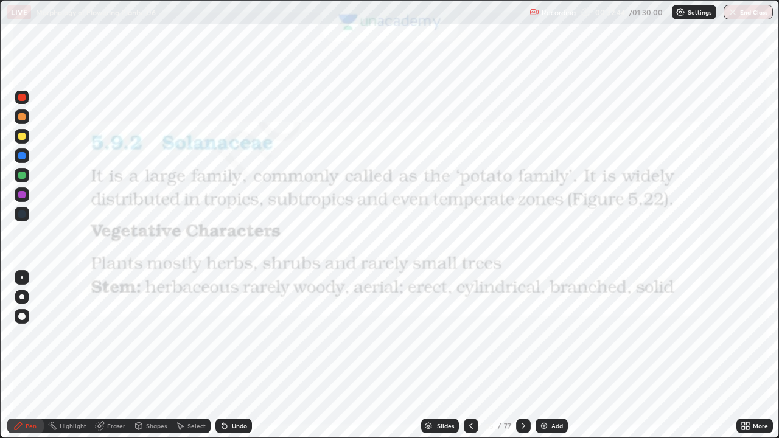
click at [473, 356] on div at bounding box center [471, 426] width 15 height 15
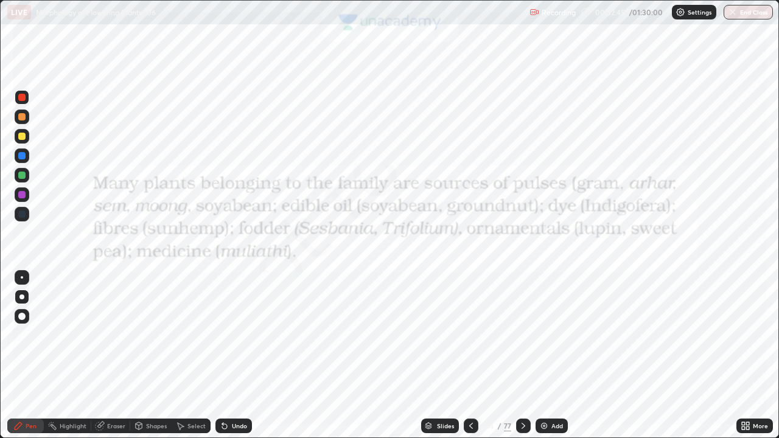
click at [521, 356] on icon at bounding box center [524, 426] width 10 height 10
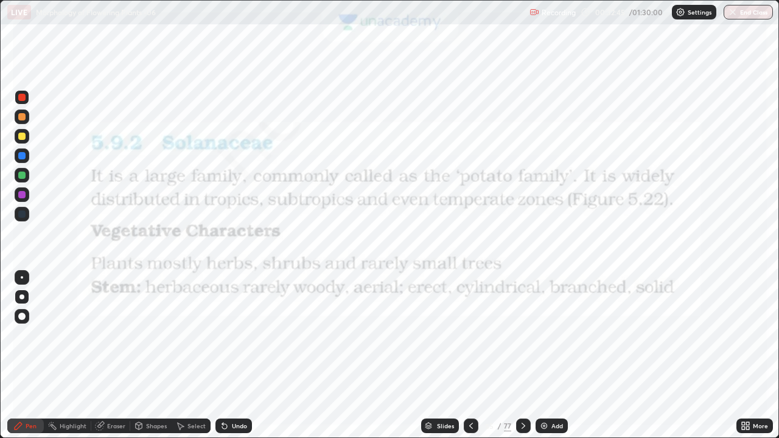
click at [521, 356] on icon at bounding box center [524, 426] width 10 height 10
click at [523, 356] on icon at bounding box center [524, 426] width 4 height 6
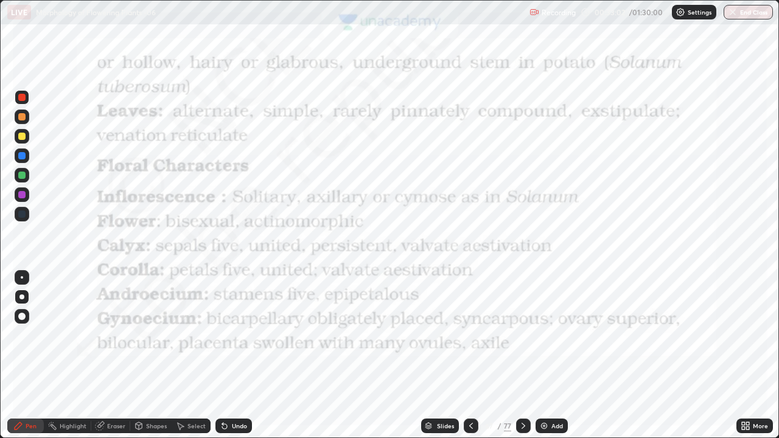
click at [751, 356] on div "More" at bounding box center [755, 426] width 37 height 15
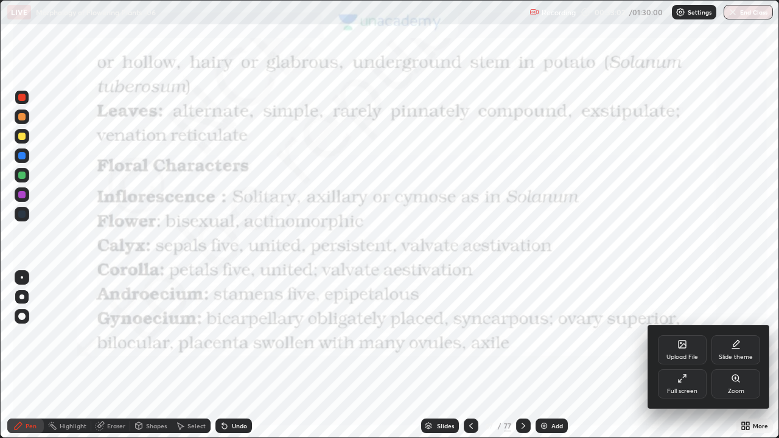
click at [694, 356] on div "Full screen" at bounding box center [682, 384] width 49 height 29
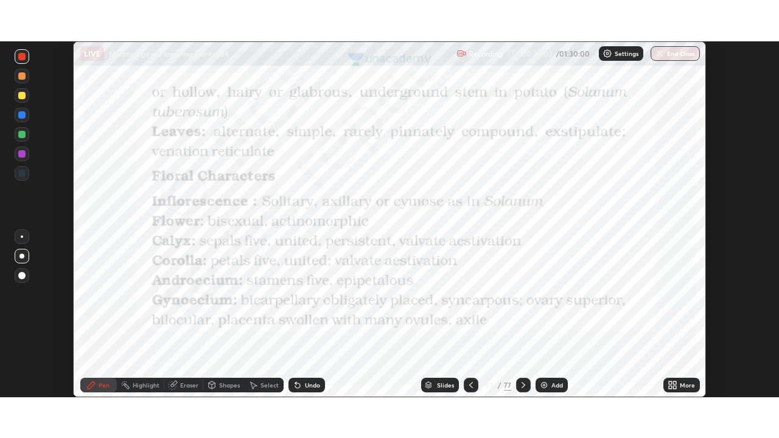
scroll to position [60540, 60117]
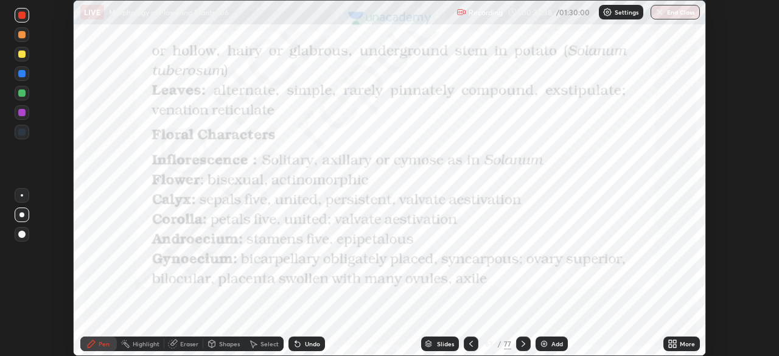
click at [670, 343] on icon at bounding box center [670, 341] width 3 height 3
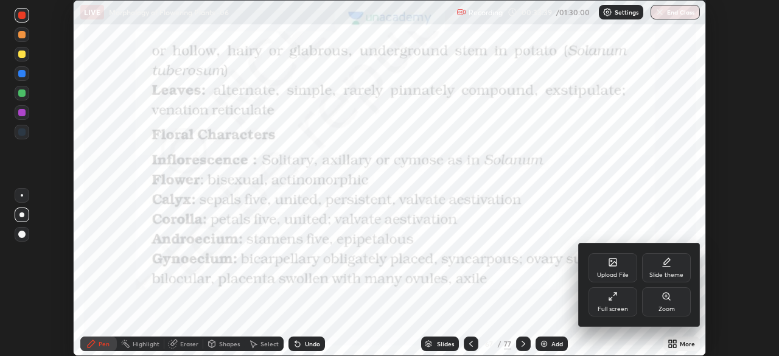
click at [621, 300] on div "Full screen" at bounding box center [613, 301] width 49 height 29
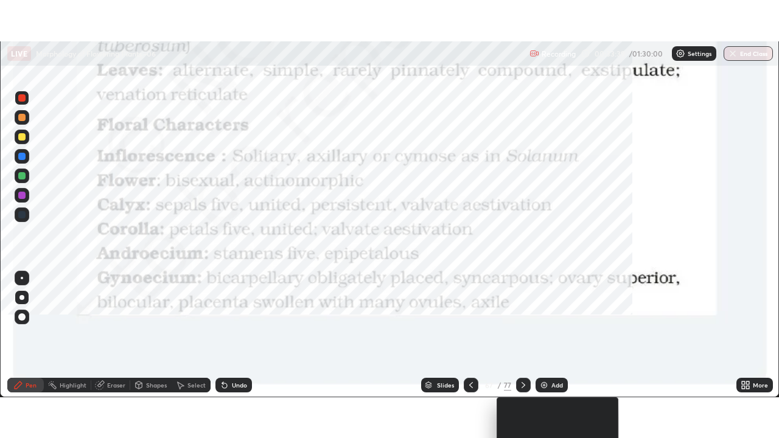
scroll to position [438, 779]
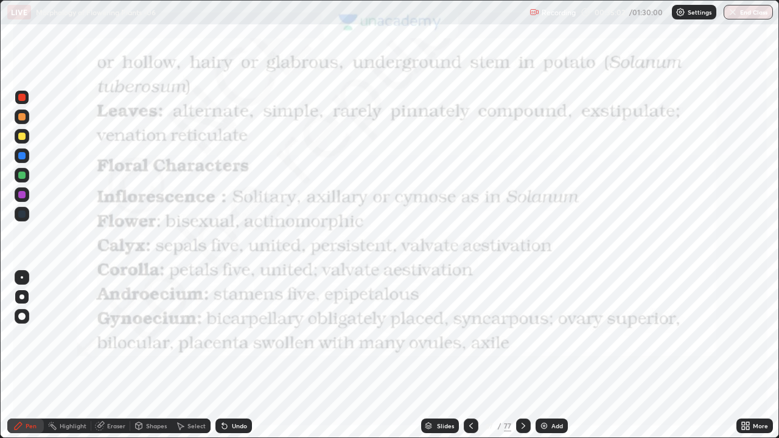
click at [522, 356] on icon at bounding box center [524, 426] width 10 height 10
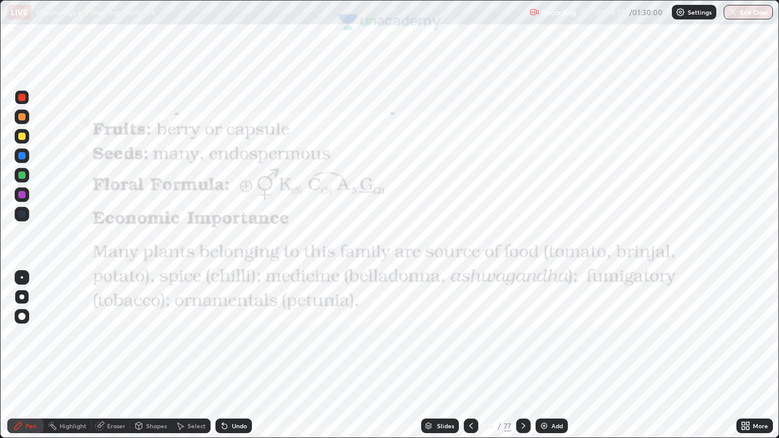
click at [468, 356] on icon at bounding box center [471, 426] width 10 height 10
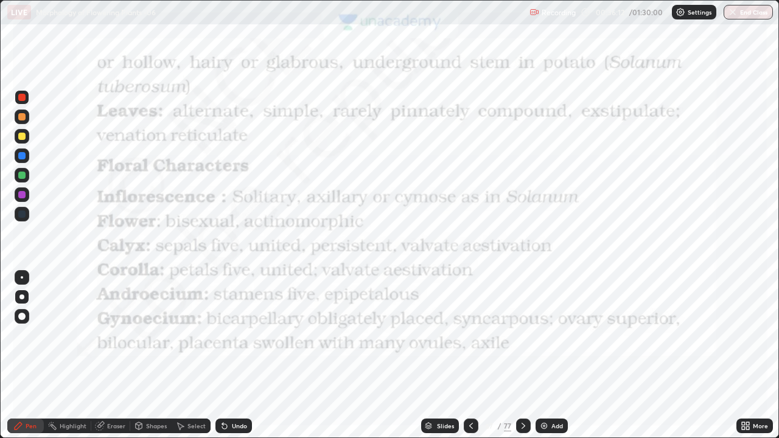
click at [470, 356] on icon at bounding box center [471, 426] width 10 height 10
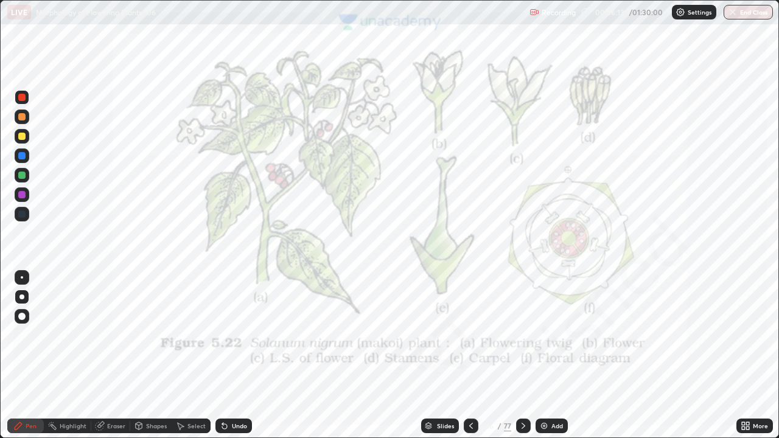
click at [470, 356] on icon at bounding box center [471, 426] width 10 height 10
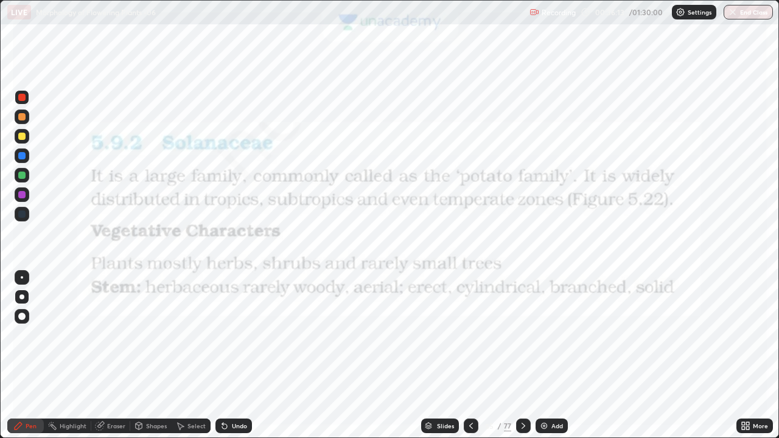
click at [470, 356] on icon at bounding box center [471, 426] width 10 height 10
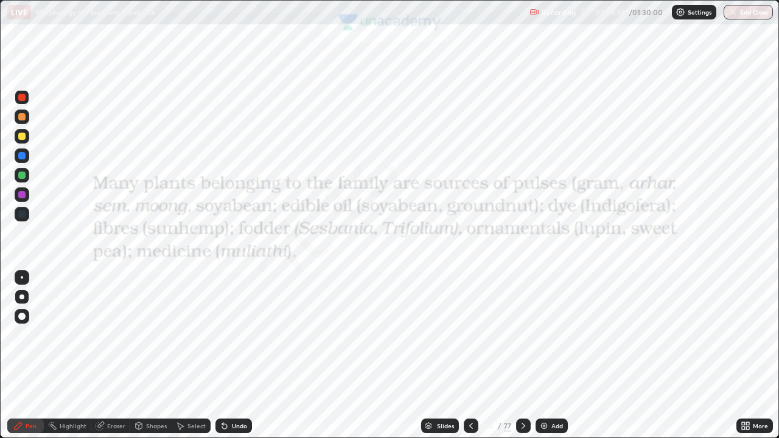
click at [522, 356] on icon at bounding box center [524, 426] width 10 height 10
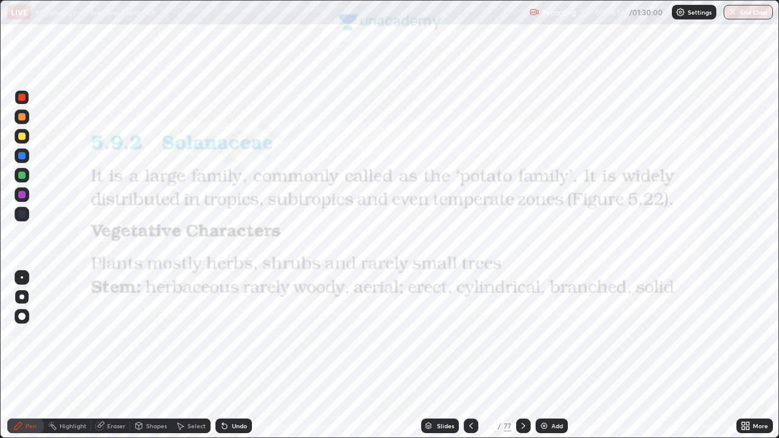
click at [522, 356] on icon at bounding box center [524, 426] width 10 height 10
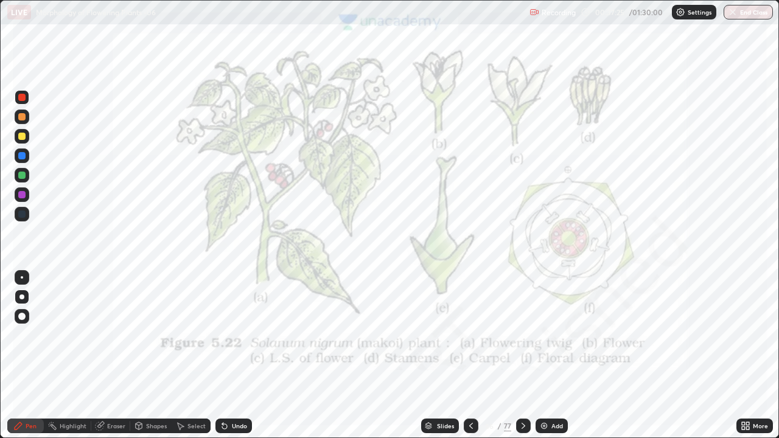
click at [428, 356] on icon at bounding box center [429, 424] width 6 height 3
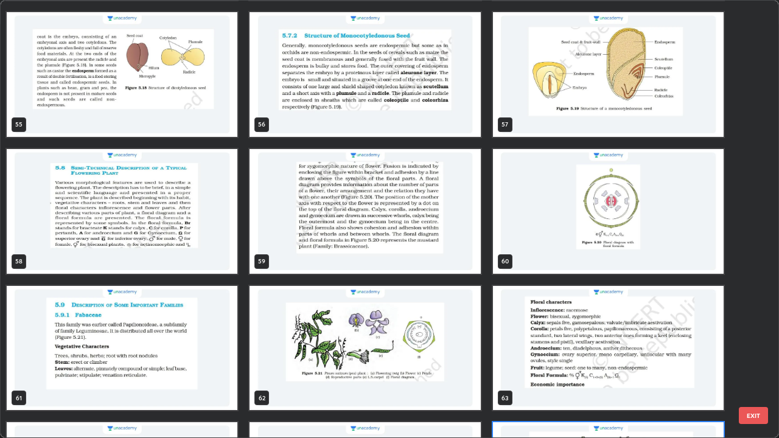
scroll to position [2463, 0]
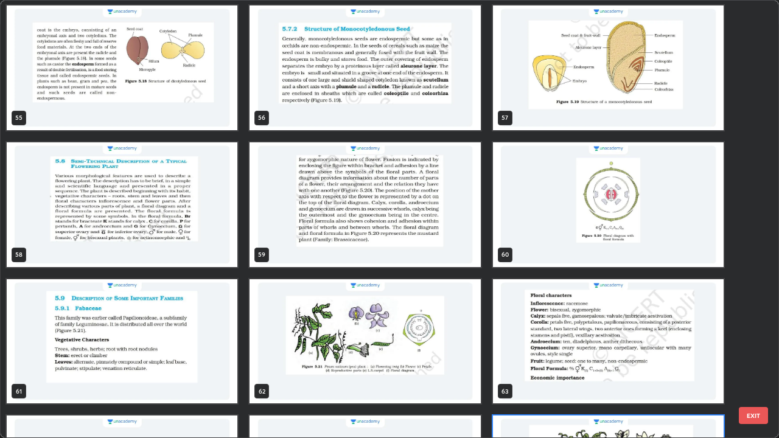
click at [116, 333] on img "grid" at bounding box center [122, 342] width 231 height 125
click at [116, 328] on img "grid" at bounding box center [122, 342] width 231 height 125
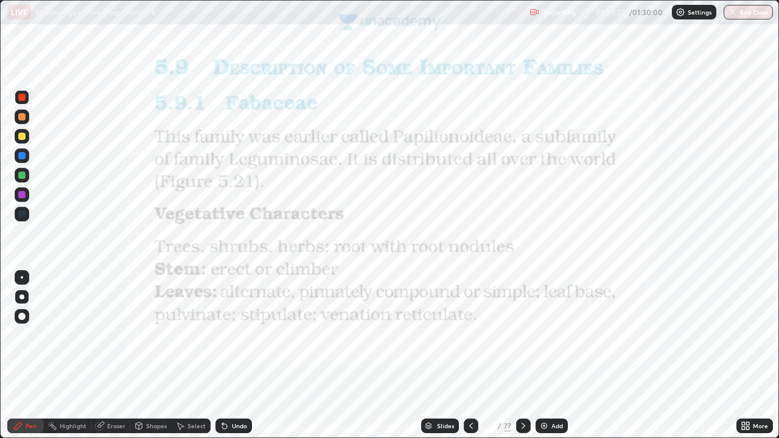
click at [108, 320] on img "grid" at bounding box center [122, 342] width 231 height 125
click at [146, 356] on div "Shapes" at bounding box center [156, 426] width 21 height 6
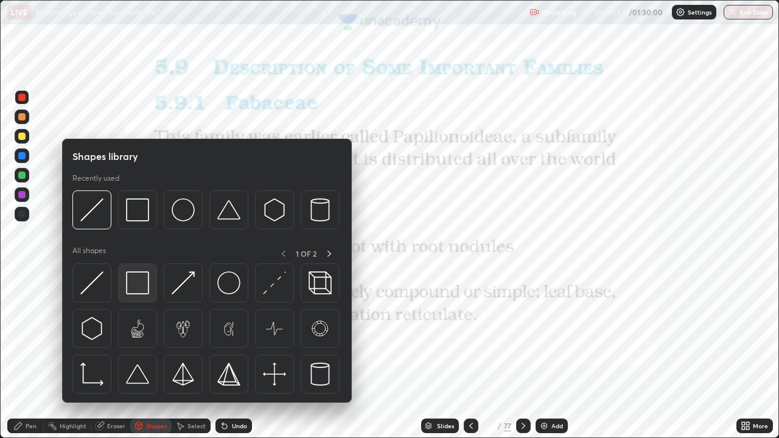
click at [132, 288] on img at bounding box center [137, 283] width 23 height 23
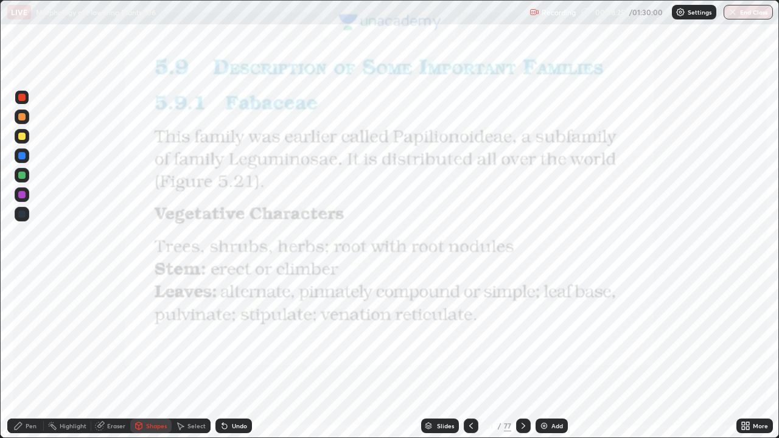
click at [13, 356] on div "Pen" at bounding box center [25, 426] width 37 height 15
click at [23, 91] on div at bounding box center [22, 97] width 15 height 15
click at [522, 356] on icon at bounding box center [524, 426] width 10 height 10
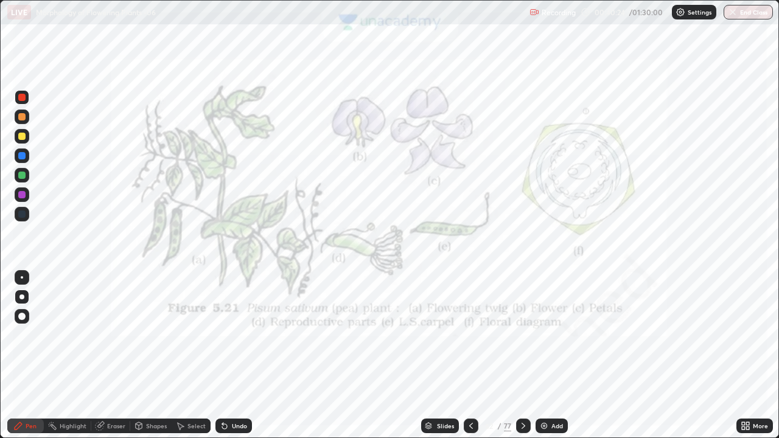
click at [518, 356] on div at bounding box center [523, 426] width 15 height 15
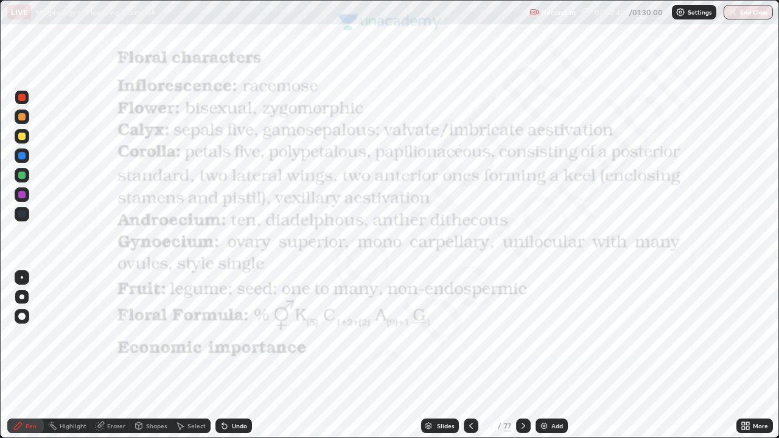
click at [520, 356] on icon at bounding box center [524, 426] width 10 height 10
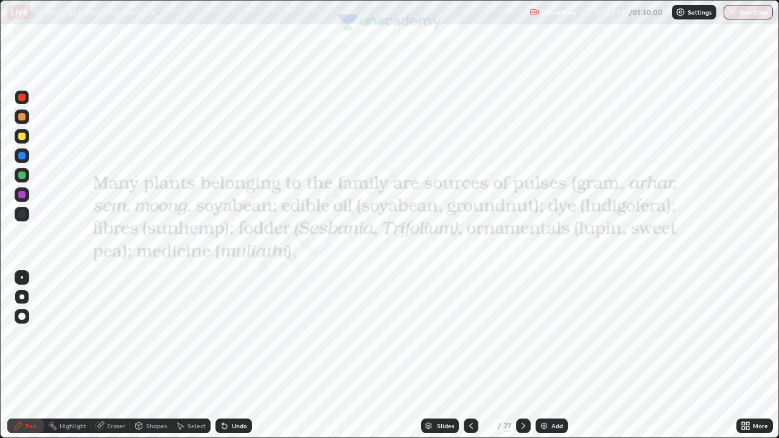
click at [521, 356] on icon at bounding box center [524, 426] width 10 height 10
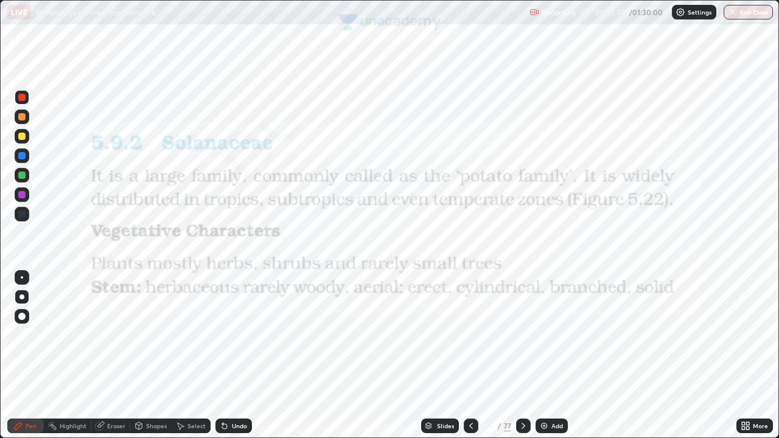
click at [516, 356] on div at bounding box center [523, 426] width 15 height 15
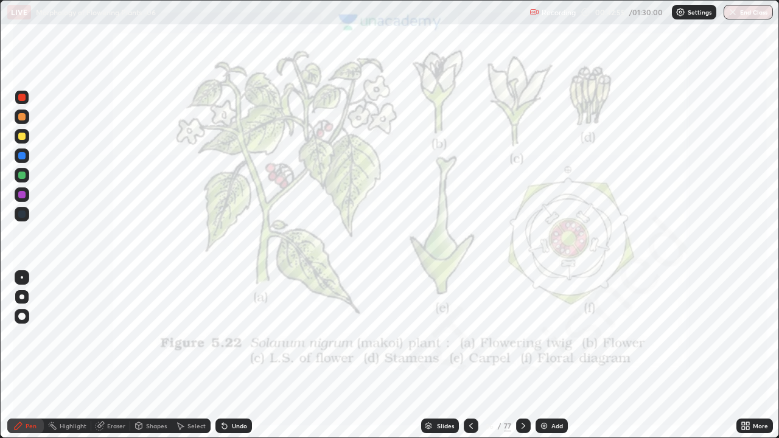
click at [516, 356] on div at bounding box center [523, 426] width 15 height 24
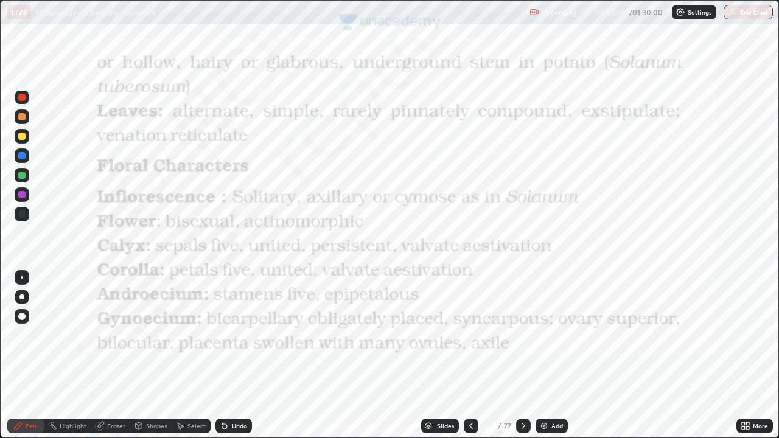
click at [518, 356] on div at bounding box center [523, 426] width 15 height 15
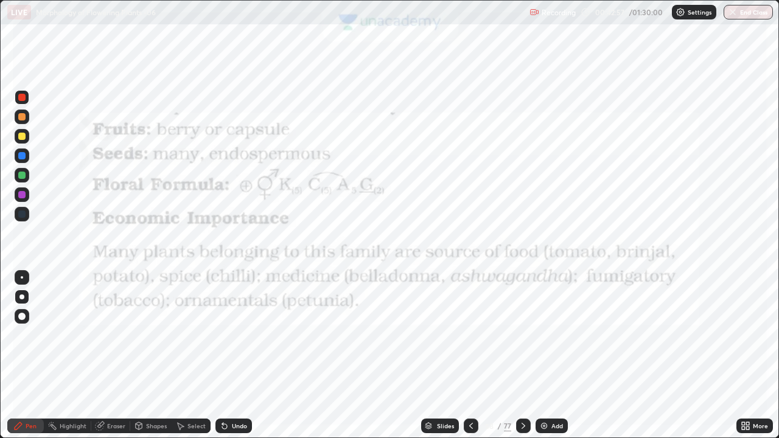
click at [522, 356] on icon at bounding box center [524, 426] width 10 height 10
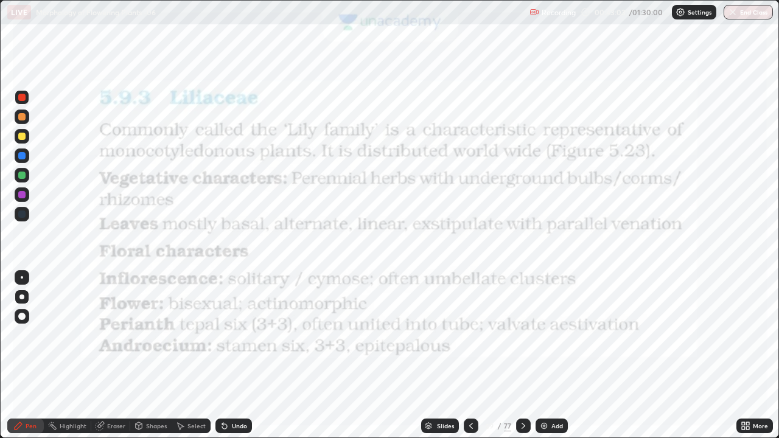
click at [147, 356] on div "Shapes" at bounding box center [156, 426] width 21 height 6
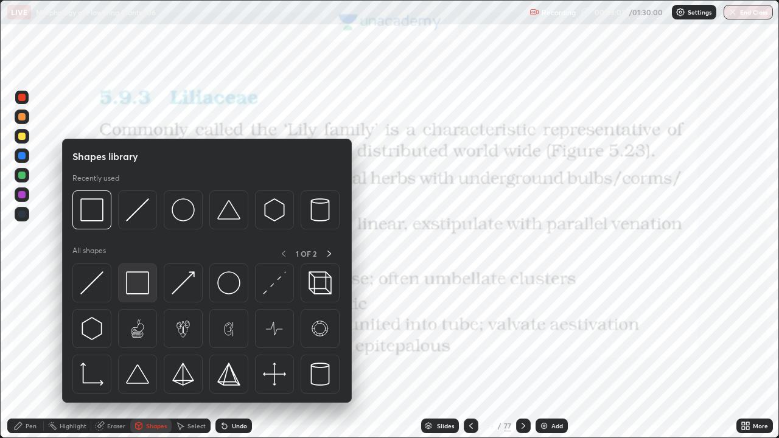
click at [132, 283] on img at bounding box center [137, 283] width 23 height 23
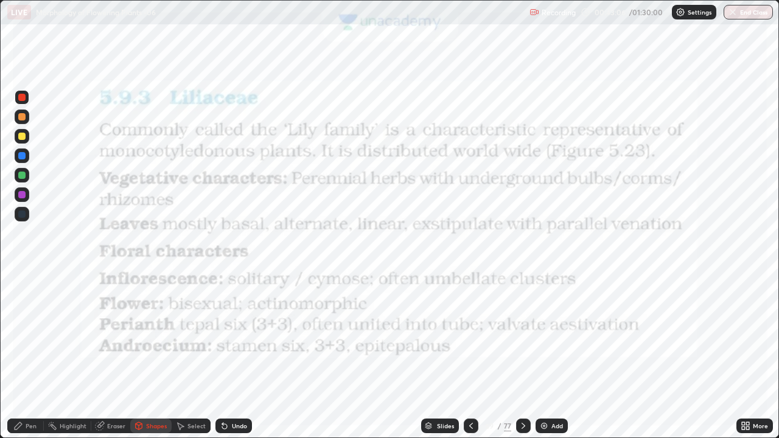
click at [23, 96] on div at bounding box center [21, 97] width 7 height 7
click at [23, 93] on div at bounding box center [22, 97] width 15 height 15
click at [16, 356] on icon at bounding box center [18, 426] width 10 height 10
click at [18, 356] on icon at bounding box center [18, 426] width 7 height 7
click at [521, 356] on icon at bounding box center [524, 426] width 10 height 10
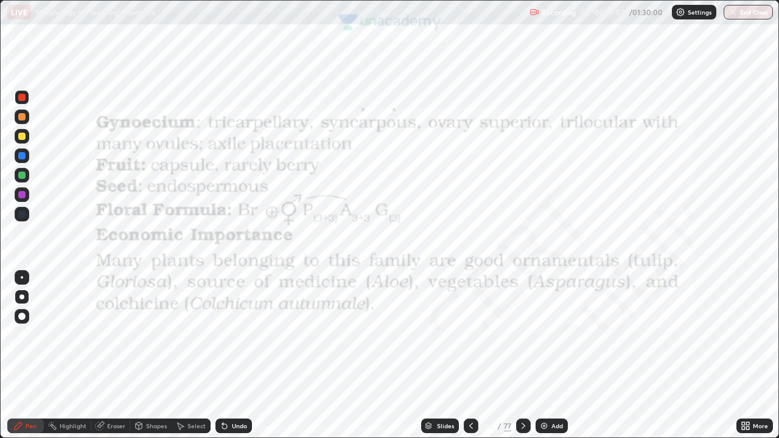
click at [521, 356] on icon at bounding box center [524, 426] width 10 height 10
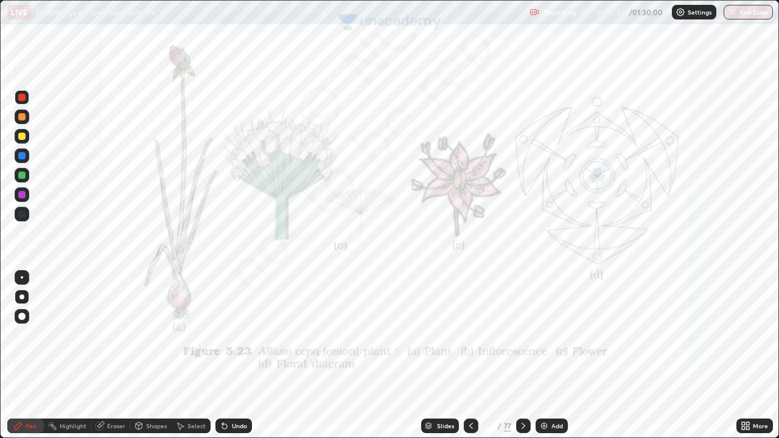
click at [466, 356] on icon at bounding box center [471, 426] width 10 height 10
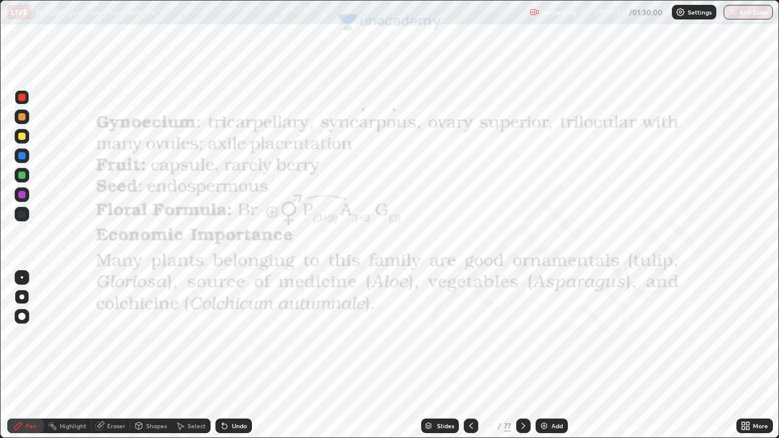
click at [471, 356] on div at bounding box center [471, 426] width 15 height 24
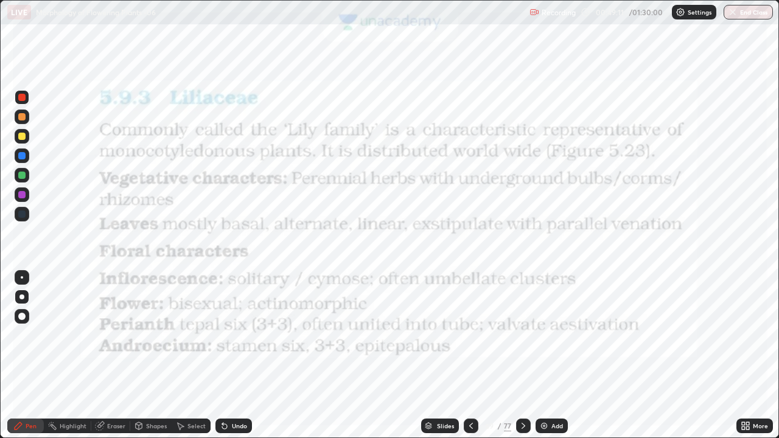
click at [522, 356] on div at bounding box center [523, 426] width 15 height 15
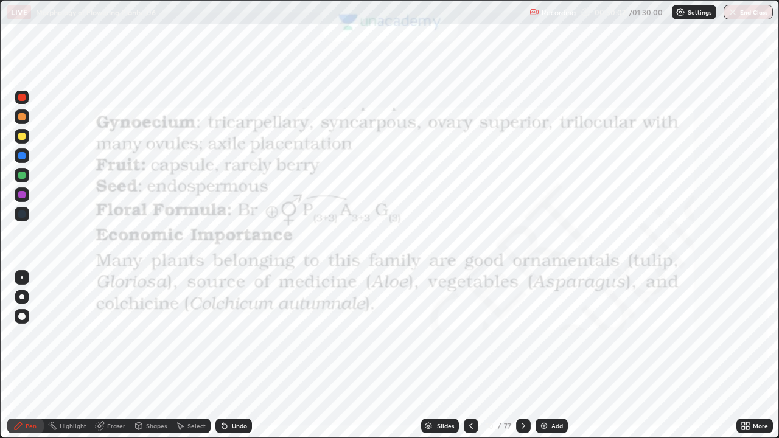
click at [522, 356] on icon at bounding box center [524, 426] width 10 height 10
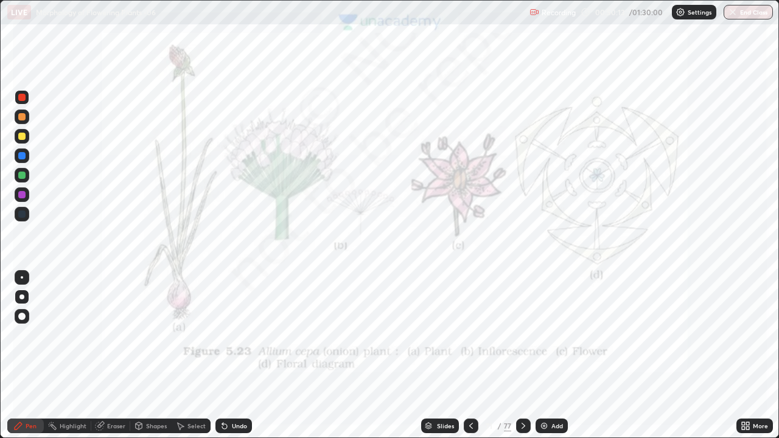
click at [240, 356] on div "Undo" at bounding box center [239, 426] width 15 height 6
click at [239, 356] on div "Undo" at bounding box center [239, 426] width 15 height 6
click at [476, 356] on div at bounding box center [471, 426] width 15 height 15
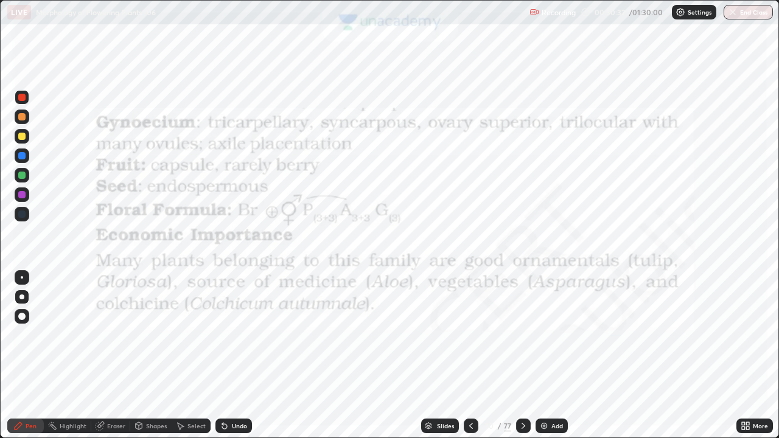
click at [517, 356] on div at bounding box center [523, 426] width 15 height 15
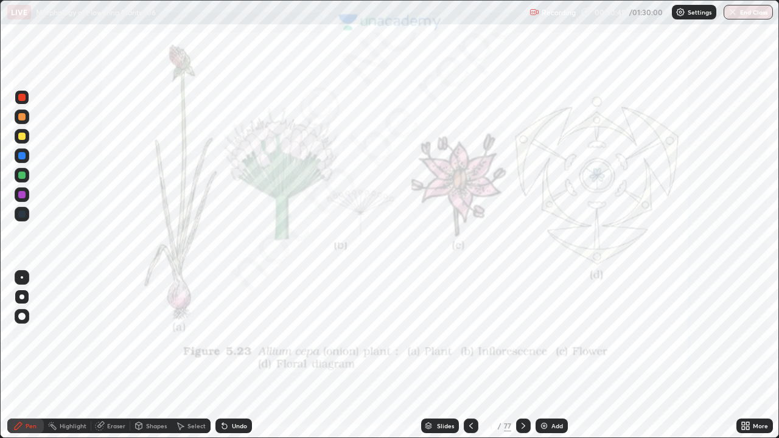
click at [522, 356] on icon at bounding box center [524, 426] width 10 height 10
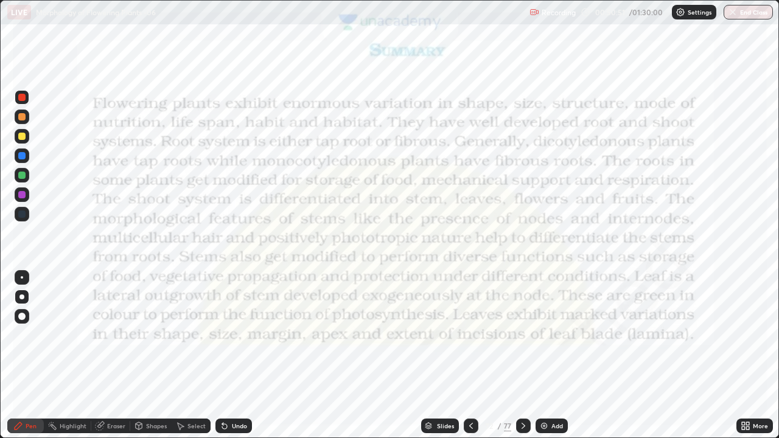
click at [470, 356] on icon at bounding box center [471, 426] width 10 height 10
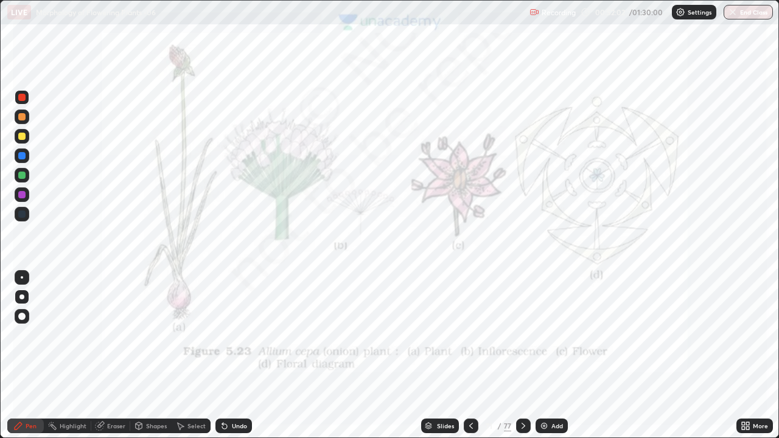
click at [20, 356] on icon at bounding box center [18, 426] width 10 height 10
click at [22, 297] on div at bounding box center [21, 297] width 5 height 5
click at [748, 356] on icon at bounding box center [748, 424] width 3 height 3
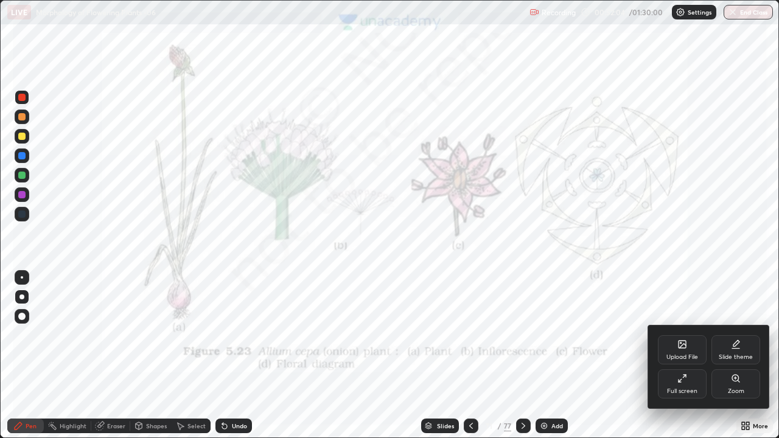
click at [686, 348] on icon at bounding box center [682, 344] width 7 height 7
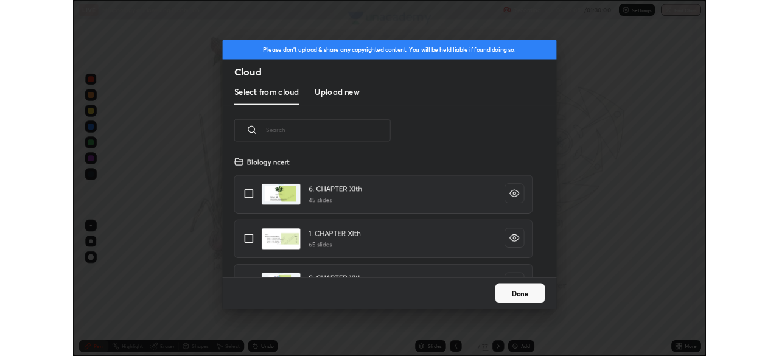
scroll to position [150, 391]
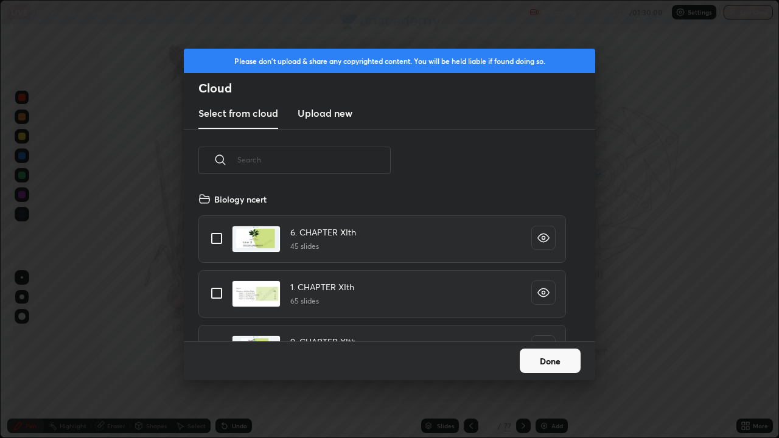
click at [336, 162] on input "text" at bounding box center [313, 160] width 153 height 52
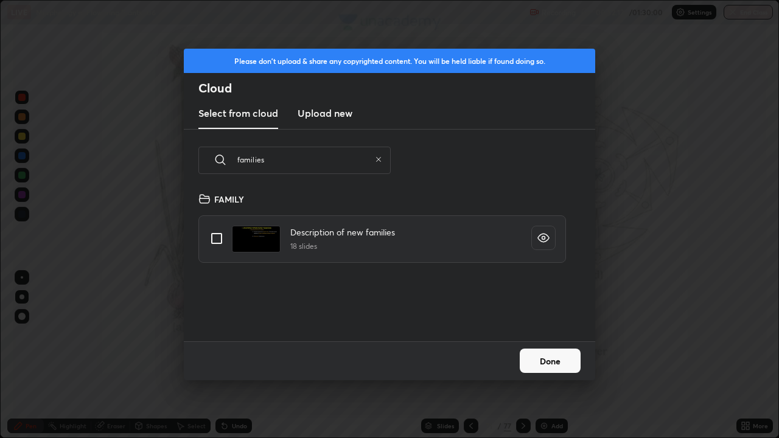
type input "families"
click at [219, 237] on input "grid" at bounding box center [217, 239] width 26 height 26
checkbox input "true"
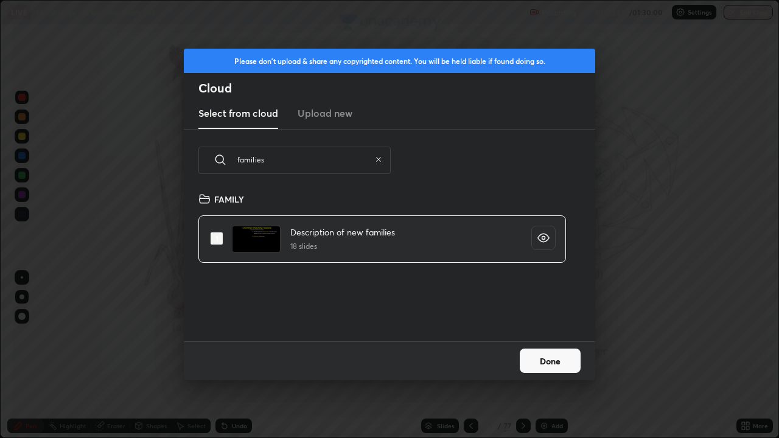
click at [556, 356] on button "Done" at bounding box center [550, 361] width 61 height 24
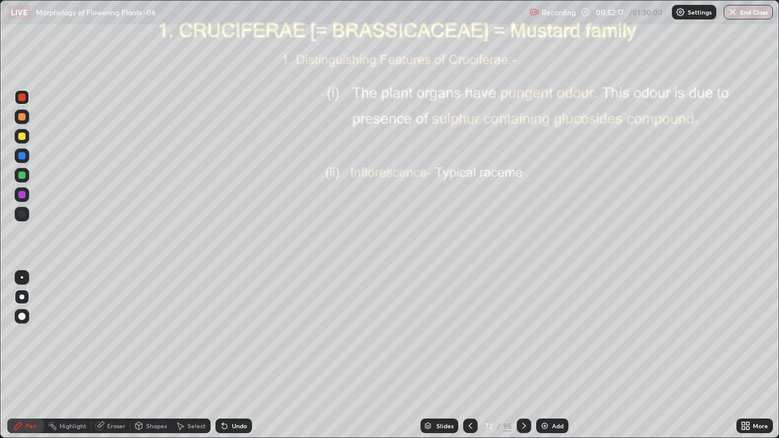
click at [23, 195] on div at bounding box center [21, 194] width 7 height 7
click at [24, 196] on div at bounding box center [21, 194] width 7 height 7
click at [523, 356] on icon at bounding box center [524, 426] width 4 height 6
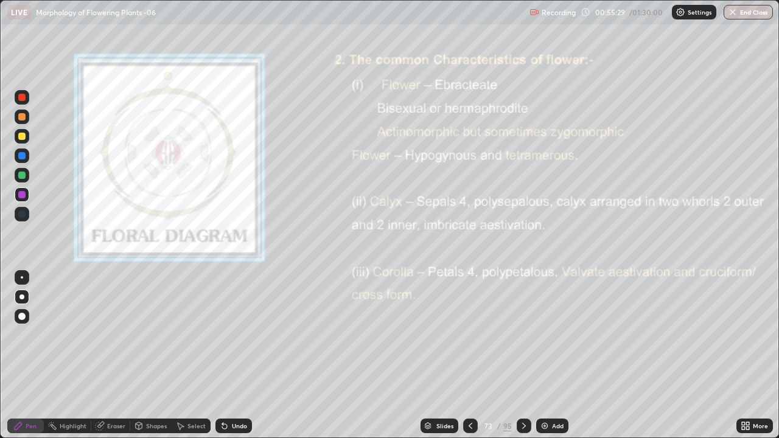
click at [117, 356] on div "Eraser" at bounding box center [116, 426] width 18 height 6
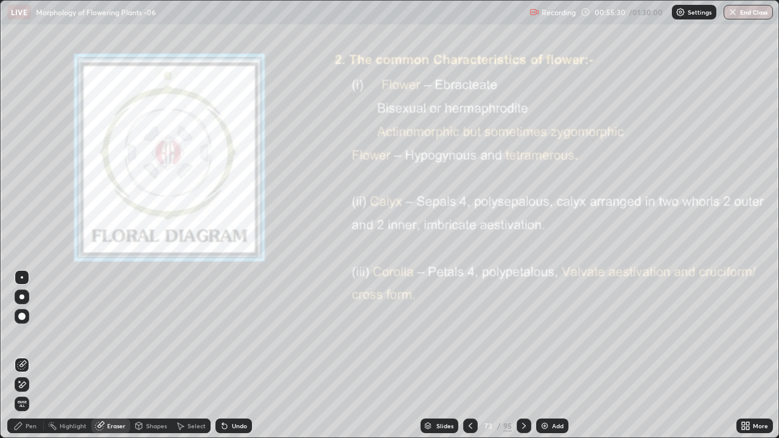
click at [23, 356] on icon at bounding box center [22, 385] width 10 height 10
click at [66, 356] on div "Highlight" at bounding box center [73, 426] width 27 height 6
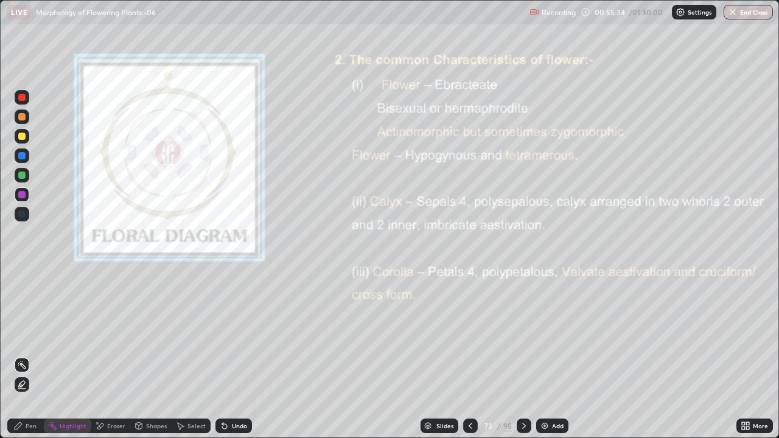
click at [19, 356] on circle at bounding box center [19, 362] width 1 height 1
click at [18, 356] on icon at bounding box center [18, 426] width 7 height 7
click at [239, 356] on div "Undo" at bounding box center [239, 426] width 15 height 6
click at [234, 356] on div "Undo" at bounding box center [234, 426] width 37 height 15
click at [236, 356] on div "Undo" at bounding box center [231, 426] width 41 height 24
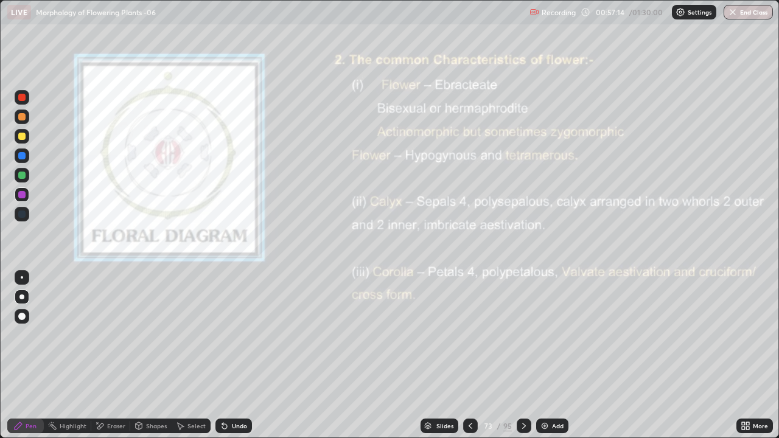
click at [24, 95] on div at bounding box center [21, 97] width 7 height 7
click at [522, 356] on icon at bounding box center [524, 426] width 10 height 10
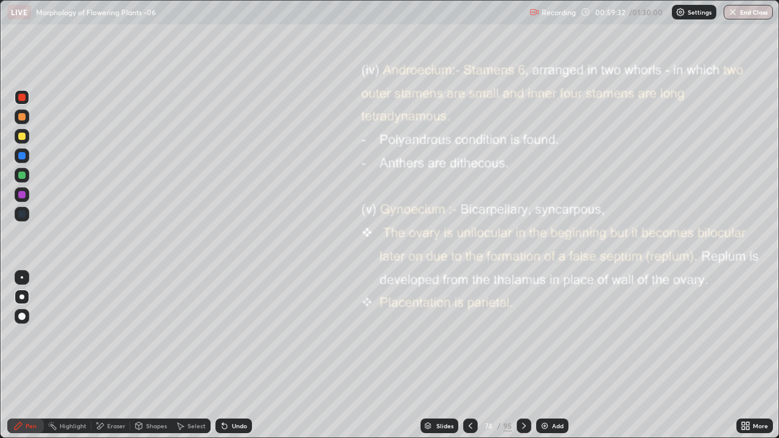
click at [522, 356] on icon at bounding box center [524, 426] width 10 height 10
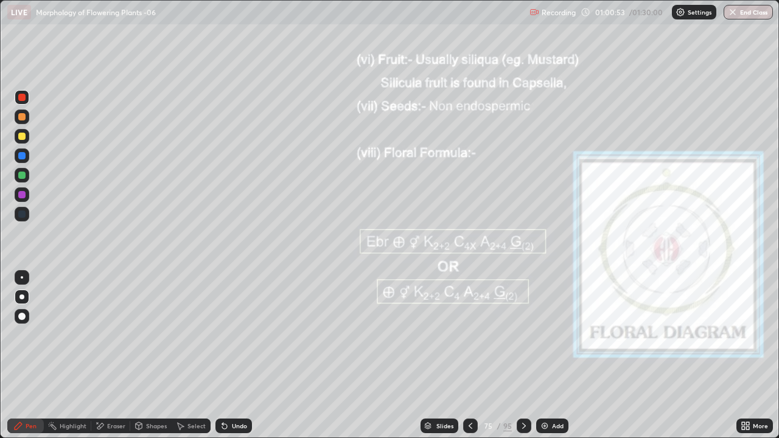
click at [522, 356] on icon at bounding box center [524, 426] width 10 height 10
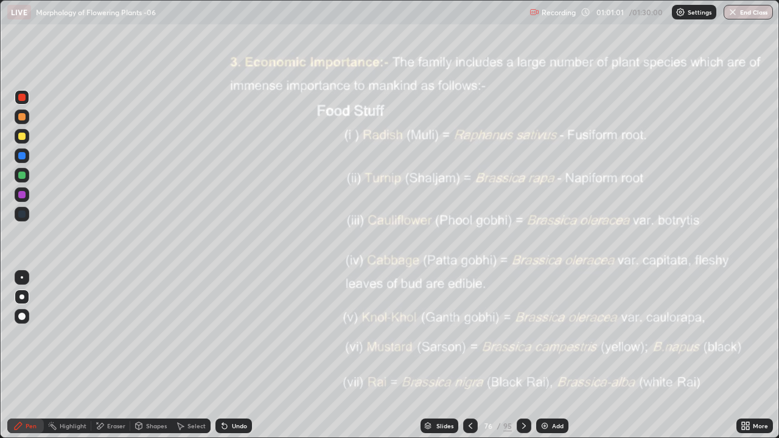
click at [27, 356] on div "Pen" at bounding box center [31, 426] width 11 height 6
click at [20, 295] on div at bounding box center [21, 297] width 5 height 5
click at [522, 356] on icon at bounding box center [524, 426] width 10 height 10
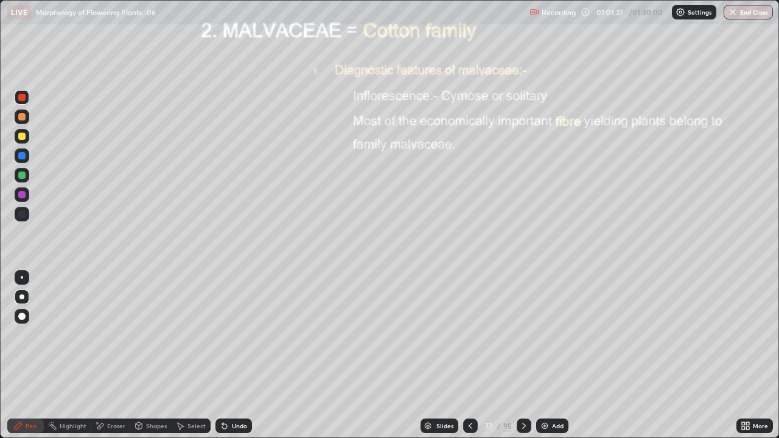
click at [20, 94] on div at bounding box center [21, 97] width 7 height 7
click at [522, 356] on icon at bounding box center [524, 426] width 10 height 10
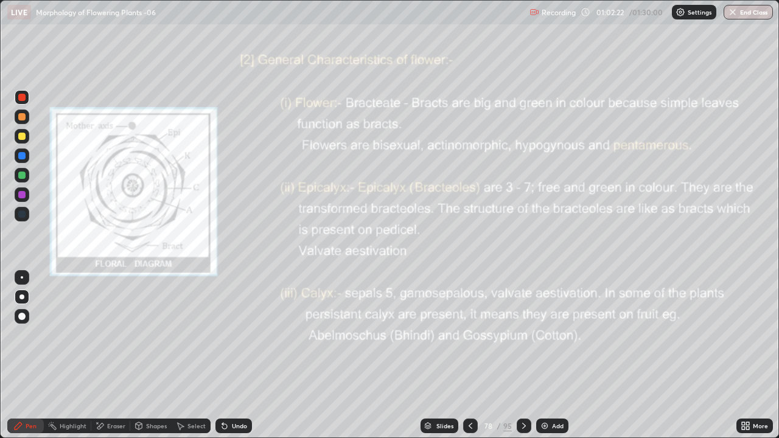
click at [744, 356] on icon at bounding box center [743, 428] width 3 height 3
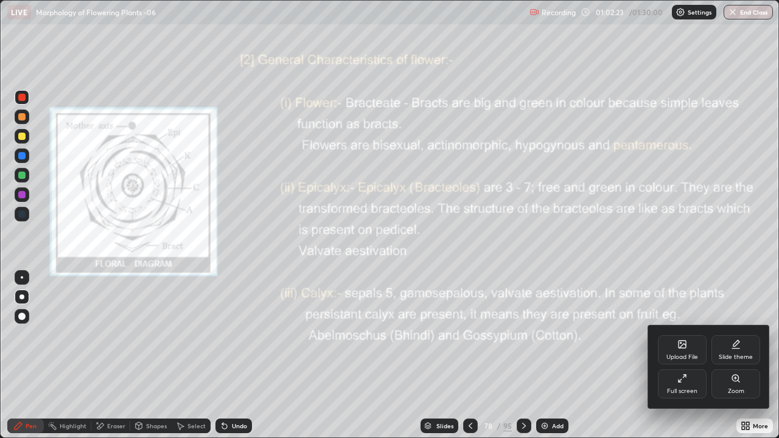
click at [693, 356] on div "Full screen" at bounding box center [682, 384] width 49 height 29
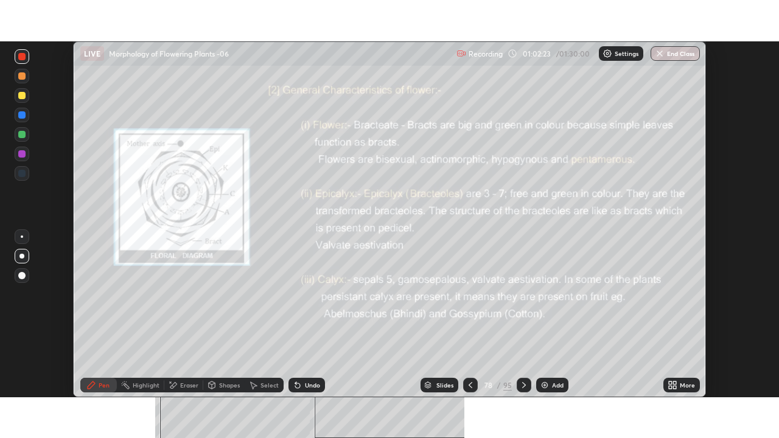
scroll to position [60540, 60117]
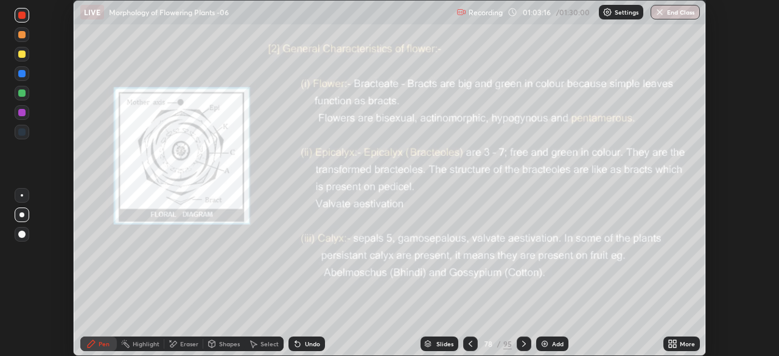
click at [669, 342] on icon at bounding box center [670, 341] width 3 height 3
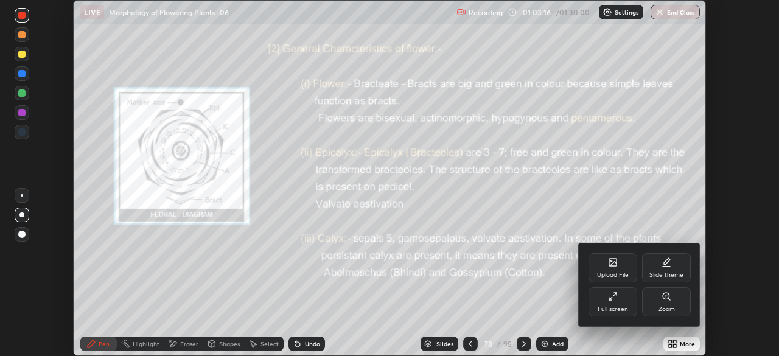
click at [617, 304] on div "Full screen" at bounding box center [613, 301] width 49 height 29
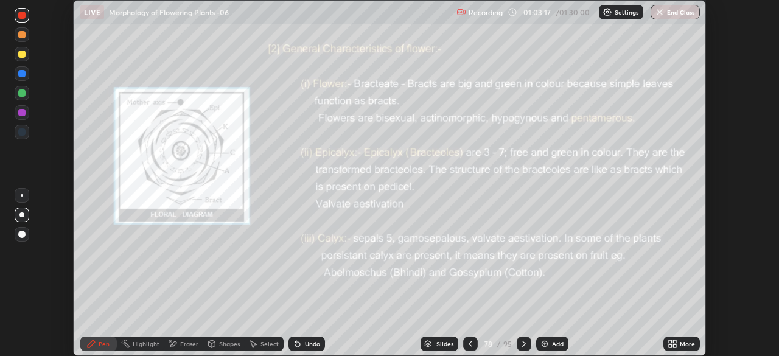
scroll to position [438, 779]
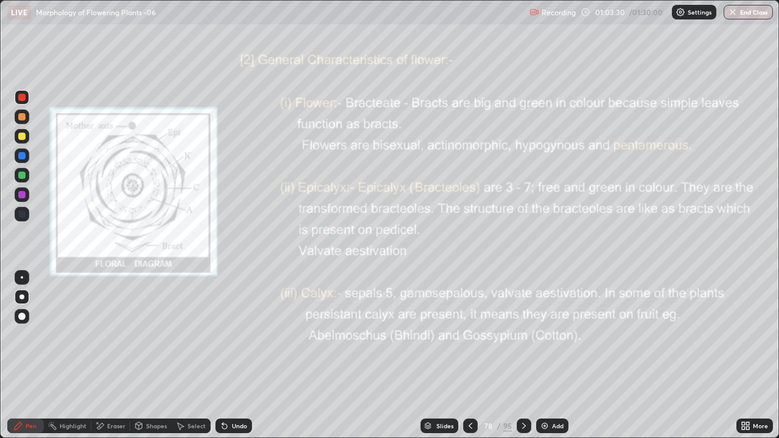
click at [525, 356] on icon at bounding box center [524, 426] width 10 height 10
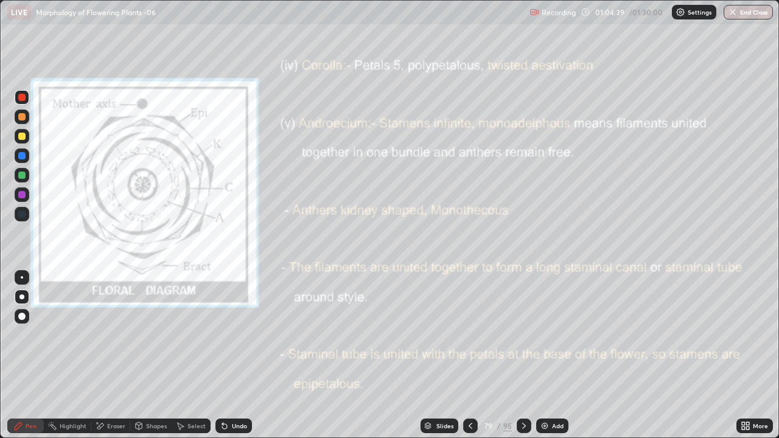
click at [743, 356] on icon at bounding box center [743, 428] width 3 height 3
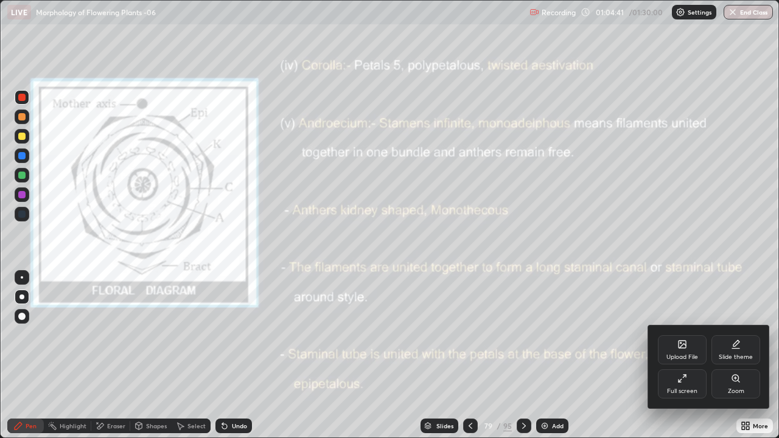
click at [678, 356] on div "Full screen" at bounding box center [682, 384] width 49 height 29
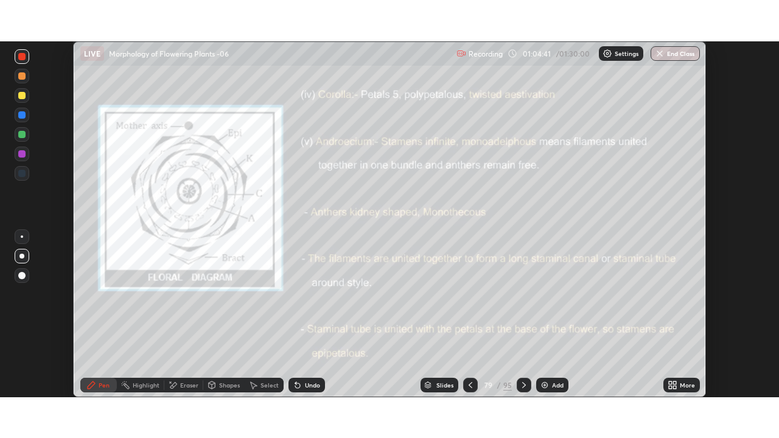
scroll to position [60540, 60117]
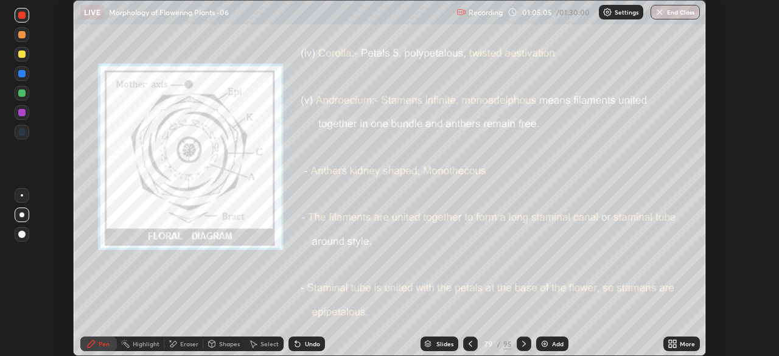
click at [675, 342] on icon at bounding box center [675, 341] width 3 height 3
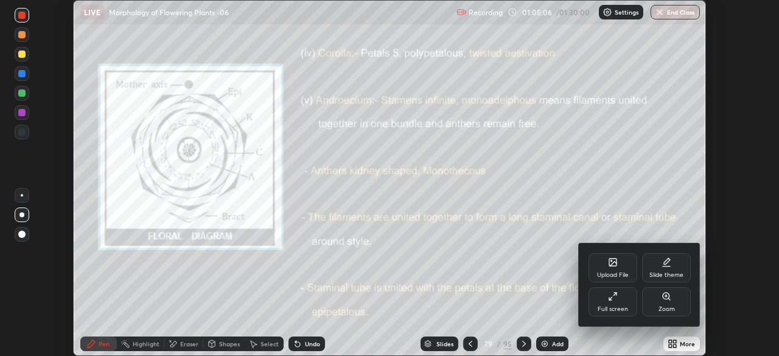
click at [624, 303] on div "Full screen" at bounding box center [613, 301] width 49 height 29
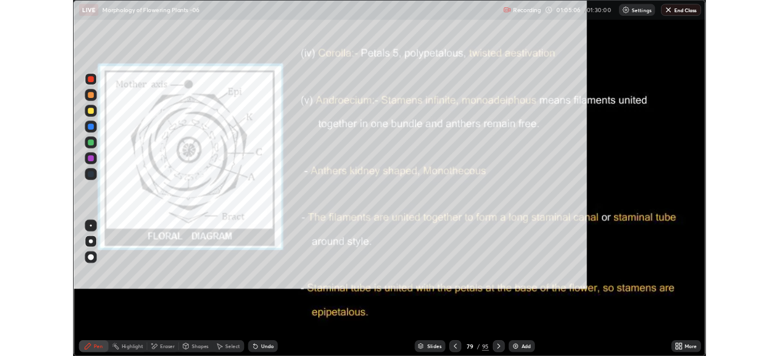
scroll to position [438, 779]
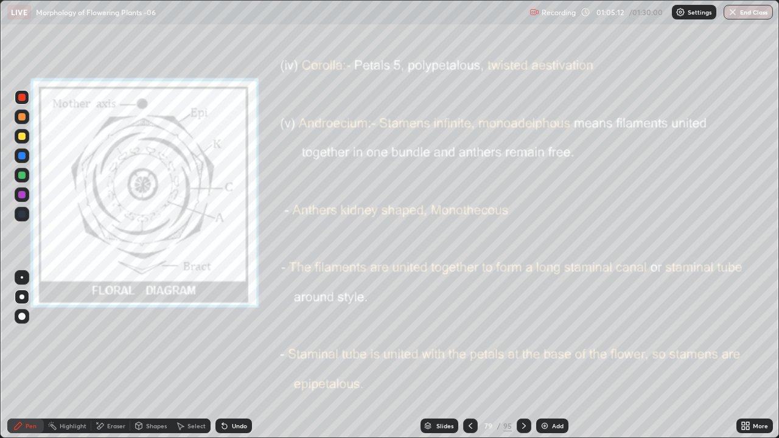
click at [522, 356] on icon at bounding box center [524, 426] width 10 height 10
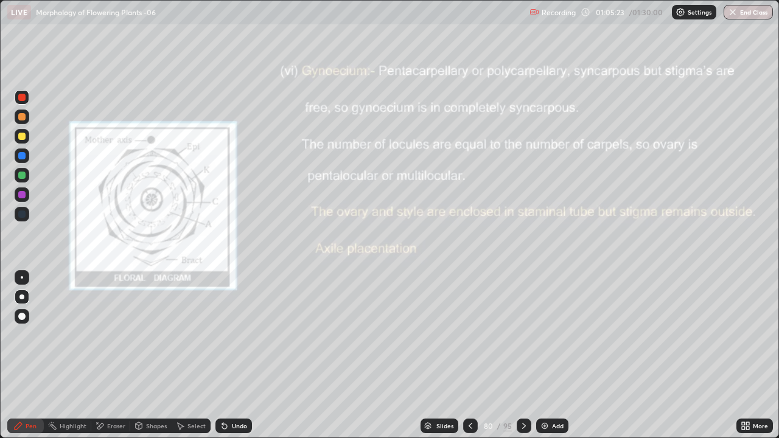
click at [522, 356] on icon at bounding box center [524, 426] width 10 height 10
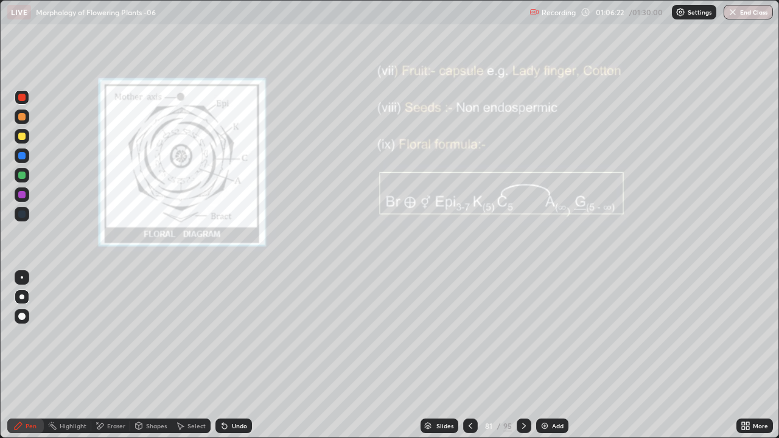
click at [112, 356] on div "Eraser" at bounding box center [110, 426] width 39 height 15
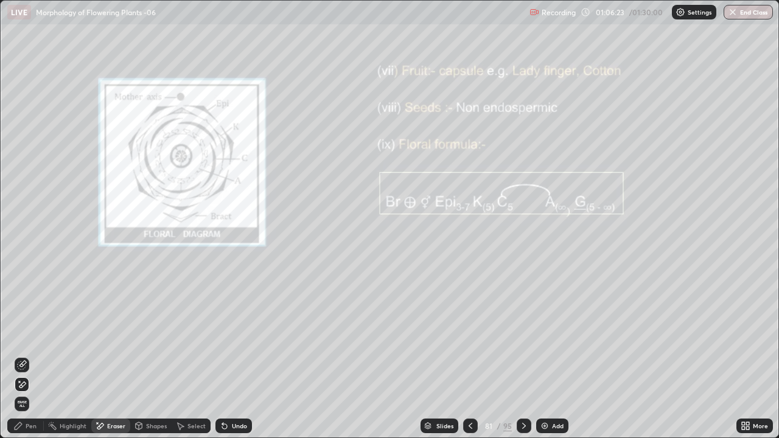
click at [26, 356] on icon at bounding box center [22, 385] width 10 height 10
click at [522, 356] on icon at bounding box center [524, 426] width 10 height 10
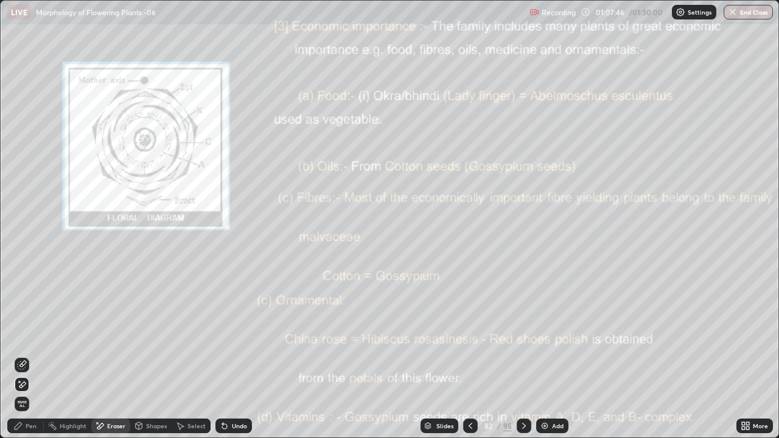
click at [522, 356] on icon at bounding box center [524, 426] width 10 height 10
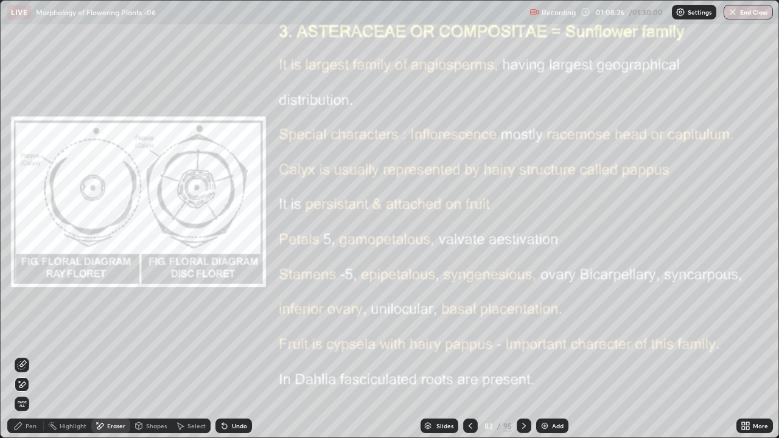
click at [742, 356] on icon at bounding box center [743, 424] width 3 height 3
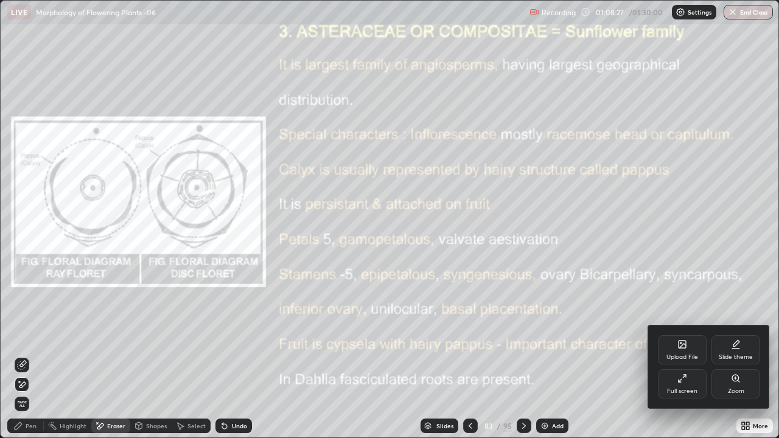
click at [688, 356] on div "Full screen" at bounding box center [682, 384] width 49 height 29
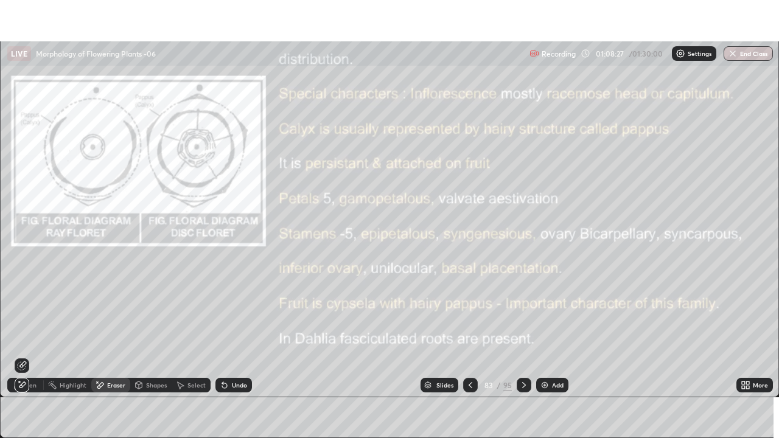
scroll to position [60540, 60117]
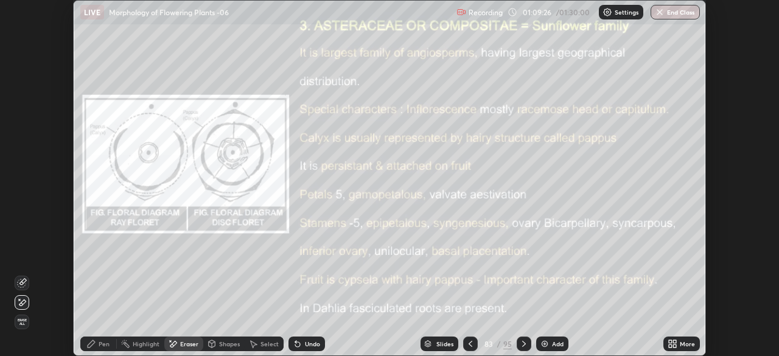
click at [675, 343] on icon at bounding box center [675, 341] width 3 height 3
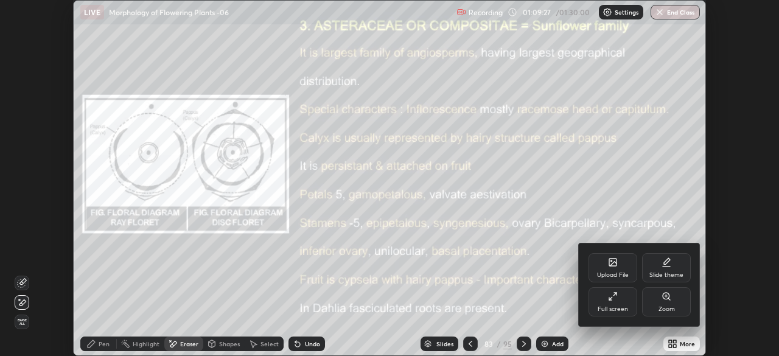
click at [628, 309] on div "Full screen" at bounding box center [613, 309] width 30 height 6
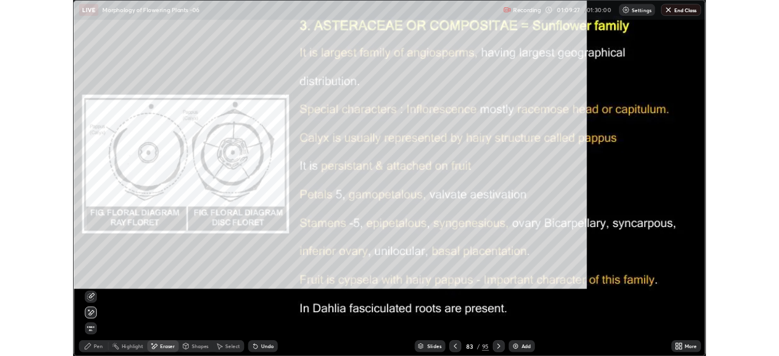
scroll to position [438, 779]
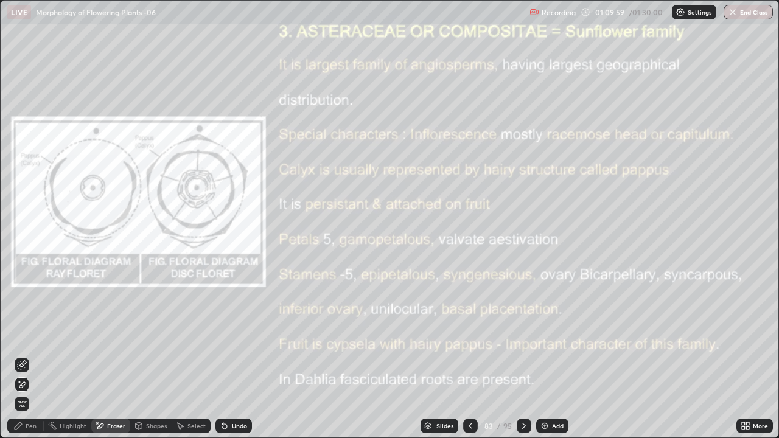
click at [32, 356] on div "Pen" at bounding box center [31, 426] width 11 height 6
click at [29, 356] on div "Pen" at bounding box center [31, 426] width 11 height 6
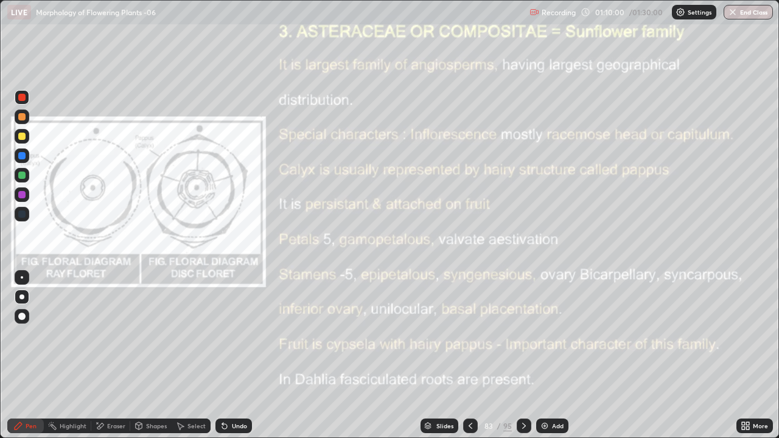
click at [23, 194] on div at bounding box center [21, 194] width 7 height 7
click at [522, 356] on icon at bounding box center [524, 426] width 10 height 10
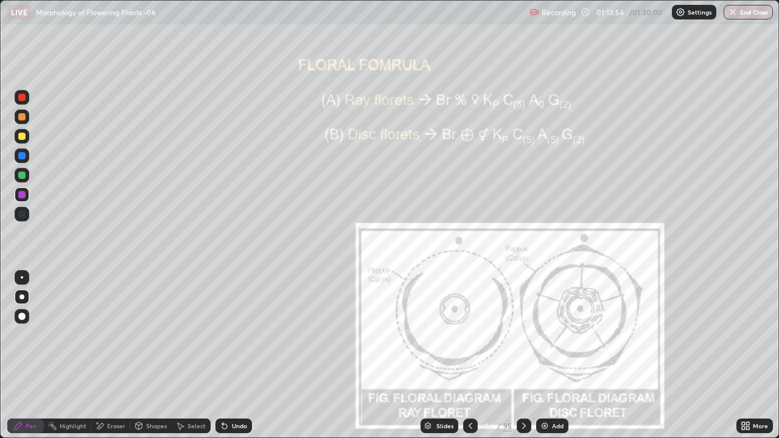
click at [522, 356] on icon at bounding box center [524, 426] width 10 height 10
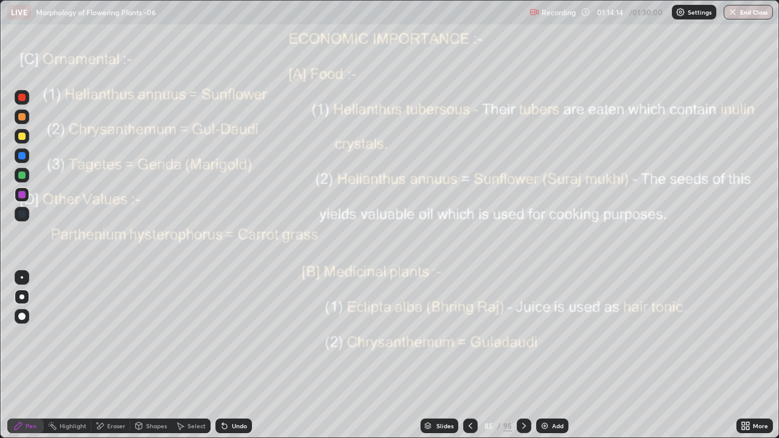
click at [522, 356] on icon at bounding box center [524, 426] width 10 height 10
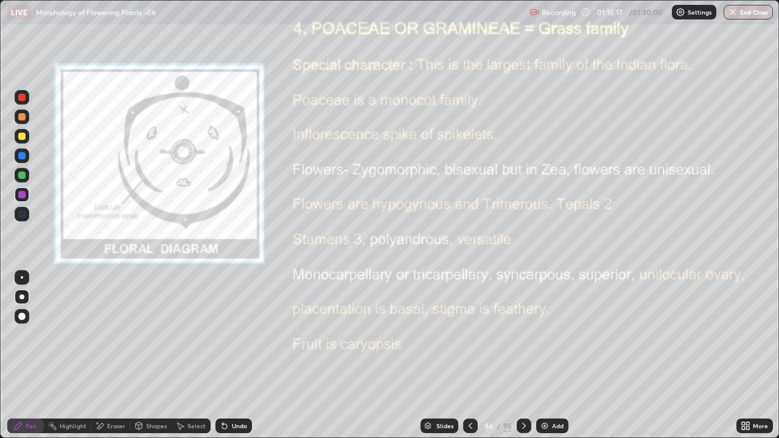
click at [522, 356] on icon at bounding box center [524, 426] width 10 height 10
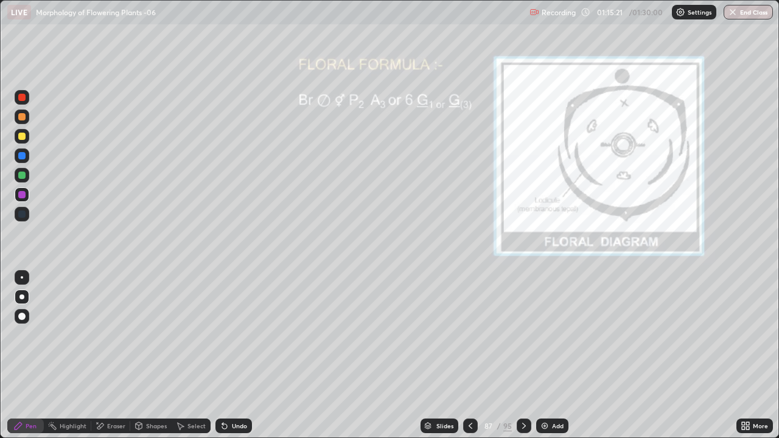
click at [469, 356] on icon at bounding box center [471, 426] width 10 height 10
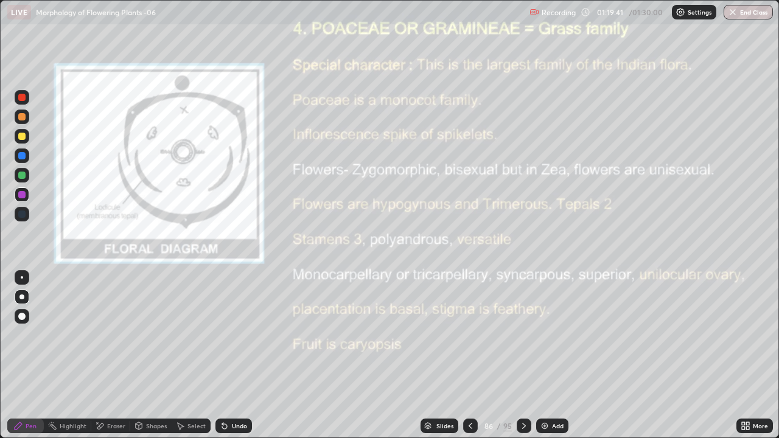
click at [522, 356] on icon at bounding box center [524, 426] width 10 height 10
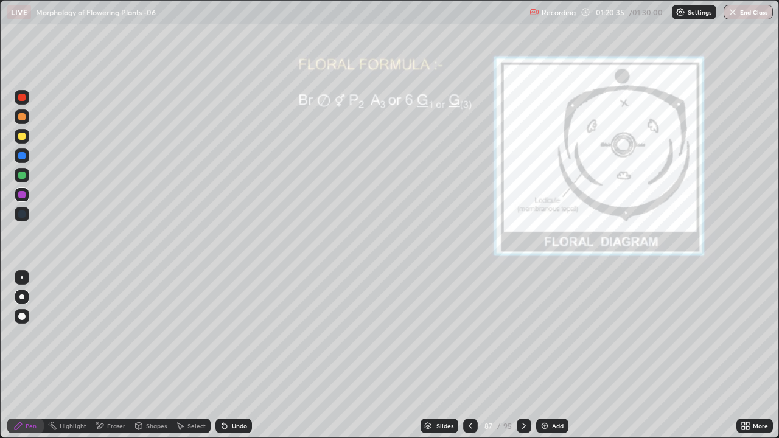
click at [742, 356] on icon at bounding box center [743, 424] width 3 height 3
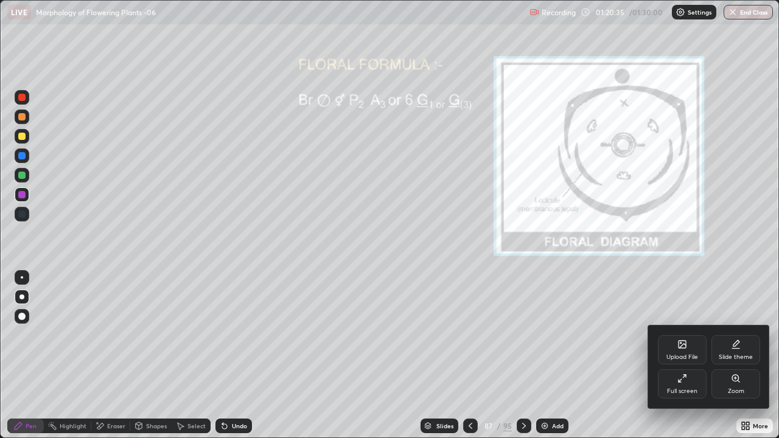
click at [691, 356] on div "Full screen" at bounding box center [682, 384] width 49 height 29
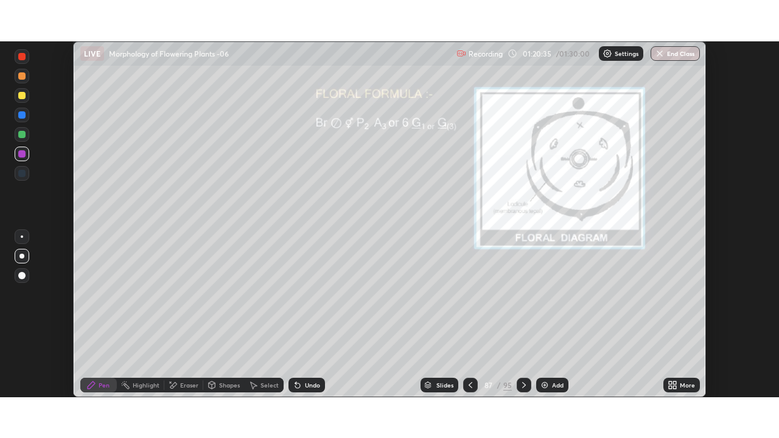
scroll to position [60540, 60117]
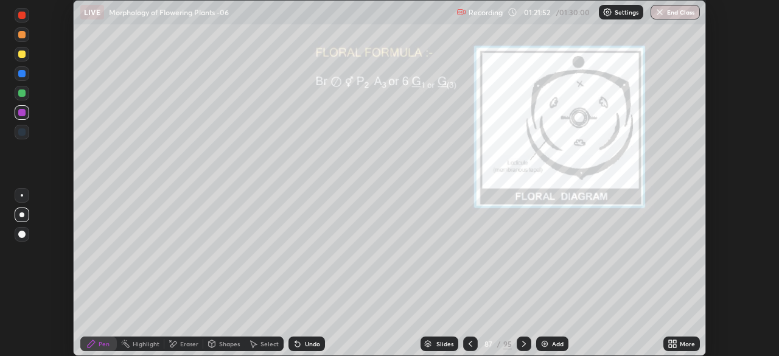
click at [522, 344] on icon at bounding box center [524, 344] width 10 height 10
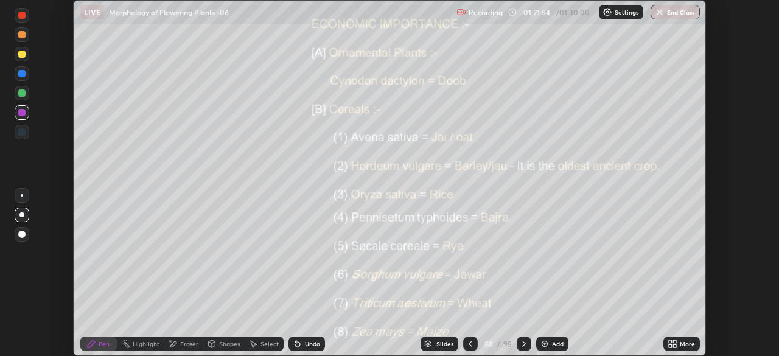
click at [672, 345] on icon at bounding box center [670, 346] width 3 height 3
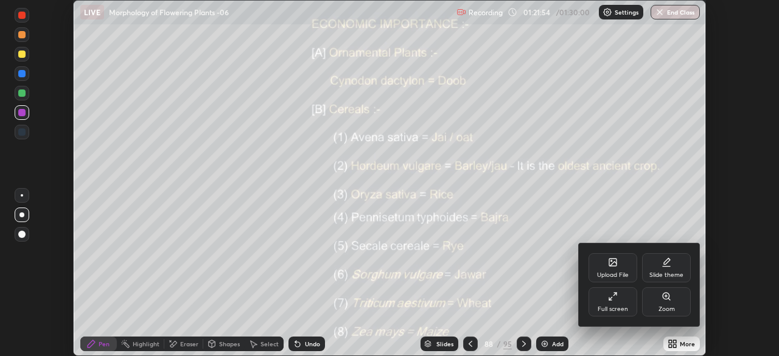
click at [621, 300] on div "Full screen" at bounding box center [613, 301] width 49 height 29
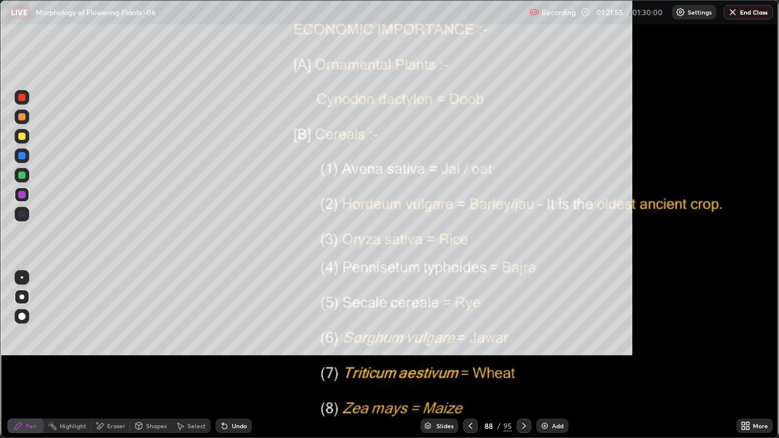
scroll to position [438, 779]
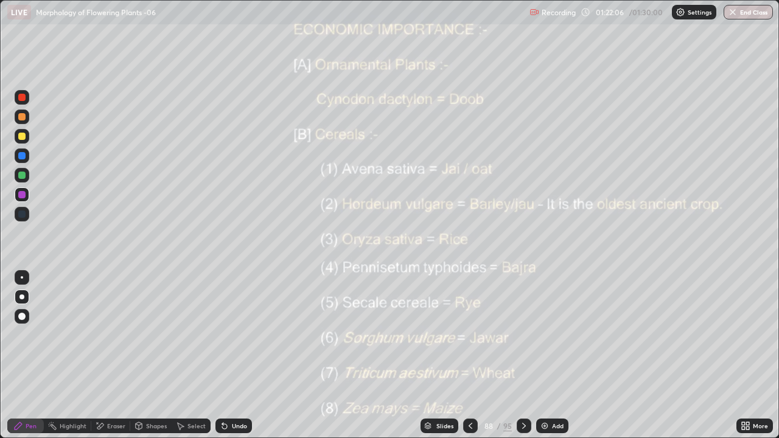
click at [522, 356] on icon at bounding box center [524, 426] width 10 height 10
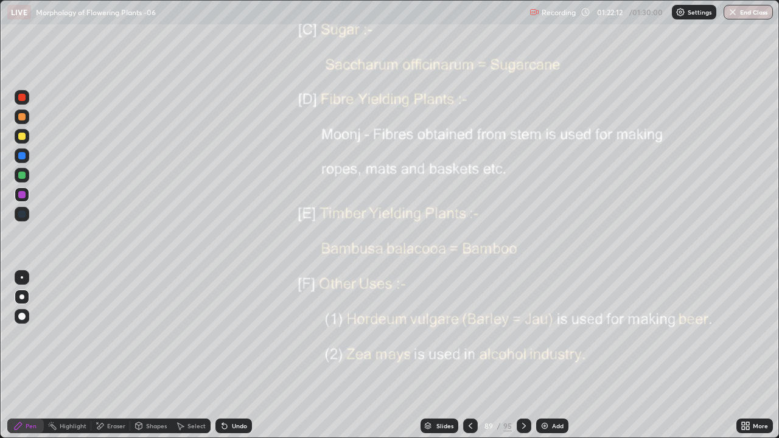
click at [522, 356] on icon at bounding box center [524, 426] width 10 height 10
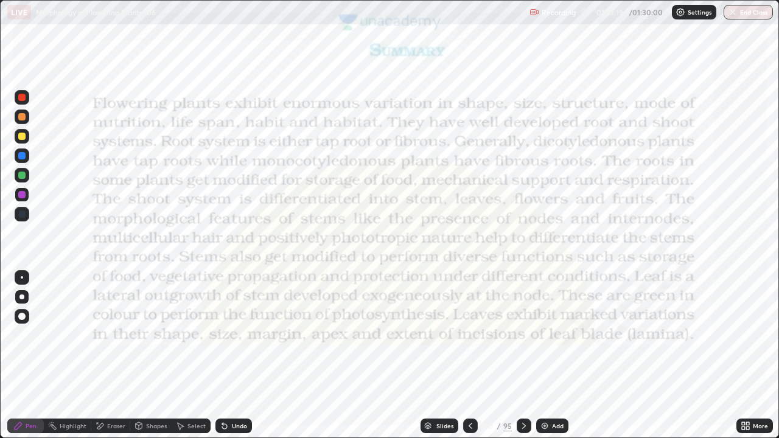
click at [750, 9] on button "End Class" at bounding box center [748, 12] width 49 height 15
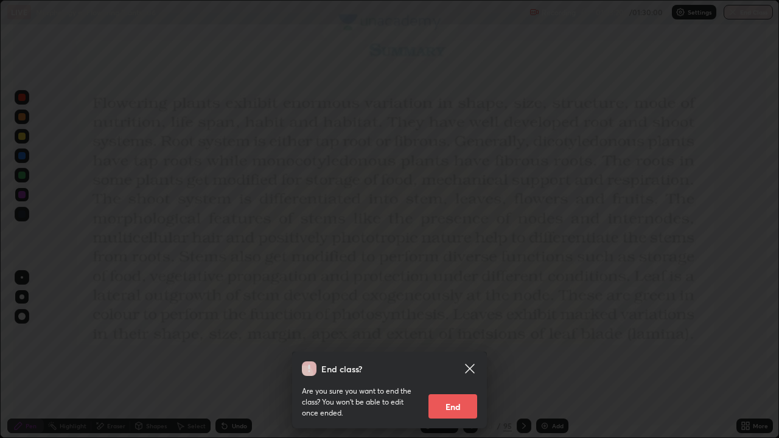
click at [458, 356] on button "End" at bounding box center [453, 407] width 49 height 24
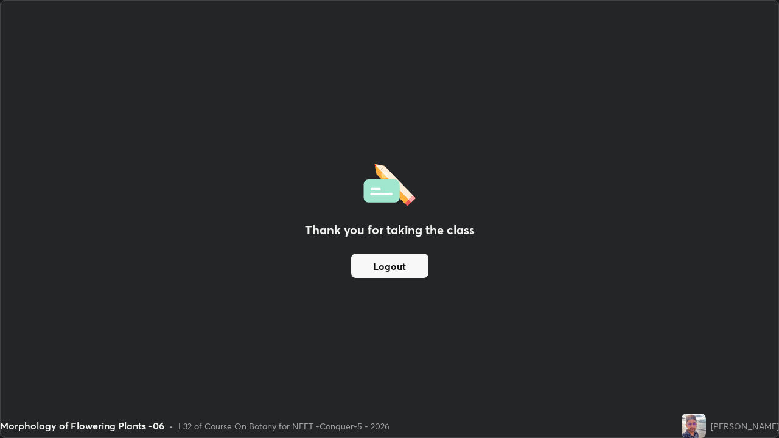
click at [369, 259] on button "Logout" at bounding box center [389, 266] width 77 height 24
